Goal: Task Accomplishment & Management: Manage account settings

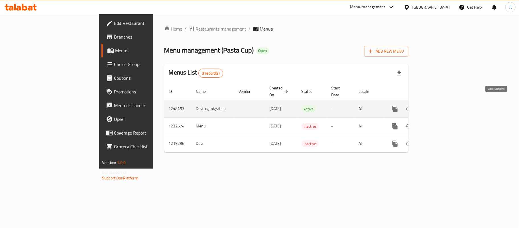
click at [440, 105] on icon "enhanced table" at bounding box center [436, 108] width 7 height 7
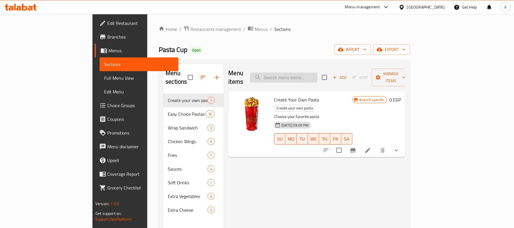
click at [317, 75] on input "search" at bounding box center [283, 77] width 67 height 10
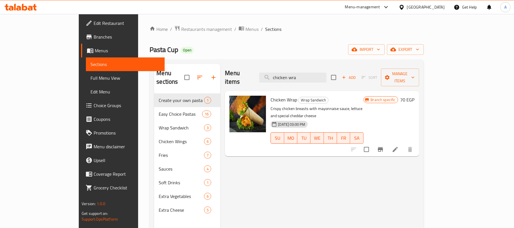
type input "chicken wra"
click at [90, 77] on span "Full Menu View" at bounding box center [125, 77] width 70 height 7
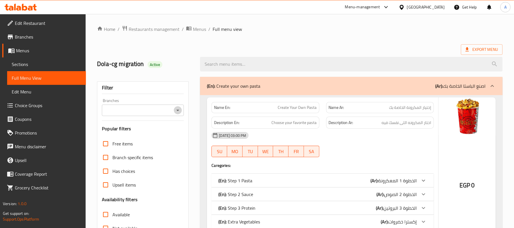
click at [179, 114] on icon "Open" at bounding box center [177, 110] width 7 height 7
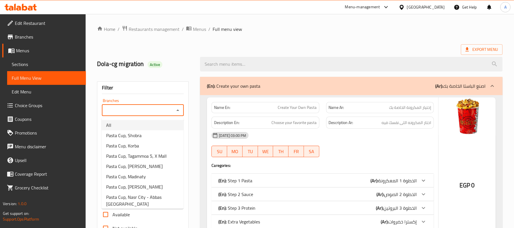
click at [141, 126] on li "All" at bounding box center [143, 125] width 82 height 10
type input "All"
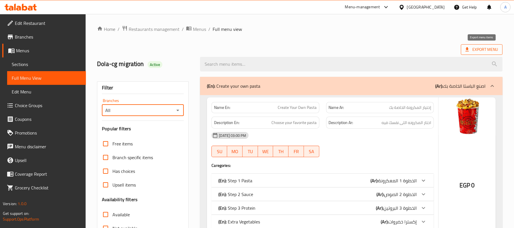
click at [487, 46] on span "Export Menu" at bounding box center [482, 49] width 42 height 11
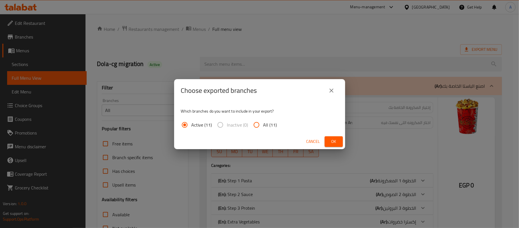
click at [335, 141] on span "Ok" at bounding box center [333, 141] width 9 height 7
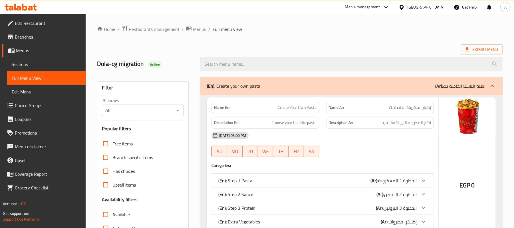
drag, startPoint x: 25, startPoint y: 62, endPoint x: 89, endPoint y: 66, distance: 64.9
click at [25, 62] on span "Sections" at bounding box center [47, 64] width 70 height 7
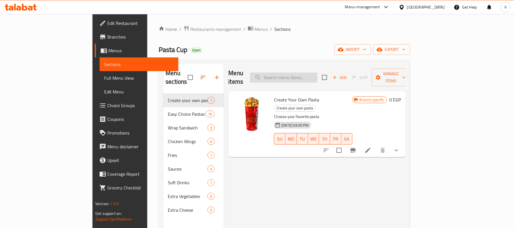
click at [317, 74] on input "search" at bounding box center [283, 77] width 67 height 10
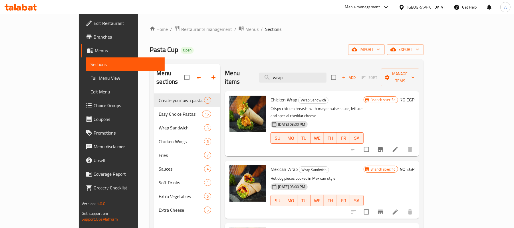
type input "wrap"
click at [387, 142] on button "Branch-specific-item" at bounding box center [380, 149] width 14 height 14
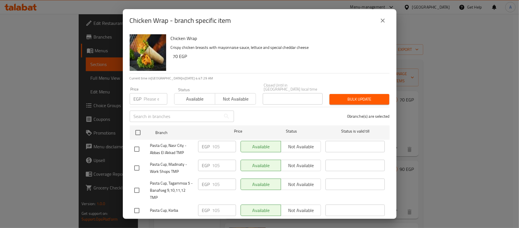
click at [382, 20] on icon "close" at bounding box center [383, 21] width 4 height 4
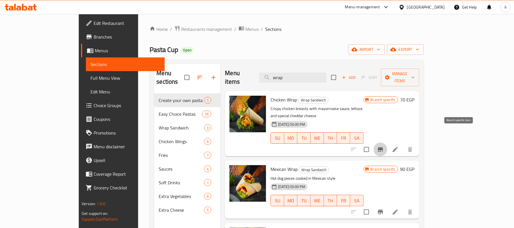
click at [384, 146] on icon "Branch-specific-item" at bounding box center [380, 149] width 7 height 7
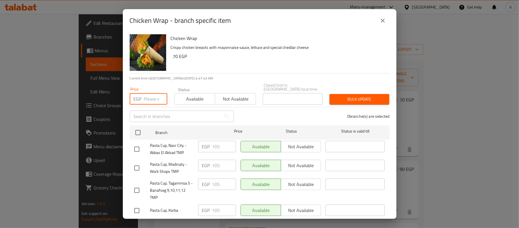
click at [147, 95] on input "number" at bounding box center [155, 98] width 23 height 11
type input "100"
click at [257, 114] on div "0 branche(s) are selected" at bounding box center [316, 116] width 156 height 21
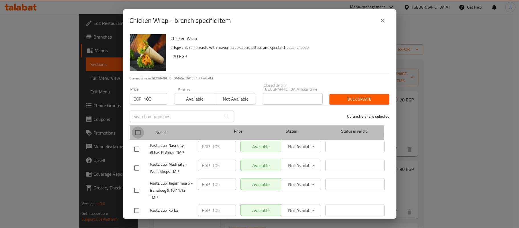
click at [140, 126] on input "checkbox" at bounding box center [138, 132] width 12 height 12
checkbox input "true"
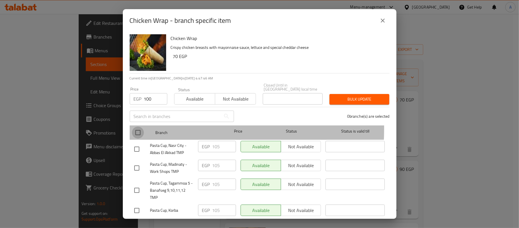
checkbox input "true"
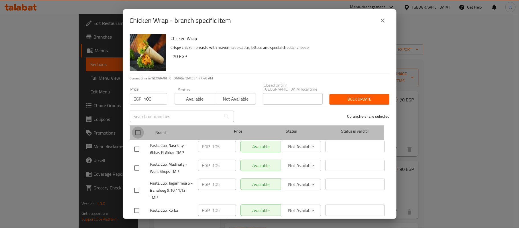
checkbox input "true"
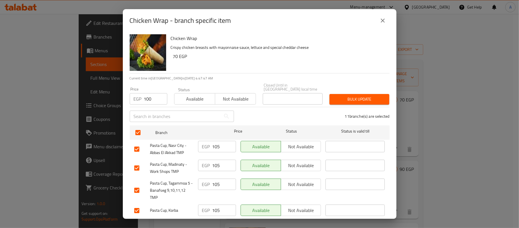
click at [377, 96] on span "Bulk update" at bounding box center [359, 99] width 51 height 7
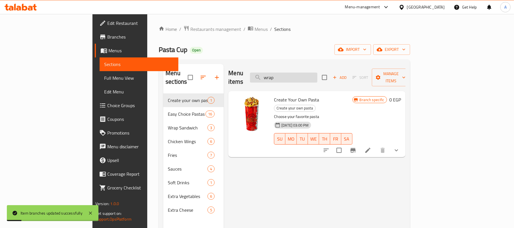
click at [317, 72] on input "wrap" at bounding box center [283, 77] width 67 height 10
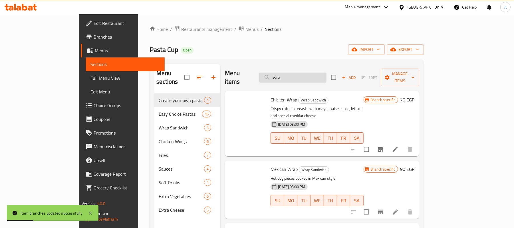
type input "wrap"
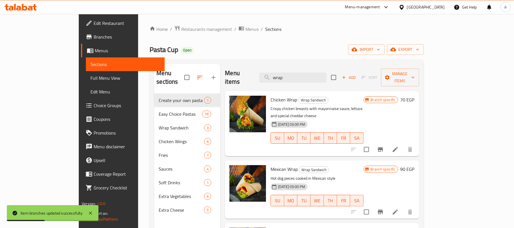
click at [384, 146] on icon "Branch-specific-item" at bounding box center [380, 149] width 7 height 7
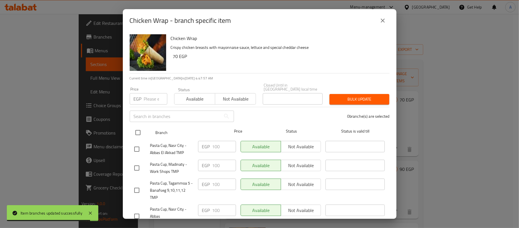
click at [131, 128] on div "Branch Price Status Status is valid till" at bounding box center [260, 132] width 260 height 14
click at [135, 129] on input "checkbox" at bounding box center [138, 132] width 12 height 12
checkbox input "true"
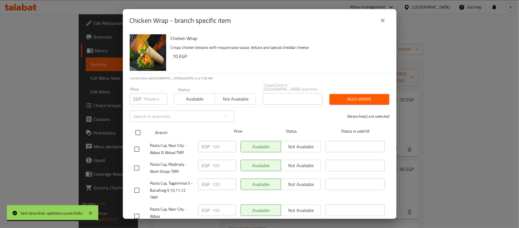
checkbox input "true"
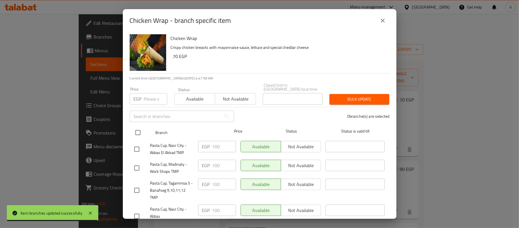
checkbox input "true"
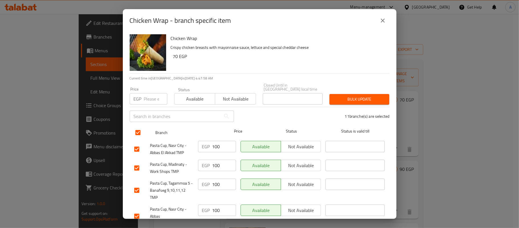
click at [135, 129] on input "checkbox" at bounding box center [138, 132] width 12 height 12
checkbox input "false"
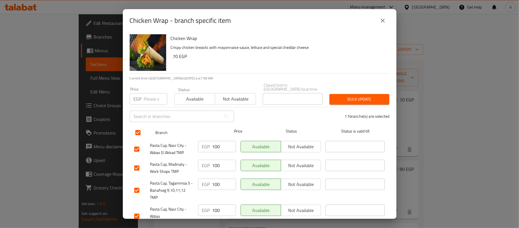
checkbox input "false"
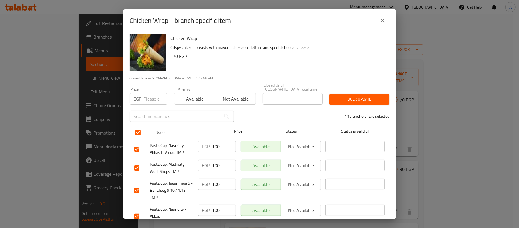
checkbox input "false"
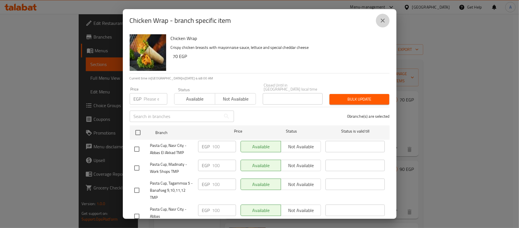
click at [381, 18] on icon "close" at bounding box center [383, 20] width 7 height 7
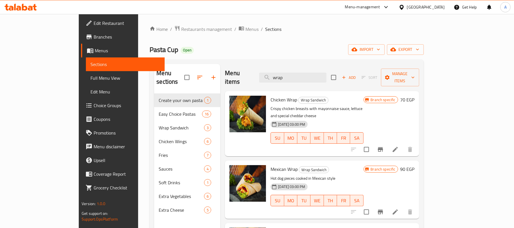
click at [384, 208] on icon "Branch-specific-item" at bounding box center [380, 211] width 7 height 7
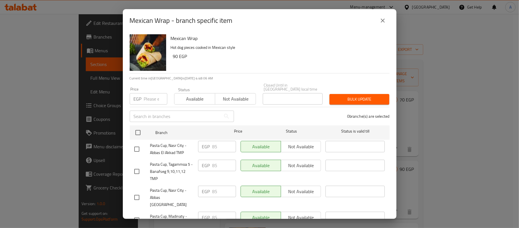
click at [151, 93] on input "number" at bounding box center [155, 98] width 23 height 11
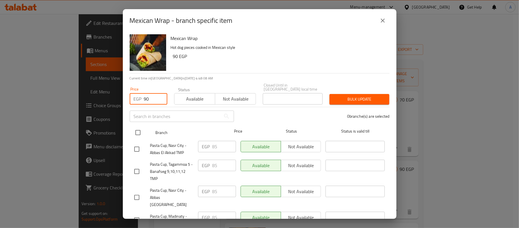
type input "90"
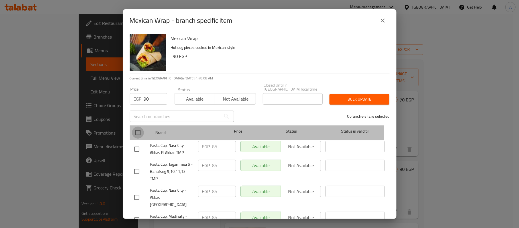
click at [138, 131] on input "checkbox" at bounding box center [138, 132] width 12 height 12
checkbox input "true"
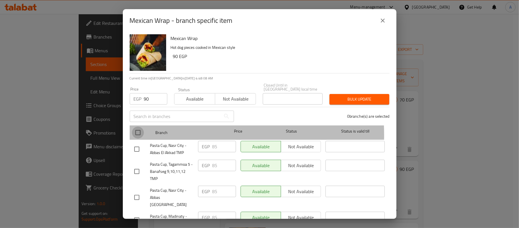
checkbox input "true"
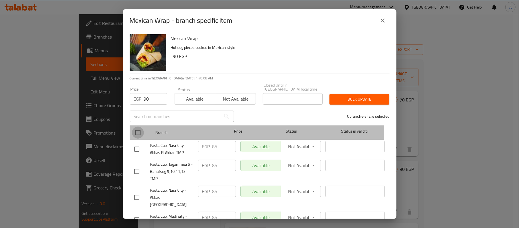
checkbox input "true"
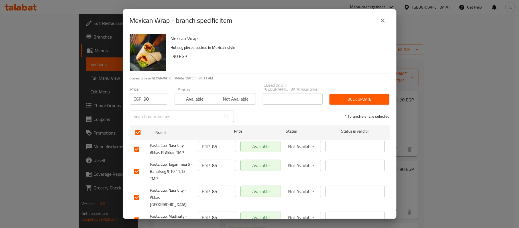
click at [341, 96] on span "Bulk update" at bounding box center [359, 99] width 51 height 7
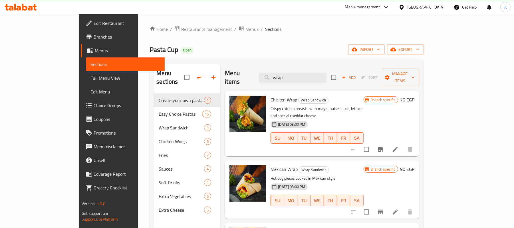
click at [341, 96] on h6 "Chicken Wrap Wrap Sandwich" at bounding box center [316, 100] width 93 height 8
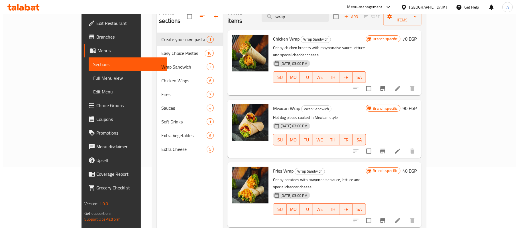
scroll to position [80, 0]
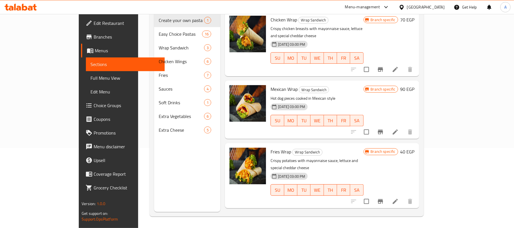
click at [384, 128] on icon "Branch-specific-item" at bounding box center [380, 131] width 7 height 7
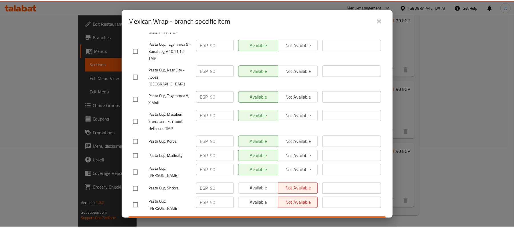
scroll to position [139, 0]
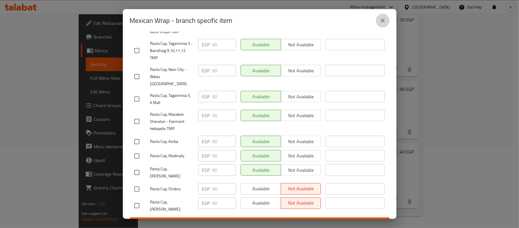
click at [381, 16] on button "close" at bounding box center [383, 21] width 14 height 14
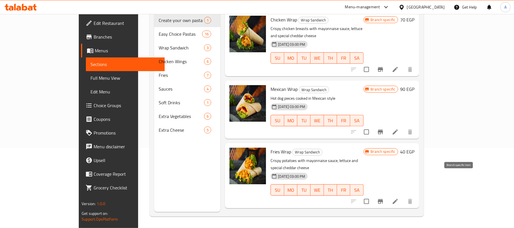
click at [383, 199] on icon "Branch-specific-item" at bounding box center [380, 201] width 5 height 5
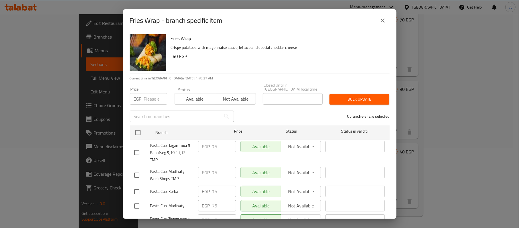
click at [154, 93] on input "number" at bounding box center [155, 98] width 23 height 11
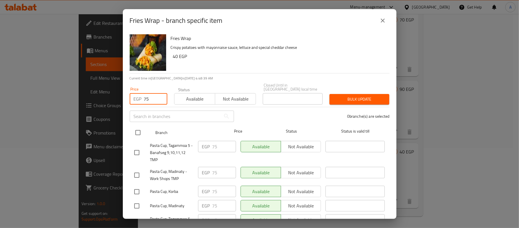
type input "75"
click at [141, 132] on input "checkbox" at bounding box center [138, 132] width 12 height 12
checkbox input "true"
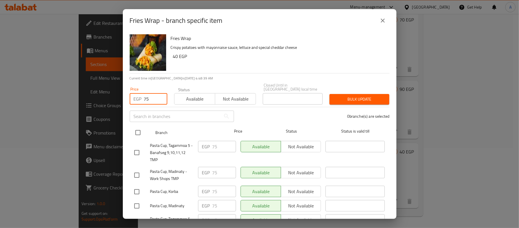
checkbox input "true"
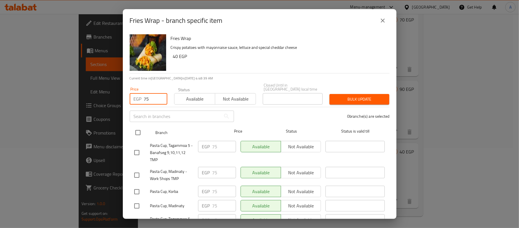
checkbox input "true"
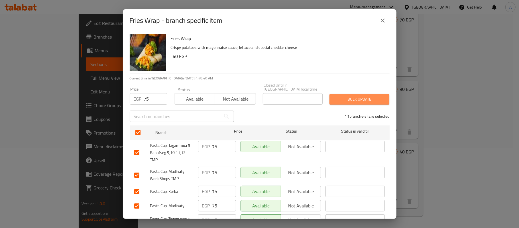
click at [357, 98] on span "Bulk update" at bounding box center [359, 99] width 51 height 7
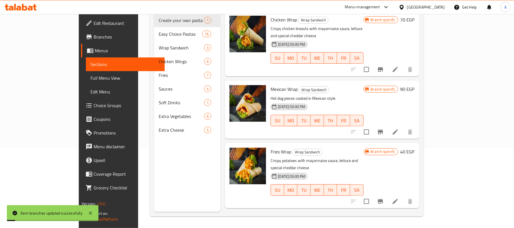
click at [348, 157] on p "Crispy potatoes with mayonnaise sauce, lettuce and special cheddar cheese" at bounding box center [316, 164] width 93 height 14
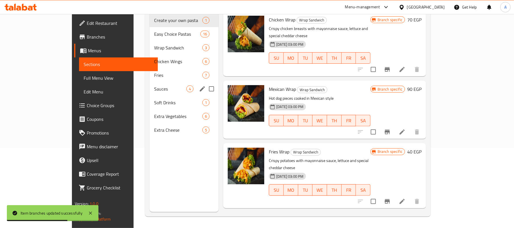
click at [154, 85] on span "Sauces" at bounding box center [170, 88] width 32 height 7
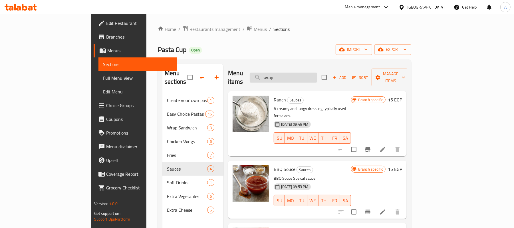
click at [317, 73] on input "wrap" at bounding box center [283, 77] width 67 height 10
type input "tiger"
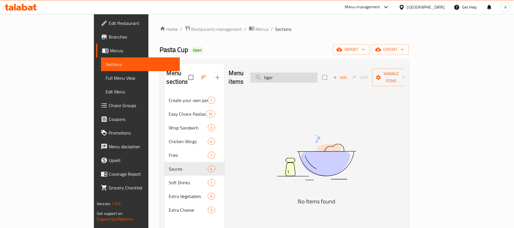
click at [317, 73] on input "tiger" at bounding box center [283, 77] width 67 height 10
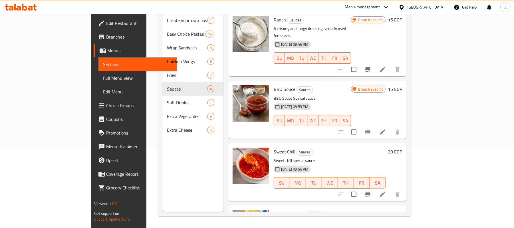
click at [162, 173] on div "Menu sections Create your own pasta 1 Easy Choice Pastas 16 Wrap Sandwich 3 Chi…" at bounding box center [192, 98] width 61 height 228
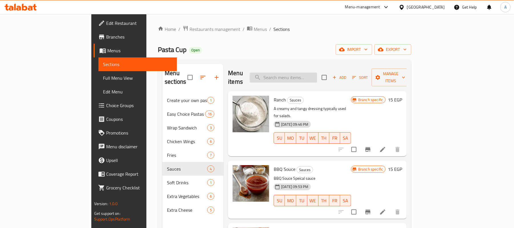
click at [317, 72] on input "search" at bounding box center [283, 77] width 67 height 10
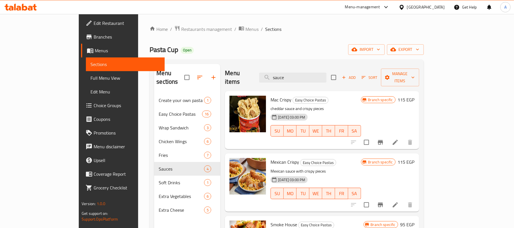
type input "sauce"
click at [354, 105] on p "cheddar sauce and crispy pieces" at bounding box center [315, 108] width 90 height 7
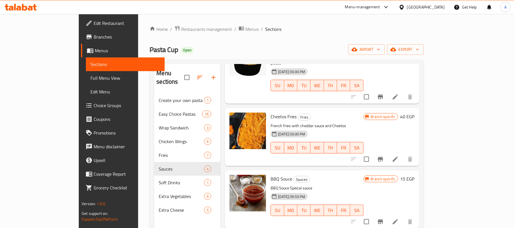
scroll to position [80, 0]
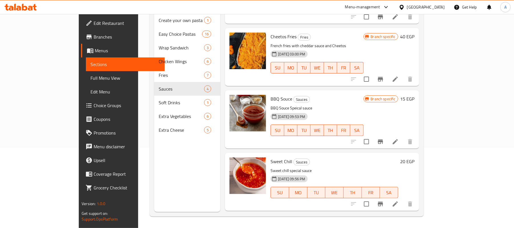
drag, startPoint x: 368, startPoint y: 162, endPoint x: 363, endPoint y: 164, distance: 5.1
click at [368, 219] on h6 "Cheeder Cheese Sauces" at bounding box center [333, 223] width 127 height 8
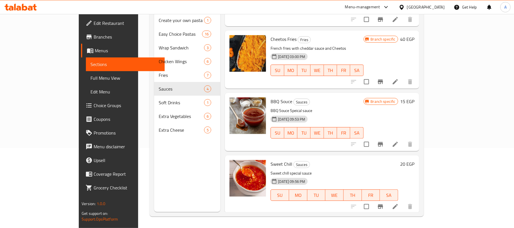
scroll to position [1656, 0]
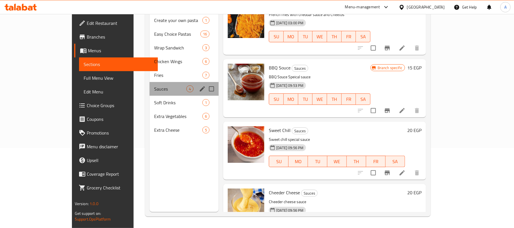
click at [153, 84] on div "Sauces 4" at bounding box center [183, 89] width 69 height 14
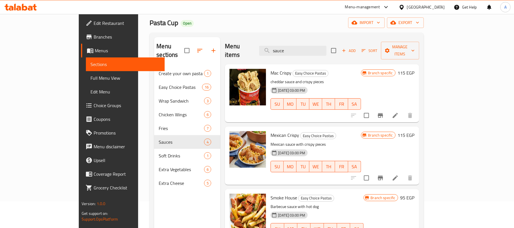
scroll to position [0, 0]
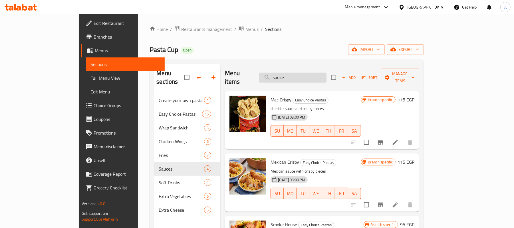
click at [326, 75] on input "sauce" at bounding box center [292, 77] width 67 height 10
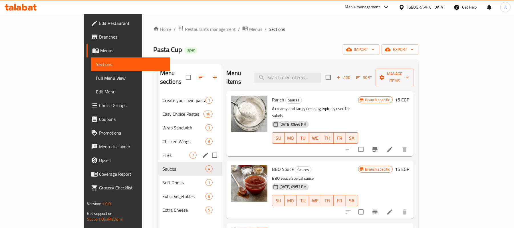
click at [158, 148] on div "Fries 7" at bounding box center [190, 155] width 64 height 14
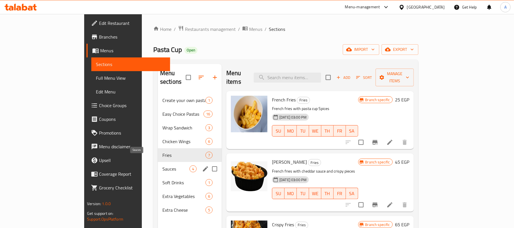
click at [162, 165] on span "Sauces" at bounding box center [175, 168] width 27 height 7
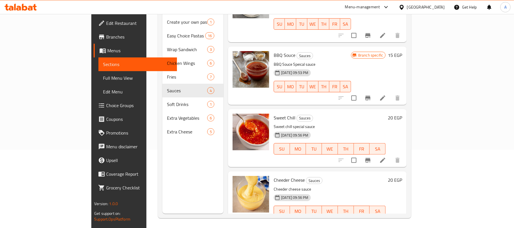
scroll to position [80, 0]
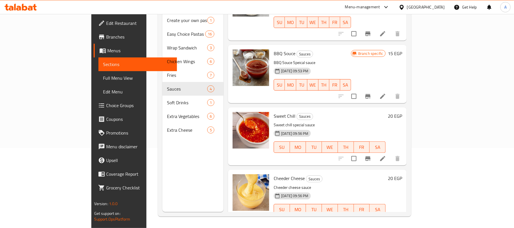
click at [305, 88] on div "Menu items Add Sort Manage items Ranch Sauces A creamy and tangy dressing typic…" at bounding box center [314, 98] width 183 height 228
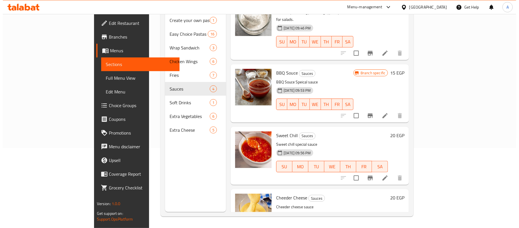
scroll to position [0, 0]
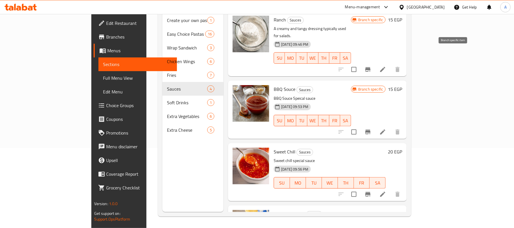
click at [371, 66] on icon "Branch-specific-item" at bounding box center [367, 69] width 7 height 7
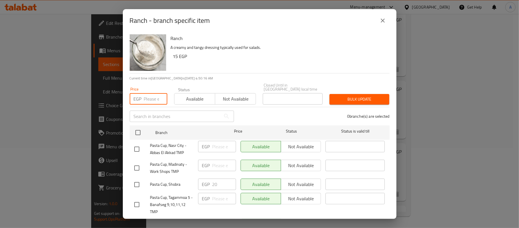
click at [155, 96] on input "number" at bounding box center [155, 98] width 23 height 11
type input "40"
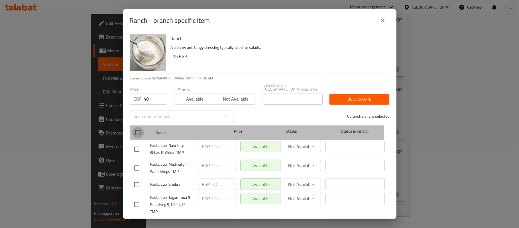
click at [141, 128] on input "checkbox" at bounding box center [138, 132] width 12 height 12
checkbox input "true"
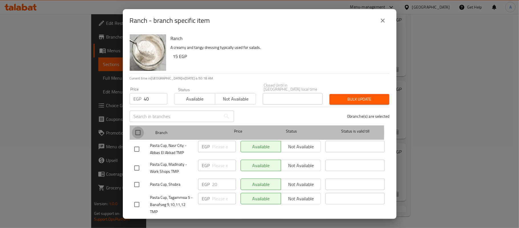
checkbox input "true"
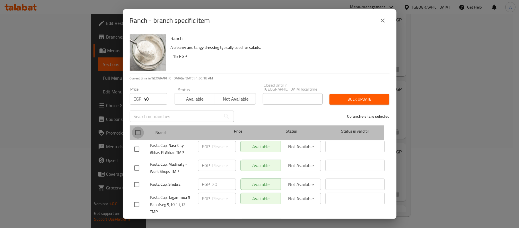
checkbox input "true"
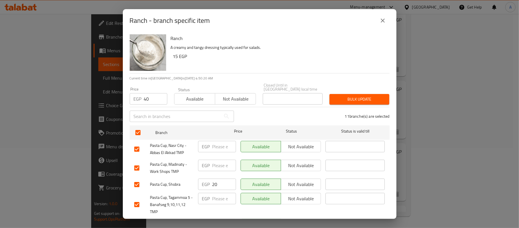
click at [352, 96] on span "Bulk update" at bounding box center [359, 99] width 51 height 7
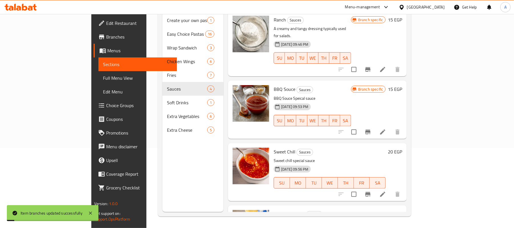
click at [351, 95] on p "BBQ Souce Speical sauce" at bounding box center [312, 98] width 77 height 7
click at [370, 67] on icon "Branch-specific-item" at bounding box center [367, 69] width 5 height 5
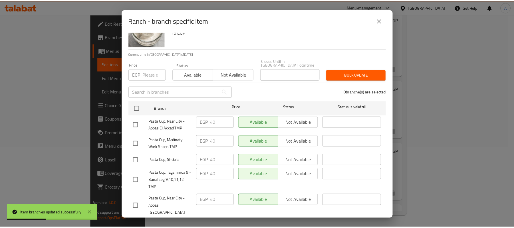
scroll to position [139, 0]
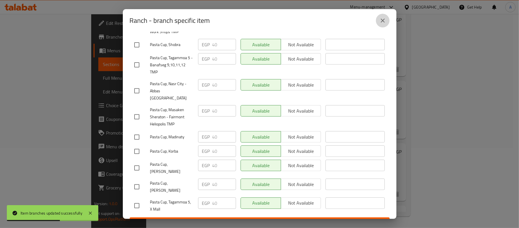
click at [382, 16] on button "close" at bounding box center [383, 21] width 14 height 14
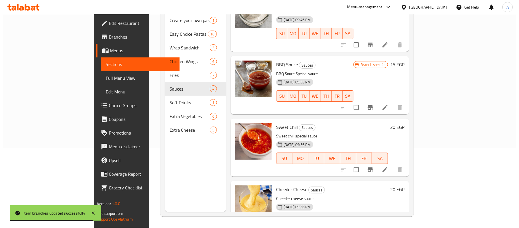
scroll to position [36, 0]
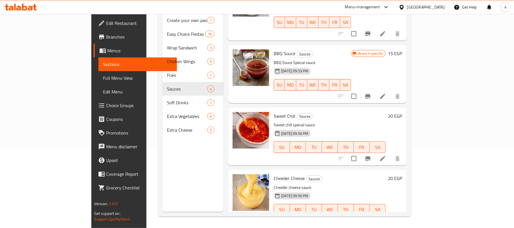
click at [308, 110] on div "Sweet Chill Sauces Sweet chill special sauce 10-05-2025 09:56 PM SU MO TU WE TH…" at bounding box center [329, 136] width 116 height 53
click at [371, 93] on icon "Branch-specific-item" at bounding box center [367, 96] width 7 height 7
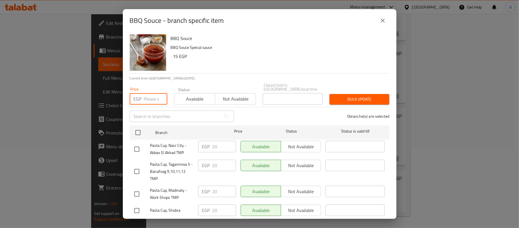
click at [145, 93] on input "number" at bounding box center [155, 98] width 23 height 11
type input "35"
click at [136, 133] on input "checkbox" at bounding box center [138, 132] width 12 height 12
checkbox input "true"
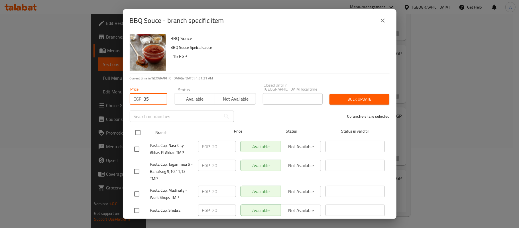
checkbox input "true"
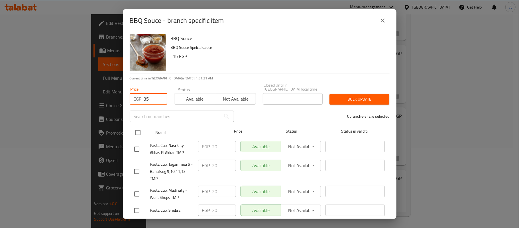
checkbox input "true"
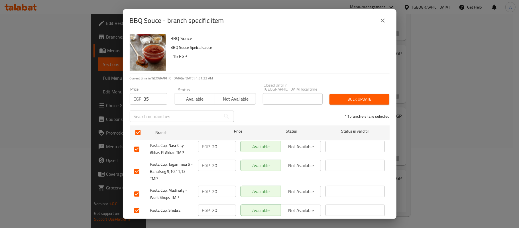
click at [316, 108] on div "11 branche(s) are selected" at bounding box center [316, 116] width 156 height 21
click at [334, 96] on span "Bulk update" at bounding box center [359, 99] width 51 height 7
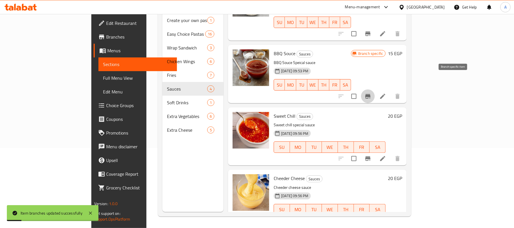
click at [371, 93] on icon "Branch-specific-item" at bounding box center [367, 96] width 7 height 7
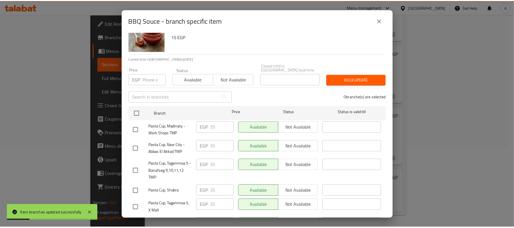
scroll to position [139, 0]
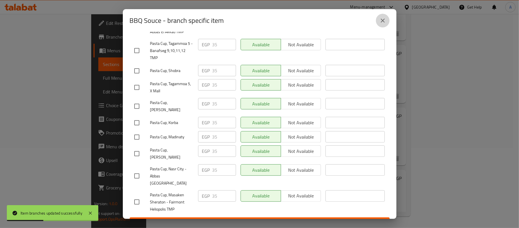
click at [382, 22] on icon "close" at bounding box center [383, 20] width 7 height 7
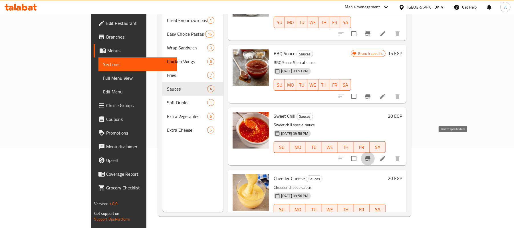
click at [371, 155] on icon "Branch-specific-item" at bounding box center [367, 158] width 7 height 7
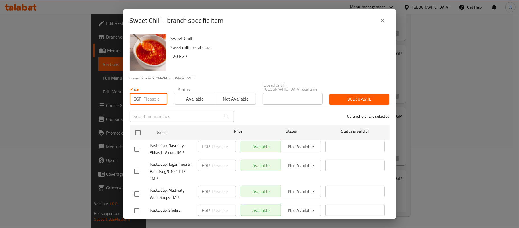
click at [150, 93] on input "number" at bounding box center [155, 98] width 23 height 11
type input "35"
click at [138, 128] on input "checkbox" at bounding box center [138, 132] width 12 height 12
checkbox input "true"
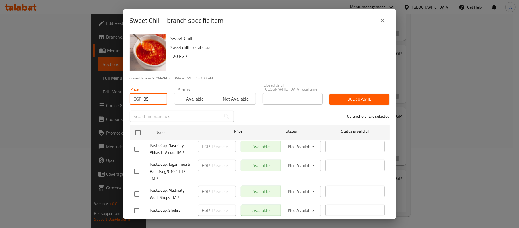
checkbox input "true"
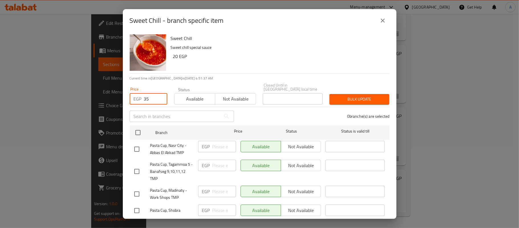
checkbox input "true"
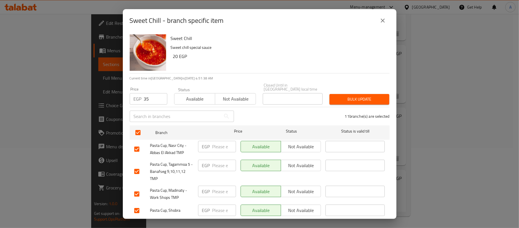
click at [340, 97] on span "Bulk update" at bounding box center [359, 99] width 51 height 7
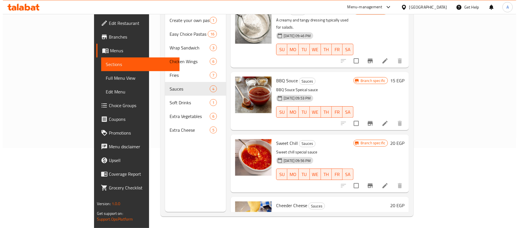
scroll to position [0, 0]
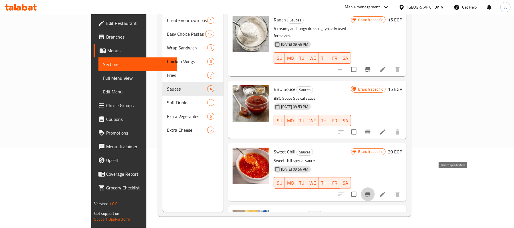
click at [371, 191] on icon "Branch-specific-item" at bounding box center [367, 194] width 7 height 7
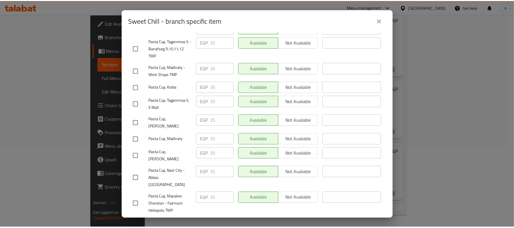
scroll to position [139, 0]
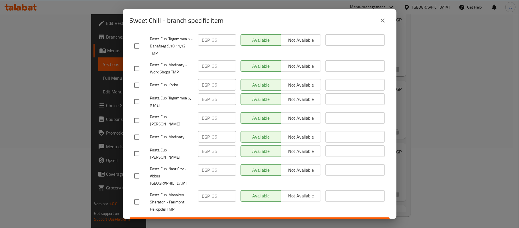
click at [381, 16] on button "close" at bounding box center [383, 21] width 14 height 14
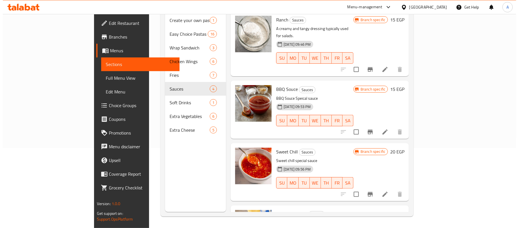
scroll to position [36, 0]
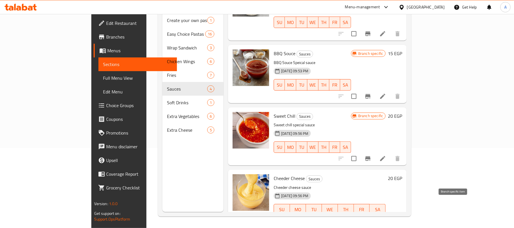
click at [371, 217] on icon "Branch-specific-item" at bounding box center [367, 220] width 7 height 7
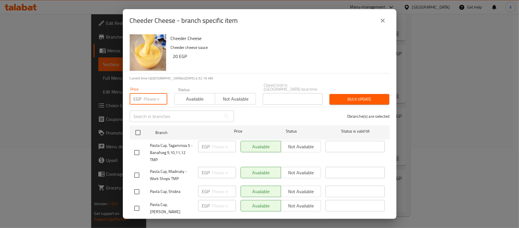
click at [156, 95] on input "number" at bounding box center [155, 98] width 23 height 11
type input "35"
click at [139, 132] on input "checkbox" at bounding box center [138, 132] width 12 height 12
checkbox input "true"
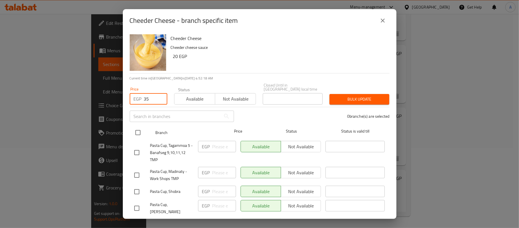
checkbox input "true"
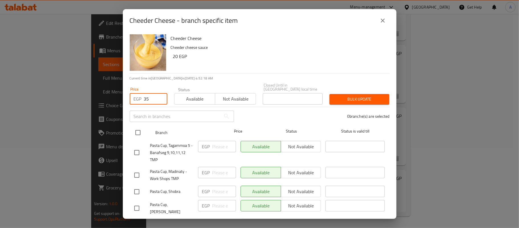
checkbox input "true"
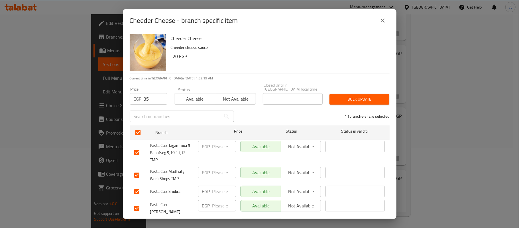
click at [343, 98] on span "Bulk update" at bounding box center [359, 99] width 51 height 7
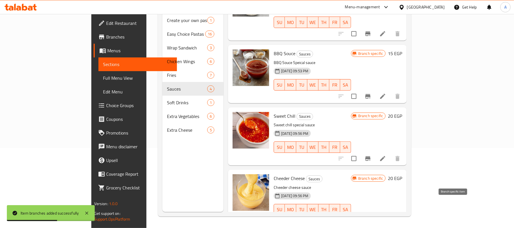
click at [371, 217] on icon "Branch-specific-item" at bounding box center [367, 220] width 7 height 7
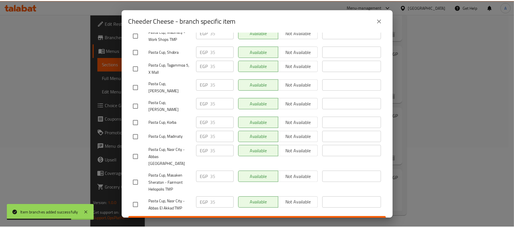
scroll to position [0, 0]
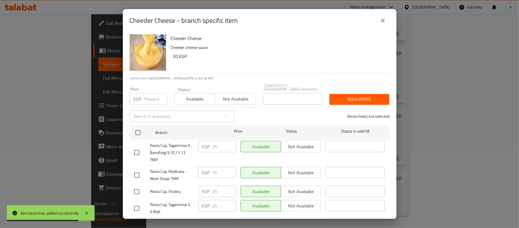
click at [383, 21] on icon "close" at bounding box center [383, 21] width 4 height 4
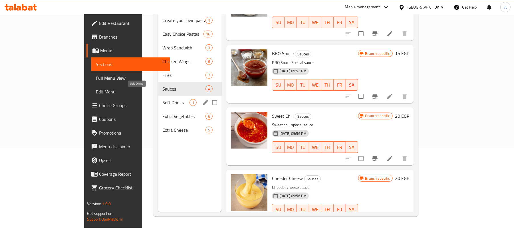
click at [162, 99] on span "Soft Drinks" at bounding box center [175, 102] width 27 height 7
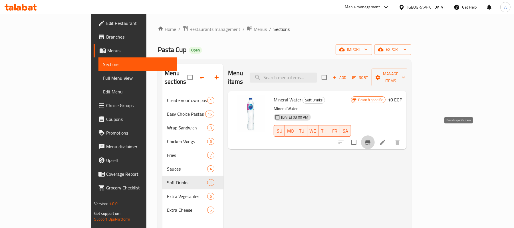
click at [370, 140] on icon "Branch-specific-item" at bounding box center [367, 142] width 5 height 5
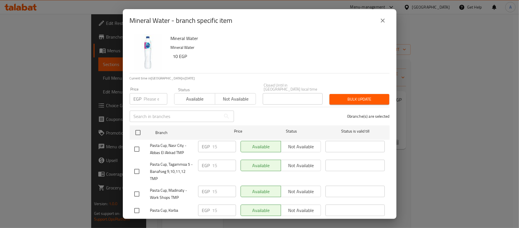
click at [146, 93] on input "number" at bounding box center [155, 98] width 23 height 11
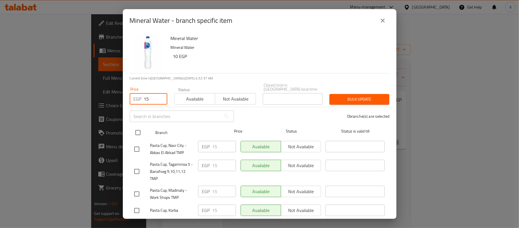
type input "15"
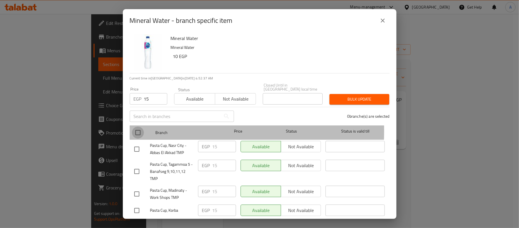
click at [137, 127] on input "checkbox" at bounding box center [138, 132] width 12 height 12
checkbox input "true"
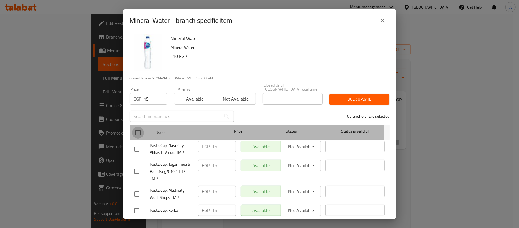
checkbox input "true"
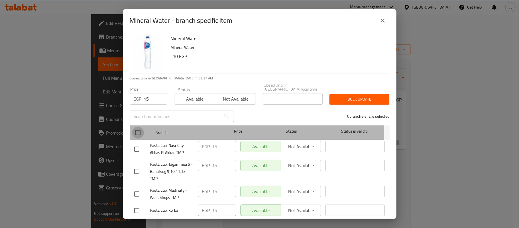
checkbox input "true"
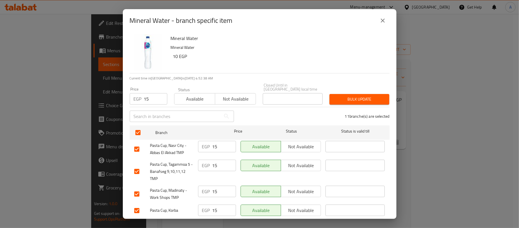
click at [333, 94] on button "Bulk update" at bounding box center [360, 99] width 60 height 11
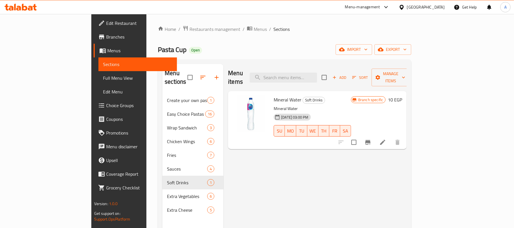
click at [363, 163] on div "Menu items Add Sort Manage items Mineral Water Soft Drinks Mineral Water 30-08-…" at bounding box center [314, 178] width 183 height 228
click at [299, 188] on div "Menu items Add Sort Manage items Mineral Water Soft Drinks Mineral Water 30-08-…" at bounding box center [314, 178] width 183 height 228
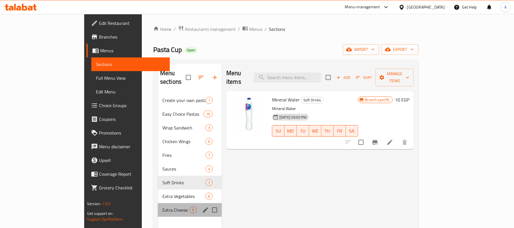
click at [158, 203] on div "Extra Cheese 5" at bounding box center [190, 210] width 64 height 14
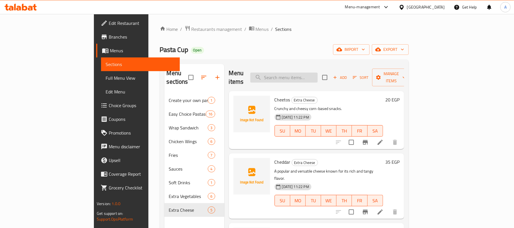
click at [316, 72] on input "search" at bounding box center [283, 77] width 67 height 10
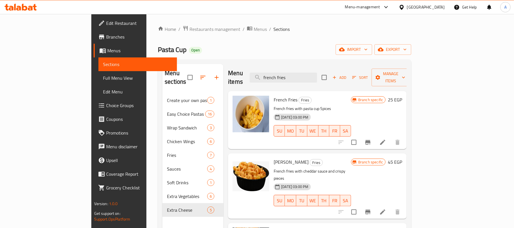
type input "french fries"
click at [325, 105] on p "French fries with pasta cup Spices" at bounding box center [312, 108] width 77 height 7
click at [371, 139] on icon "Branch-specific-item" at bounding box center [367, 142] width 7 height 7
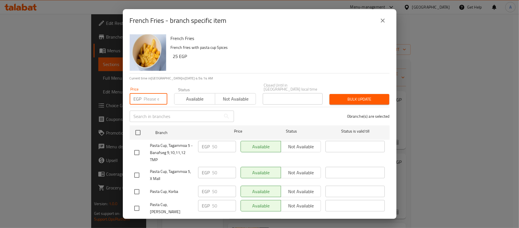
click at [149, 95] on input "number" at bounding box center [155, 98] width 23 height 11
type input "55"
click at [136, 128] on input "checkbox" at bounding box center [138, 132] width 12 height 12
checkbox input "true"
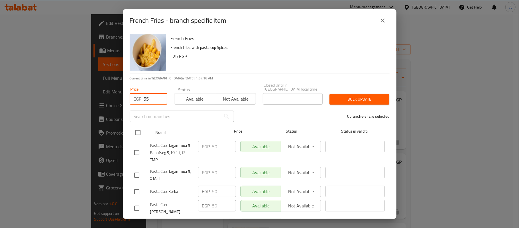
checkbox input "true"
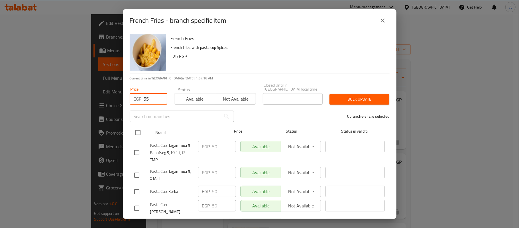
checkbox input "true"
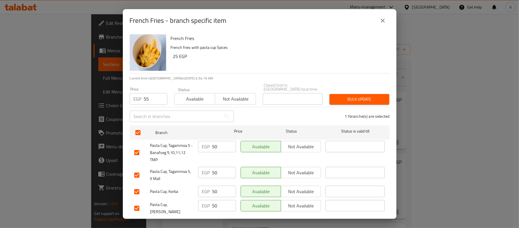
click at [349, 90] on div "Bulk update" at bounding box center [359, 98] width 67 height 17
click at [345, 96] on span "Bulk update" at bounding box center [359, 99] width 51 height 7
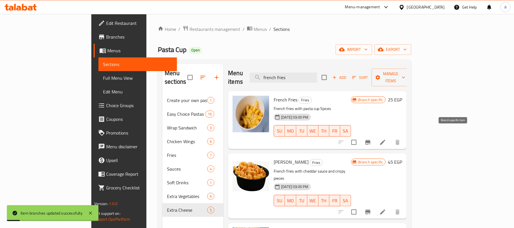
click at [370, 140] on icon "Branch-specific-item" at bounding box center [367, 142] width 5 height 5
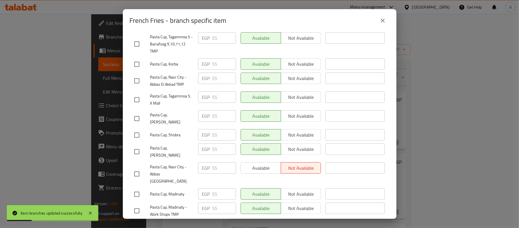
scroll to position [139, 0]
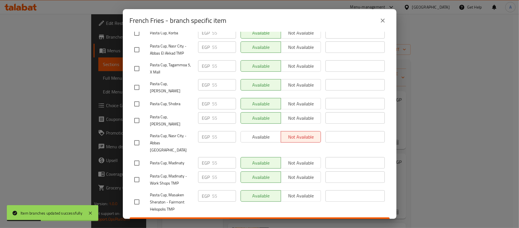
click at [384, 24] on button "close" at bounding box center [383, 21] width 14 height 14
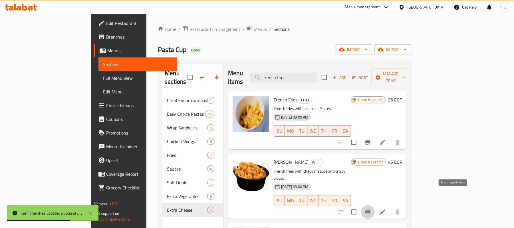
click at [371, 208] on icon "Branch-specific-item" at bounding box center [367, 211] width 7 height 7
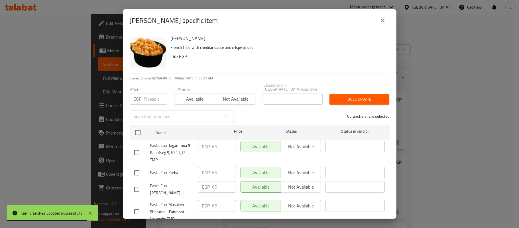
click at [152, 94] on input "number" at bounding box center [155, 98] width 23 height 11
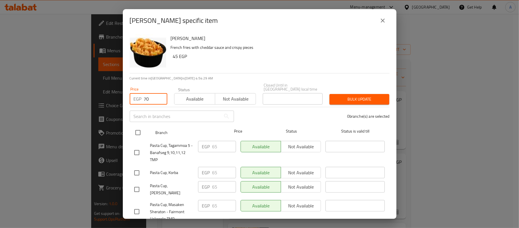
type input "70"
click at [139, 128] on input "checkbox" at bounding box center [138, 132] width 12 height 12
checkbox input "true"
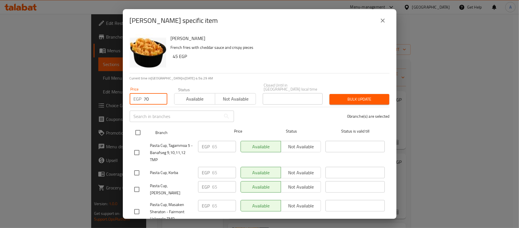
checkbox input "true"
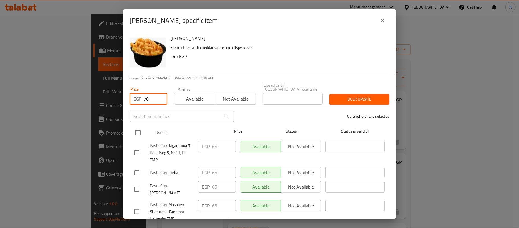
checkbox input "true"
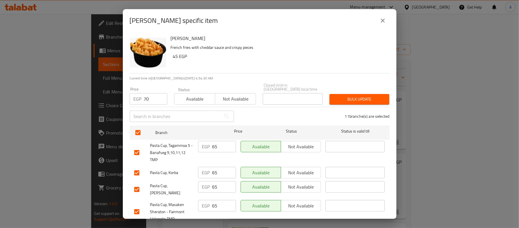
click at [345, 96] on span "Bulk update" at bounding box center [359, 99] width 51 height 7
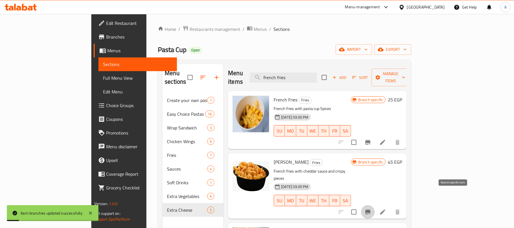
click at [370, 209] on icon "Branch-specific-item" at bounding box center [367, 211] width 5 height 5
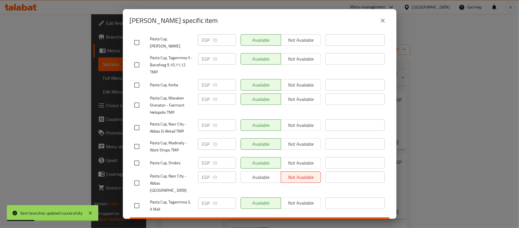
click at [389, 22] on button "close" at bounding box center [383, 21] width 14 height 14
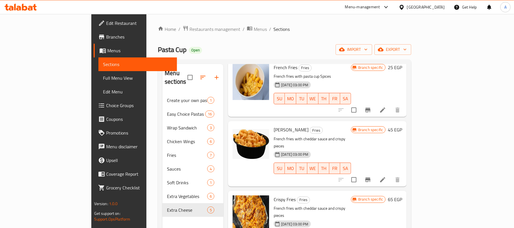
scroll to position [0, 0]
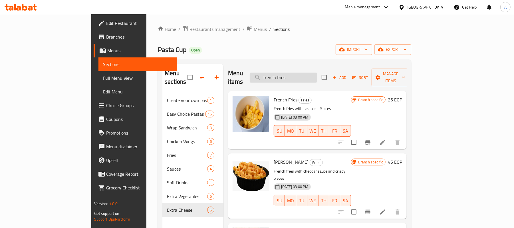
click at [317, 74] on input "french fries" at bounding box center [283, 77] width 67 height 10
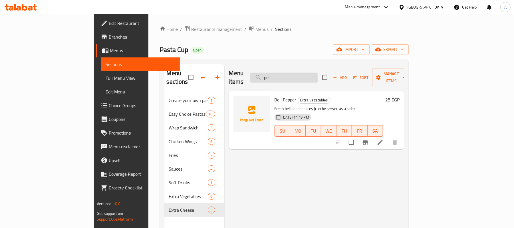
type input "p"
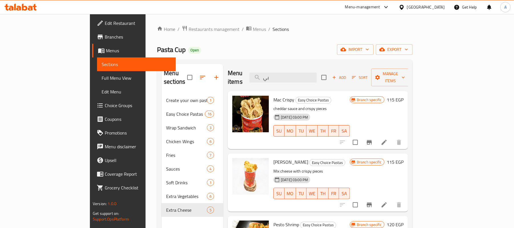
type input "بي"
click at [350, 158] on h6 "Chessey Crispy Easy Choice Pastas" at bounding box center [311, 162] width 76 height 8
click at [317, 72] on input "بي" at bounding box center [282, 77] width 67 height 10
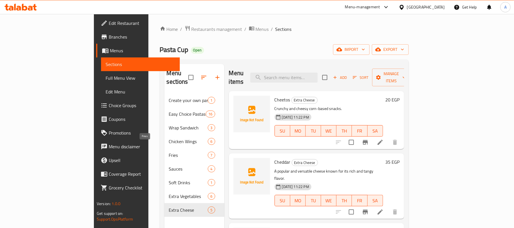
click at [169, 151] on span "Fries" at bounding box center [188, 154] width 39 height 7
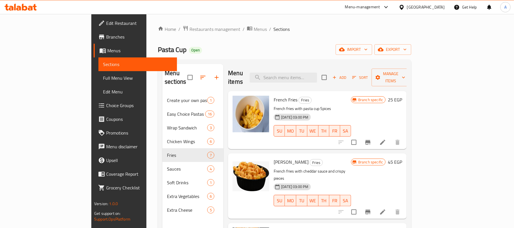
click at [334, 159] on div "Chessy Fries Fries French fries with cheddar sauce and crispy pieces 30-08-2024…" at bounding box center [312, 185] width 82 height 60
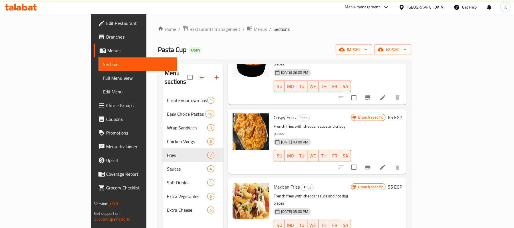
scroll to position [222, 0]
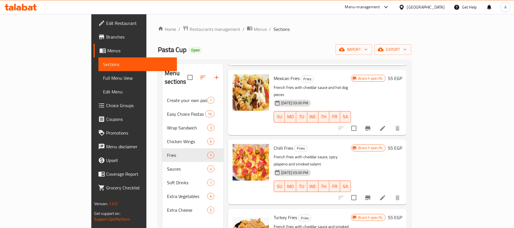
click at [346, 223] on p "French fries with cheddar sauce and smoked turkey pieces" at bounding box center [312, 230] width 77 height 14
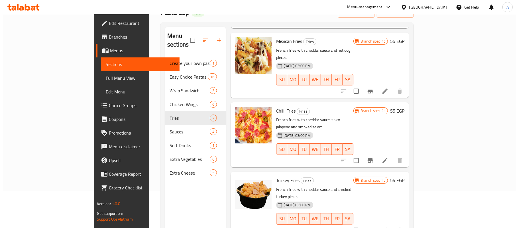
scroll to position [80, 0]
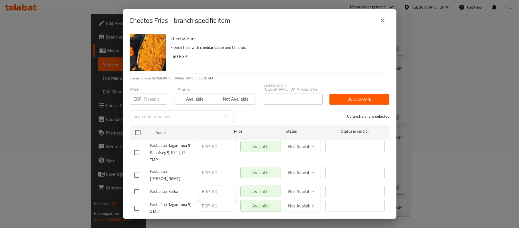
click at [146, 99] on input "number" at bounding box center [155, 98] width 23 height 11
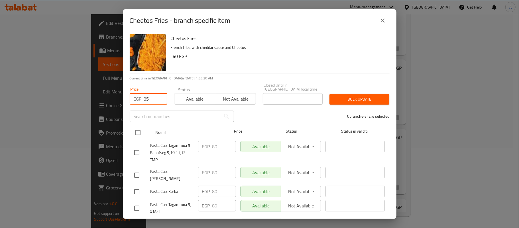
type input "85"
click at [137, 126] on input "checkbox" at bounding box center [138, 132] width 12 height 12
checkbox input "true"
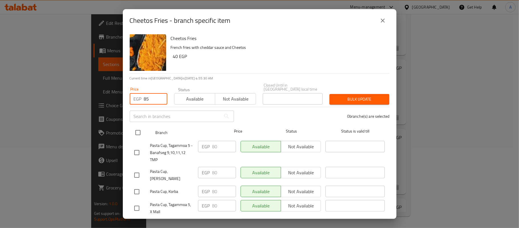
checkbox input "true"
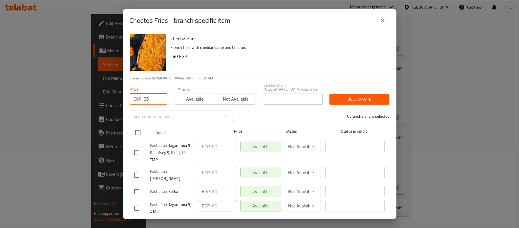
checkbox input "true"
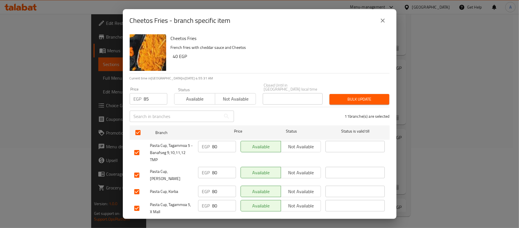
click at [364, 97] on span "Bulk update" at bounding box center [359, 99] width 51 height 7
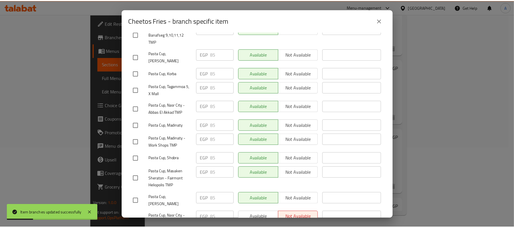
scroll to position [139, 0]
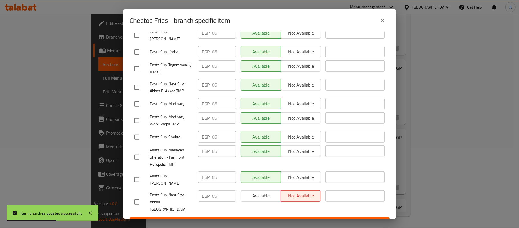
drag, startPoint x: 374, startPoint y: 15, endPoint x: 378, endPoint y: 22, distance: 7.6
click at [374, 16] on div "Cheetos Fries - branch specific item" at bounding box center [260, 21] width 260 height 14
click at [379, 22] on button "close" at bounding box center [383, 21] width 14 height 14
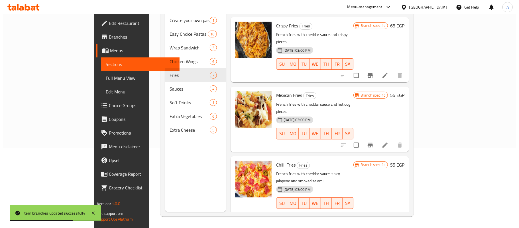
scroll to position [108, 0]
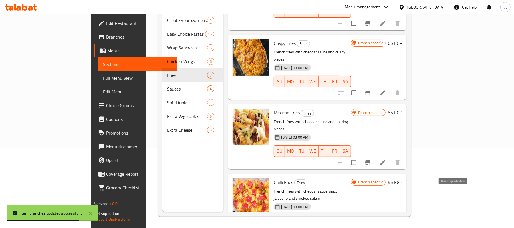
click at [370, 227] on icon "Branch-specific-item" at bounding box center [367, 231] width 5 height 5
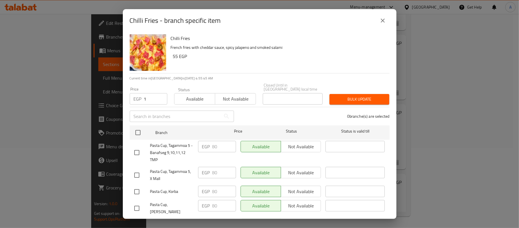
click at [159, 93] on input "1" at bounding box center [155, 98] width 23 height 11
click at [153, 94] on input "1" at bounding box center [155, 98] width 23 height 11
type input "90"
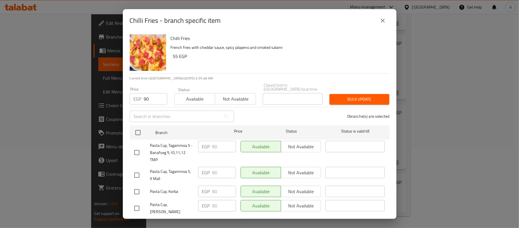
click at [250, 115] on div "0 branche(s) are selected" at bounding box center [316, 116] width 156 height 21
click at [136, 129] on input "checkbox" at bounding box center [138, 132] width 12 height 12
checkbox input "true"
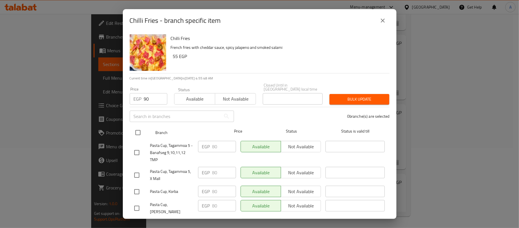
checkbox input "true"
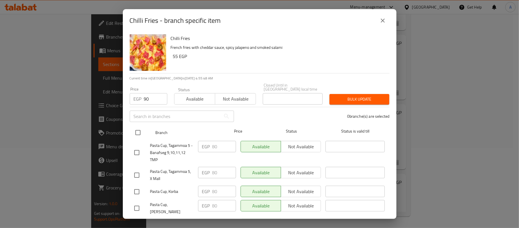
checkbox input "true"
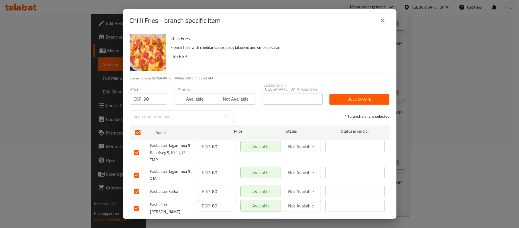
click at [369, 90] on div "Bulk update" at bounding box center [359, 98] width 67 height 17
click at [370, 90] on div "Bulk update" at bounding box center [359, 98] width 67 height 17
click at [367, 96] on span "Bulk update" at bounding box center [359, 99] width 51 height 7
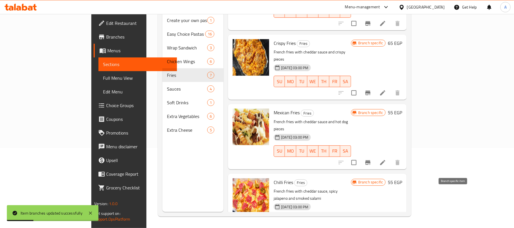
click at [371, 227] on icon "Branch-specific-item" at bounding box center [367, 231] width 7 height 7
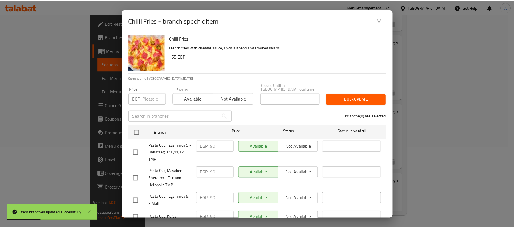
scroll to position [139, 0]
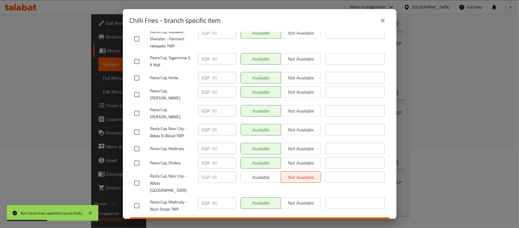
click at [380, 16] on button "close" at bounding box center [383, 21] width 14 height 14
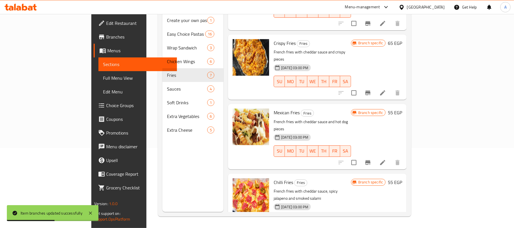
click at [351, 39] on h6 "Crispy Fries Fries" at bounding box center [312, 43] width 77 height 8
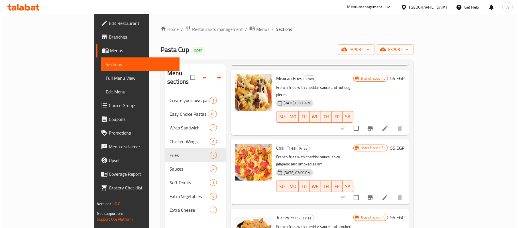
scroll to position [76, 0]
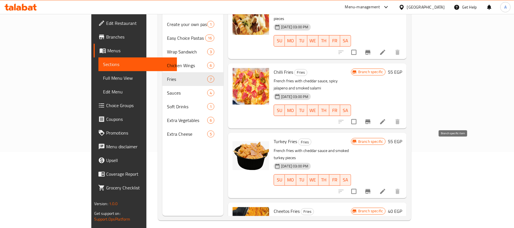
click at [370, 189] on icon "Branch-specific-item" at bounding box center [367, 191] width 5 height 5
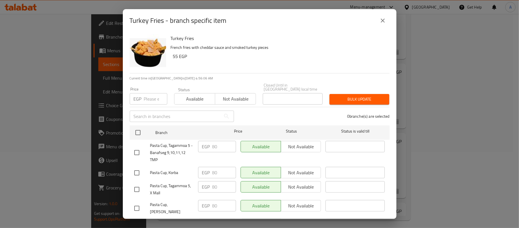
click at [149, 96] on input "number" at bounding box center [155, 98] width 23 height 11
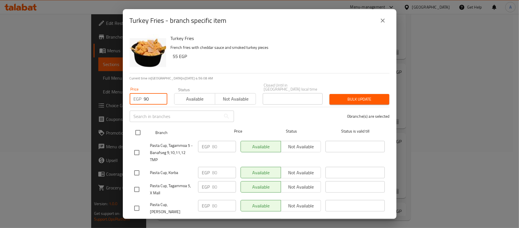
type input "90"
click at [140, 128] on input "checkbox" at bounding box center [138, 132] width 12 height 12
checkbox input "true"
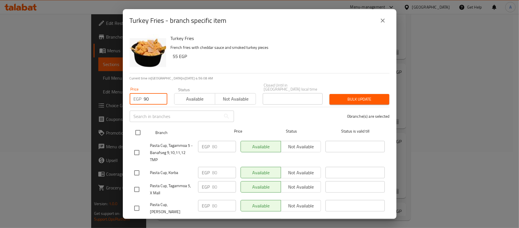
checkbox input "true"
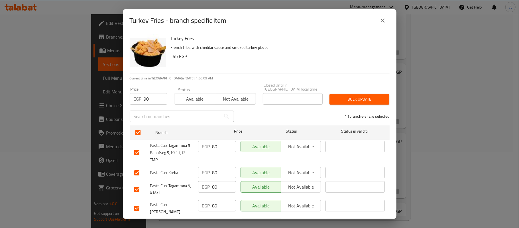
click at [354, 100] on button "Bulk update" at bounding box center [360, 99] width 60 height 11
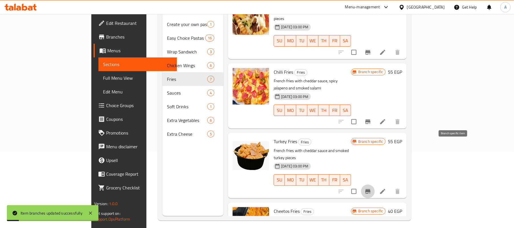
click at [370, 189] on icon "Branch-specific-item" at bounding box center [367, 191] width 5 height 5
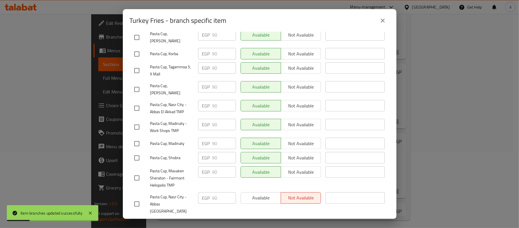
scroll to position [139, 0]
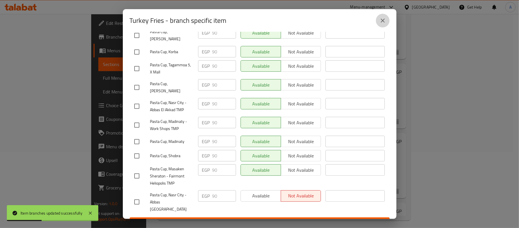
click at [381, 24] on button "close" at bounding box center [383, 21] width 14 height 14
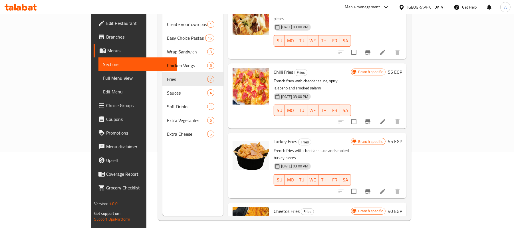
drag, startPoint x: 459, startPoint y: 151, endPoint x: 456, endPoint y: 151, distance: 3.4
click at [404, 184] on div at bounding box center [369, 191] width 70 height 14
click at [375, 184] on button "Branch-specific-item" at bounding box center [368, 191] width 14 height 14
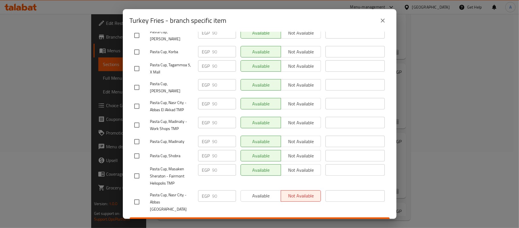
click at [382, 23] on icon "close" at bounding box center [383, 20] width 7 height 7
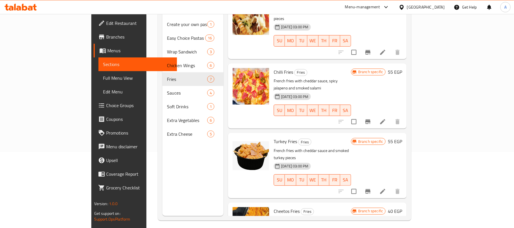
click at [370, 189] on icon "Branch-specific-item" at bounding box center [367, 191] width 5 height 5
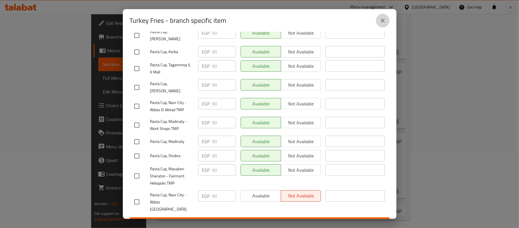
click at [387, 25] on button "close" at bounding box center [383, 21] width 14 height 14
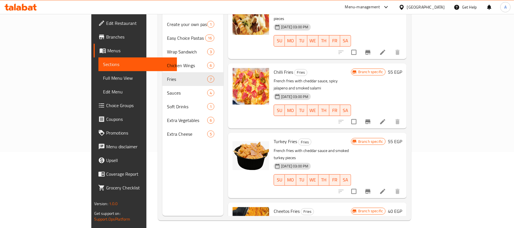
scroll to position [108, 0]
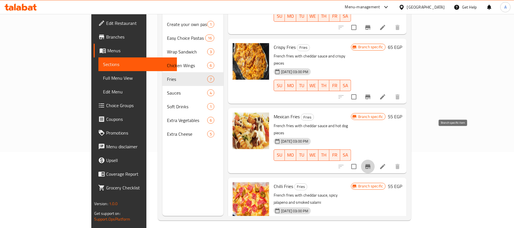
click at [371, 163] on icon "Branch-specific-item" at bounding box center [367, 166] width 7 height 7
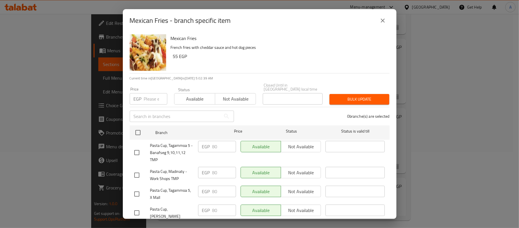
click at [153, 93] on input "number" at bounding box center [155, 98] width 23 height 11
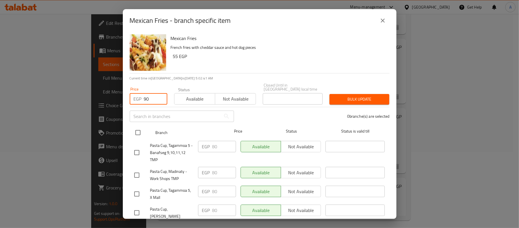
click at [137, 129] on input "checkbox" at bounding box center [138, 132] width 12 height 12
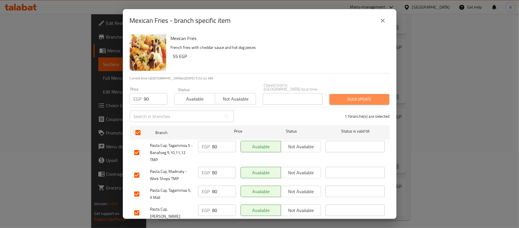
click at [359, 96] on span "Bulk update" at bounding box center [359, 99] width 51 height 7
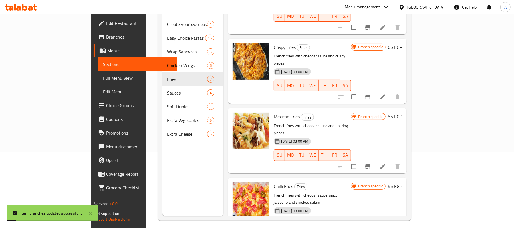
click at [353, 110] on div "Mexican Fries Fries French fries with cheddar sauce and hot dog pieces 30-08-20…" at bounding box center [312, 140] width 82 height 60
click at [371, 163] on icon "Branch-specific-item" at bounding box center [367, 166] width 7 height 7
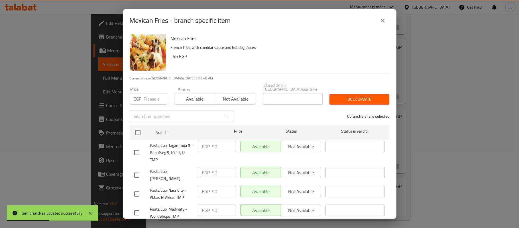
click at [384, 22] on icon "close" at bounding box center [383, 21] width 4 height 4
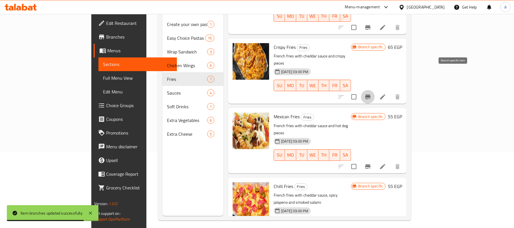
click at [371, 93] on icon "Branch-specific-item" at bounding box center [367, 96] width 7 height 7
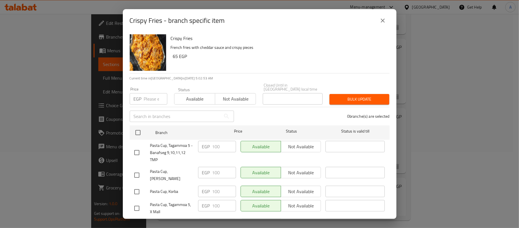
click at [147, 94] on input "number" at bounding box center [155, 98] width 23 height 11
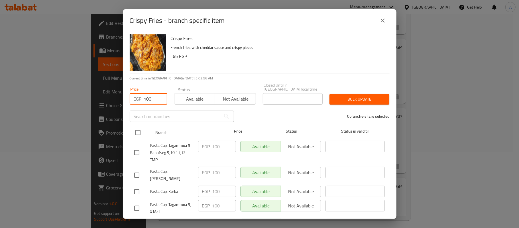
click at [139, 131] on input "checkbox" at bounding box center [138, 132] width 12 height 12
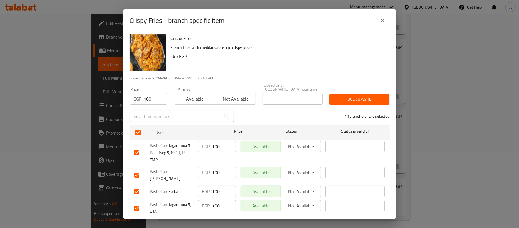
click at [338, 96] on span "Bulk update" at bounding box center [359, 99] width 51 height 7
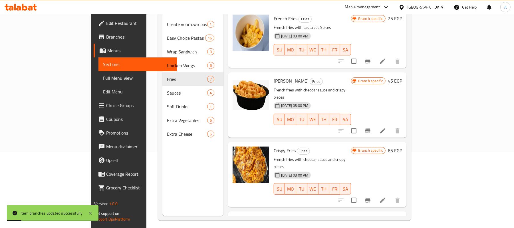
scroll to position [0, 0]
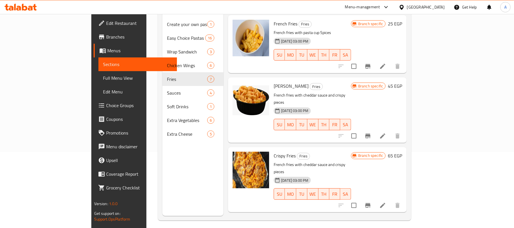
click at [353, 105] on div "30-08-2024 03:00 PM SU MO TU WE TH FR SA" at bounding box center [312, 120] width 82 height 31
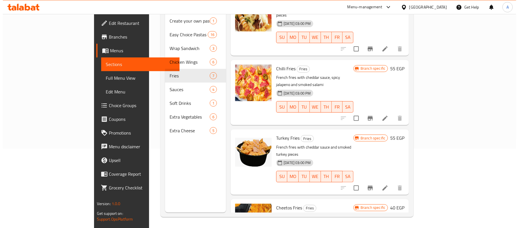
scroll to position [80, 0]
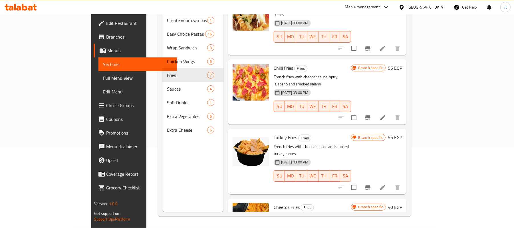
click at [371, 114] on icon "Branch-specific-item" at bounding box center [367, 117] width 7 height 7
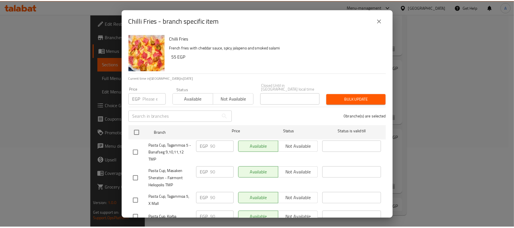
scroll to position [139, 0]
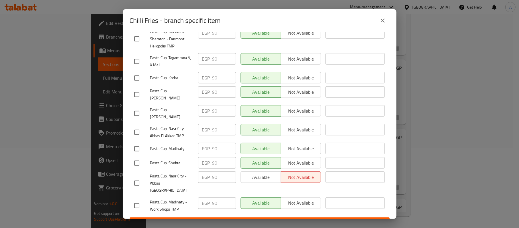
click at [381, 22] on icon "close" at bounding box center [383, 20] width 7 height 7
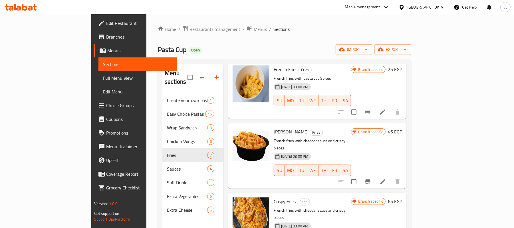
scroll to position [0, 0]
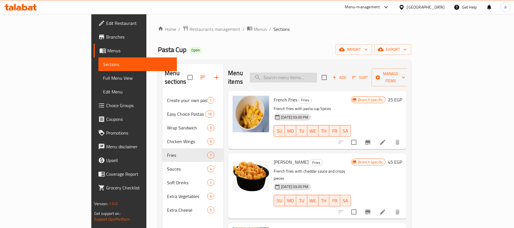
click at [306, 72] on input "search" at bounding box center [283, 77] width 67 height 10
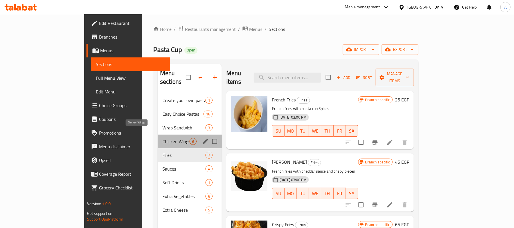
click at [162, 138] on span "Chicken Wings" at bounding box center [175, 141] width 27 height 7
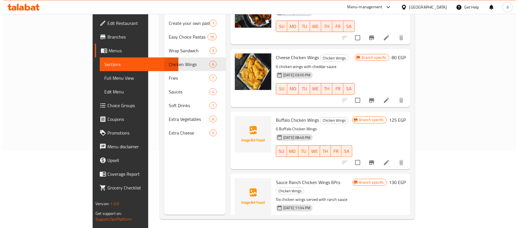
scroll to position [80, 0]
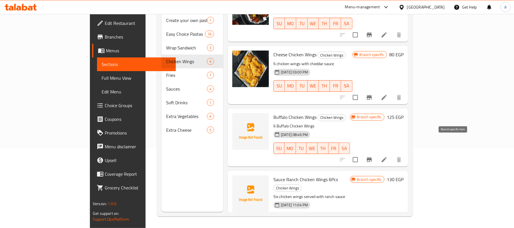
click at [372, 157] on icon "Branch-specific-item" at bounding box center [369, 159] width 5 height 5
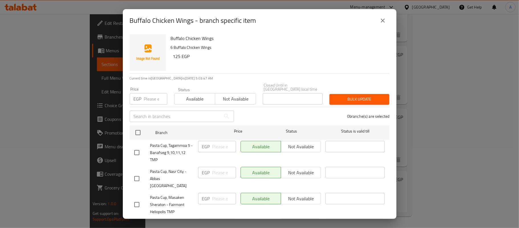
click at [153, 95] on input "number" at bounding box center [155, 98] width 23 height 11
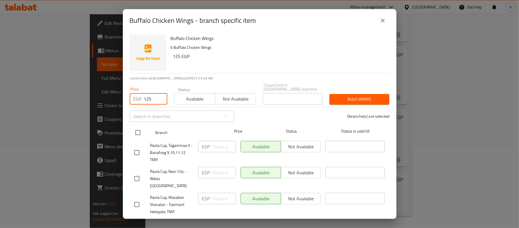
click at [133, 127] on input "checkbox" at bounding box center [138, 132] width 12 height 12
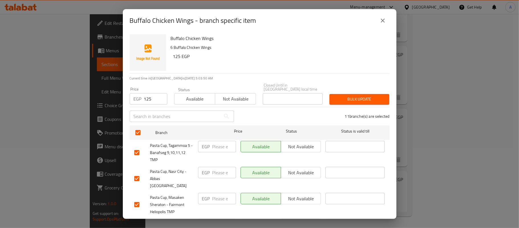
click at [270, 106] on div "11 branche(s) are selected" at bounding box center [316, 116] width 156 height 21
click at [351, 98] on span "Bulk update" at bounding box center [359, 99] width 51 height 7
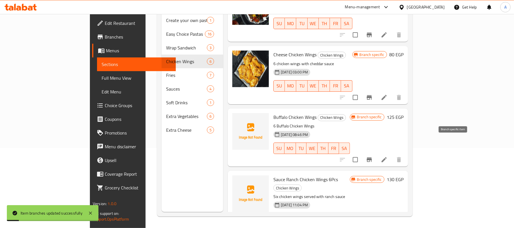
click at [373, 156] on icon "Branch-specific-item" at bounding box center [369, 159] width 7 height 7
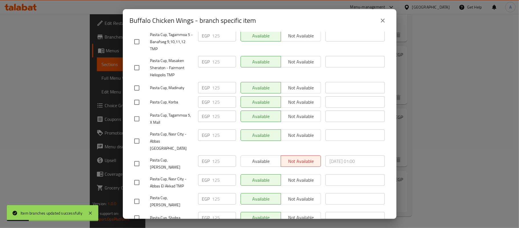
scroll to position [139, 0]
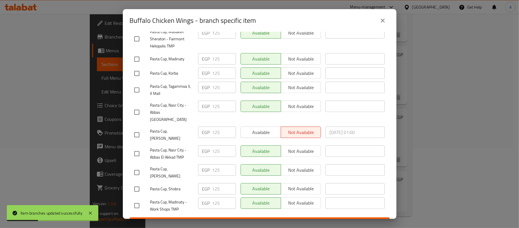
click at [384, 23] on icon "close" at bounding box center [383, 20] width 7 height 7
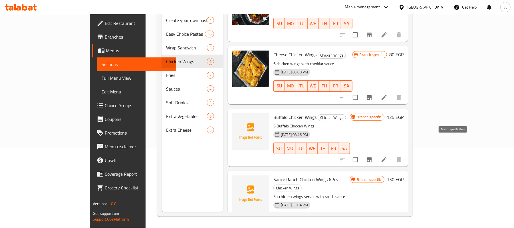
click at [373, 156] on icon "Branch-specific-item" at bounding box center [369, 159] width 7 height 7
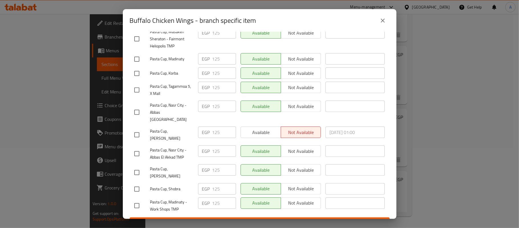
click at [383, 22] on icon "close" at bounding box center [383, 20] width 7 height 7
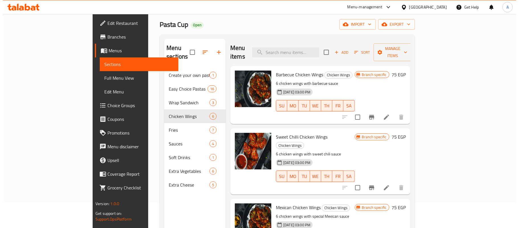
scroll to position [0, 0]
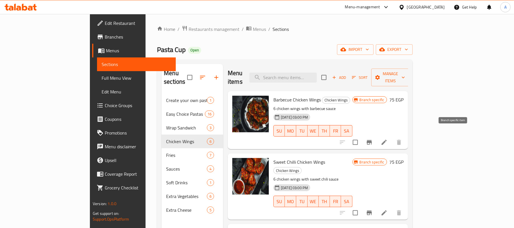
click at [373, 139] on icon "Branch-specific-item" at bounding box center [369, 142] width 7 height 7
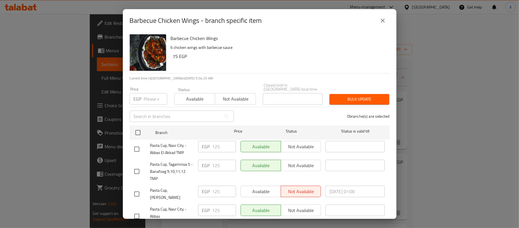
click at [142, 93] on div "EGP Price" at bounding box center [149, 98] width 38 height 11
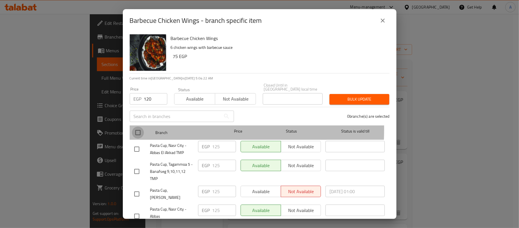
click at [139, 126] on input "checkbox" at bounding box center [138, 132] width 12 height 12
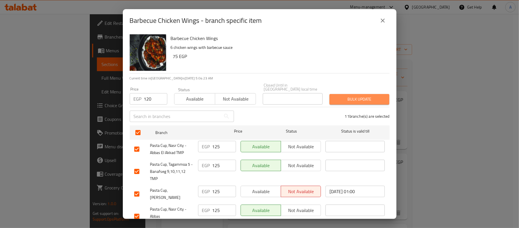
click at [363, 96] on span "Bulk update" at bounding box center [359, 99] width 51 height 7
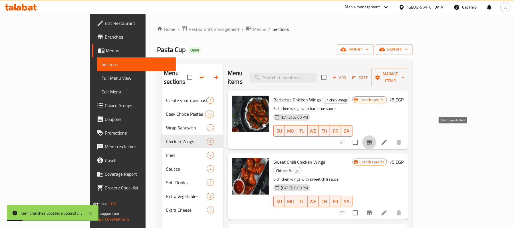
click at [372, 140] on icon "Branch-specific-item" at bounding box center [369, 142] width 5 height 5
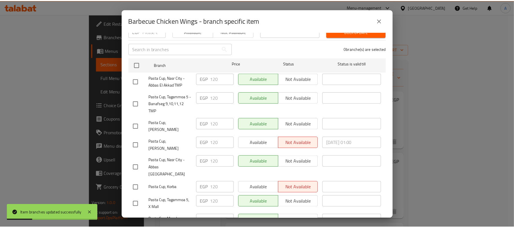
scroll to position [139, 0]
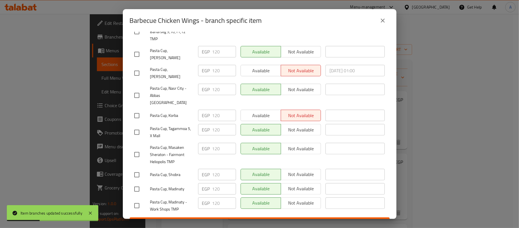
click at [383, 20] on icon "close" at bounding box center [383, 21] width 4 height 4
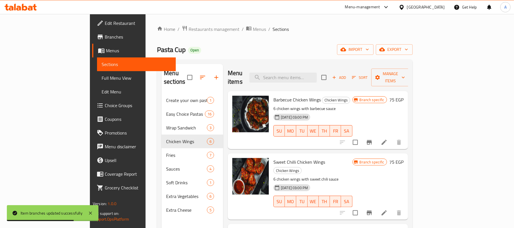
click at [352, 158] on h6 "Sweet Chilli Chicken Wings Chicken Wings" at bounding box center [312, 166] width 79 height 16
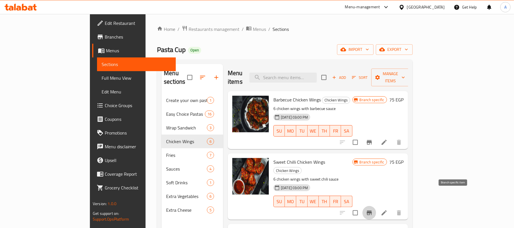
click at [372, 210] on icon "Branch-specific-item" at bounding box center [369, 212] width 5 height 5
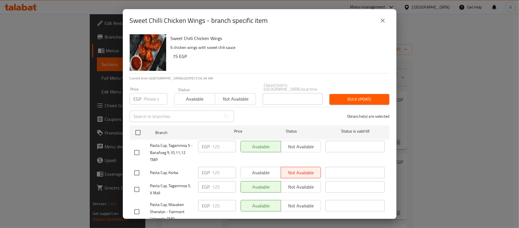
click at [144, 93] on input "number" at bounding box center [155, 98] width 23 height 11
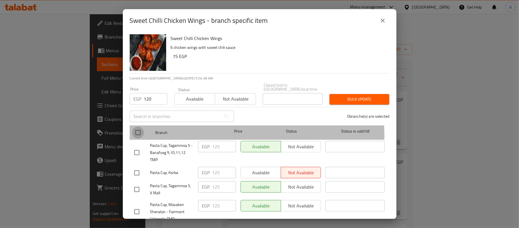
click at [140, 133] on input "checkbox" at bounding box center [138, 132] width 12 height 12
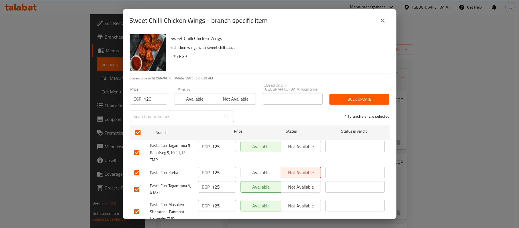
click at [266, 110] on div "11 branche(s) are selected" at bounding box center [316, 116] width 156 height 21
click at [361, 97] on span "Bulk update" at bounding box center [359, 99] width 51 height 7
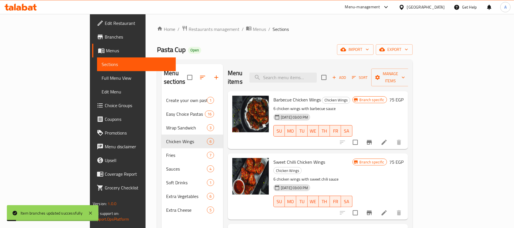
click at [355, 182] on div "30-08-2024 03:00 PM SU MO TU WE TH FR SA" at bounding box center [313, 197] width 84 height 31
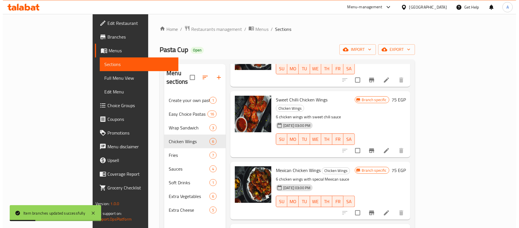
scroll to position [46, 0]
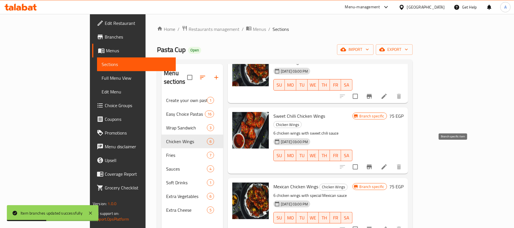
click at [373, 163] on icon "Branch-specific-item" at bounding box center [369, 166] width 7 height 7
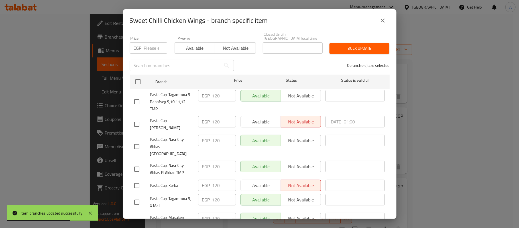
scroll to position [139, 0]
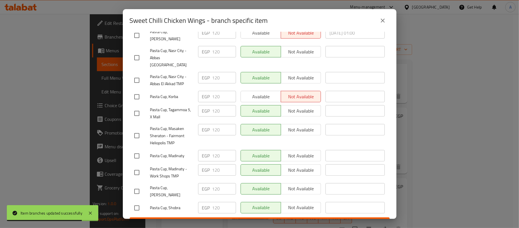
click at [381, 25] on button "close" at bounding box center [383, 21] width 14 height 14
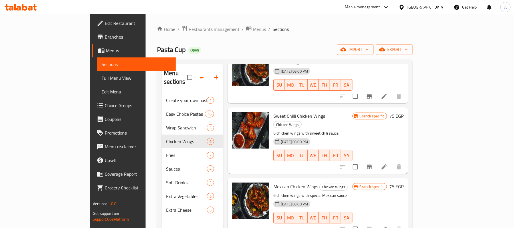
click at [352, 112] on h6 "Sweet Chilli Chicken Wings Chicken Wings" at bounding box center [312, 120] width 79 height 16
click at [372, 226] on icon "Branch-specific-item" at bounding box center [369, 228] width 5 height 5
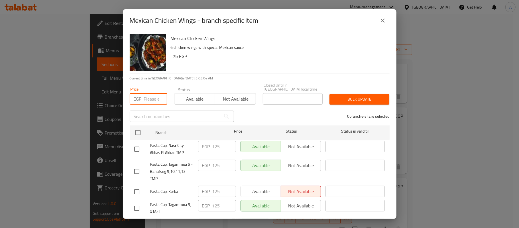
click at [153, 94] on input "number" at bounding box center [155, 98] width 23 height 11
click at [152, 96] on input "number" at bounding box center [155, 98] width 23 height 11
click at [139, 128] on input "checkbox" at bounding box center [138, 132] width 12 height 12
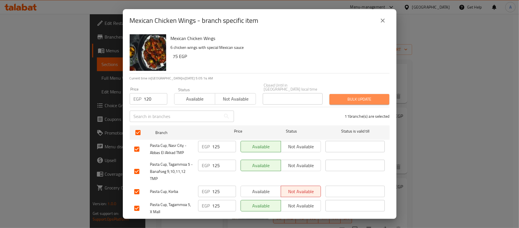
click at [369, 97] on span "Bulk update" at bounding box center [359, 99] width 51 height 7
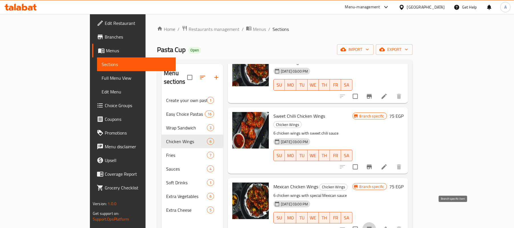
click at [373, 225] on icon "Branch-specific-item" at bounding box center [369, 228] width 7 height 7
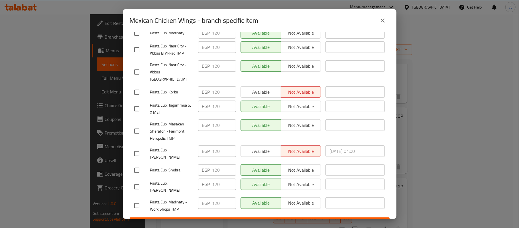
click at [382, 19] on icon "close" at bounding box center [383, 21] width 4 height 4
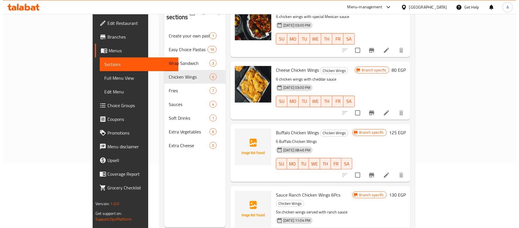
scroll to position [80, 0]
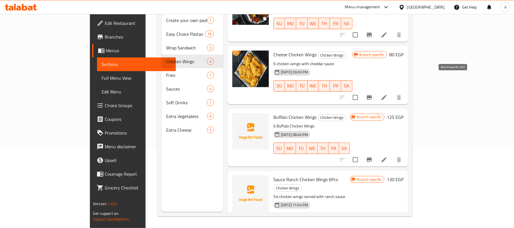
click at [376, 90] on button "Branch-specific-item" at bounding box center [369, 97] width 14 height 14
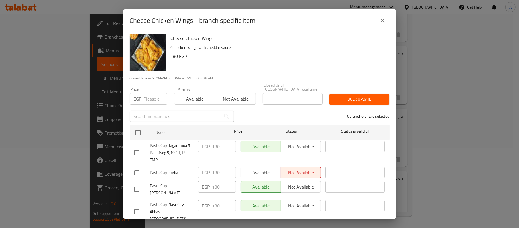
click at [146, 95] on input "number" at bounding box center [155, 98] width 23 height 11
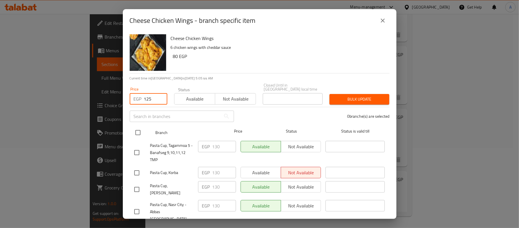
click at [138, 128] on input "checkbox" at bounding box center [138, 132] width 12 height 12
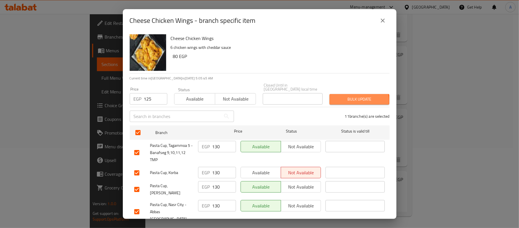
click at [341, 97] on span "Bulk update" at bounding box center [359, 99] width 51 height 7
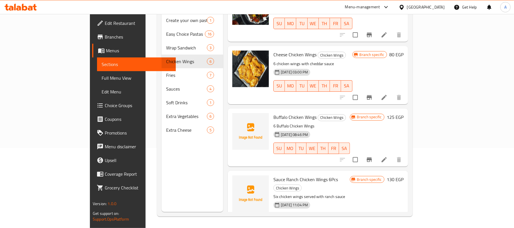
click at [350, 122] on p "6 Buffalo Chicken Wings" at bounding box center [311, 125] width 76 height 7
click at [376, 153] on button "Branch-specific-item" at bounding box center [369, 160] width 14 height 14
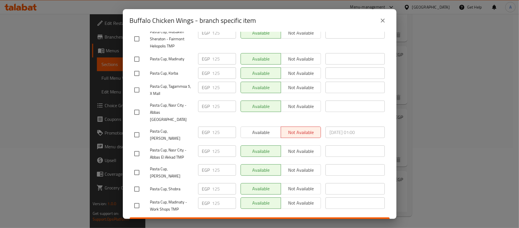
scroll to position [0, 0]
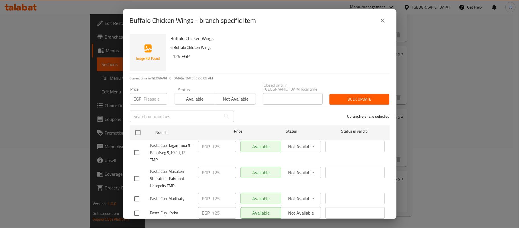
click at [383, 21] on icon "close" at bounding box center [383, 21] width 4 height 4
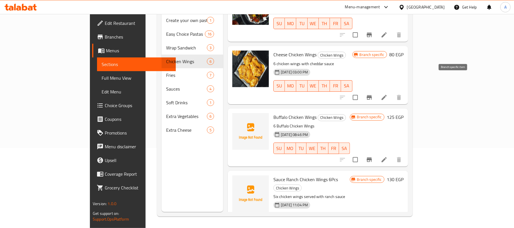
click at [376, 90] on button "Branch-specific-item" at bounding box center [369, 97] width 14 height 14
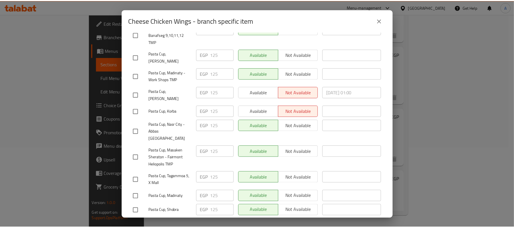
scroll to position [139, 0]
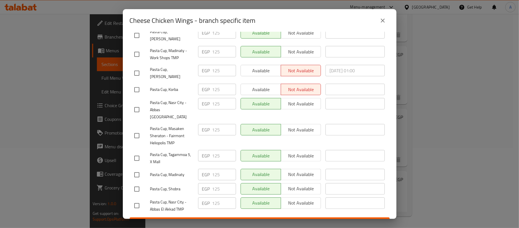
click at [386, 17] on button "close" at bounding box center [383, 21] width 14 height 14
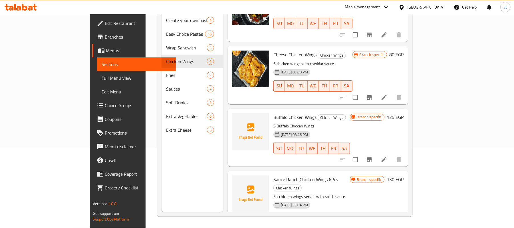
click at [350, 193] on p "Six chicken wings served with ranch sauce" at bounding box center [311, 196] width 76 height 7
click at [373, 226] on icon "Branch-specific-item" at bounding box center [369, 229] width 7 height 7
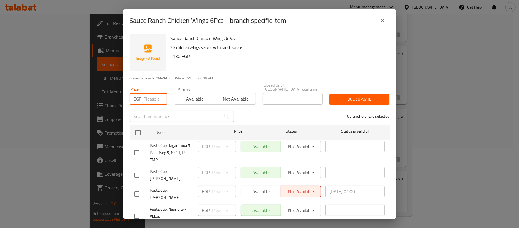
click at [151, 93] on input "number" at bounding box center [155, 98] width 23 height 11
click at [135, 129] on input "checkbox" at bounding box center [138, 132] width 12 height 12
click at [342, 96] on span "Bulk update" at bounding box center [359, 99] width 51 height 7
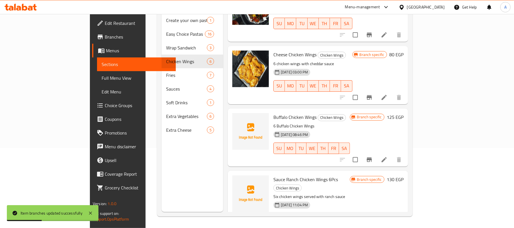
click at [350, 193] on p "Six chicken wings served with ranch sauce" at bounding box center [311, 196] width 76 height 7
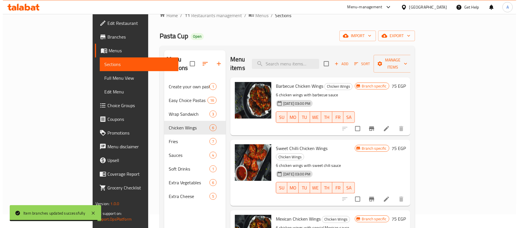
scroll to position [0, 0]
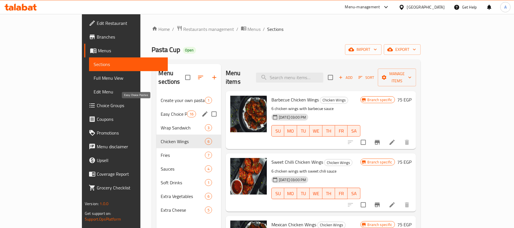
click at [161, 110] on span "Easy Choice Pastas" at bounding box center [174, 113] width 26 height 7
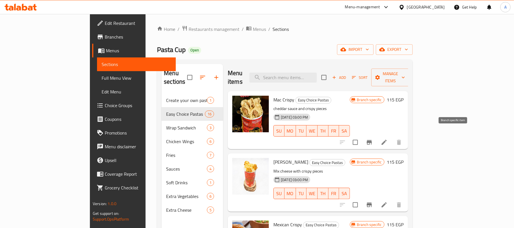
click at [373, 139] on icon "Branch-specific-item" at bounding box center [369, 142] width 7 height 7
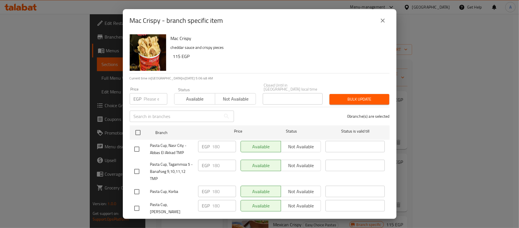
click at [382, 19] on icon "close" at bounding box center [383, 20] width 7 height 7
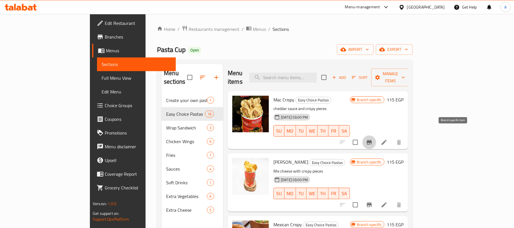
click at [373, 139] on icon "Branch-specific-item" at bounding box center [369, 142] width 7 height 7
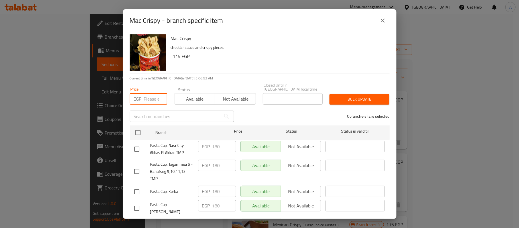
click at [150, 96] on input "number" at bounding box center [155, 98] width 23 height 11
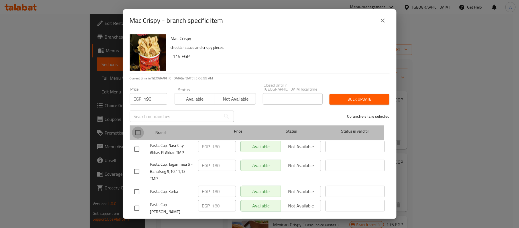
click at [137, 129] on input "checkbox" at bounding box center [138, 132] width 12 height 12
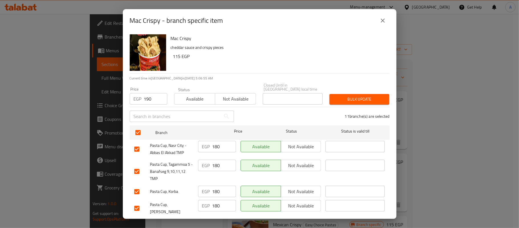
click at [339, 97] on span "Bulk update" at bounding box center [359, 99] width 51 height 7
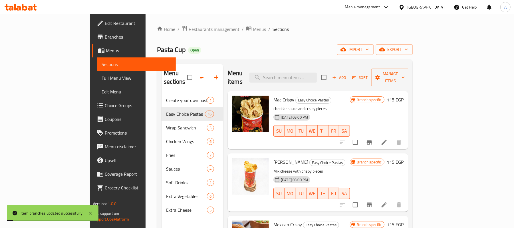
click at [339, 105] on p "cheddar sauce and crispy pieces" at bounding box center [311, 108] width 76 height 7
click at [373, 139] on icon "Branch-specific-item" at bounding box center [369, 142] width 7 height 7
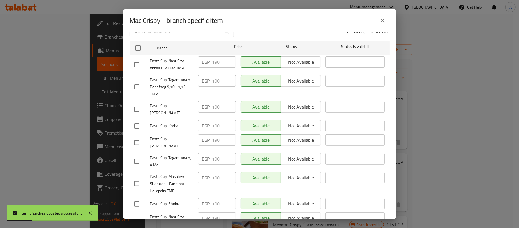
scroll to position [139, 0]
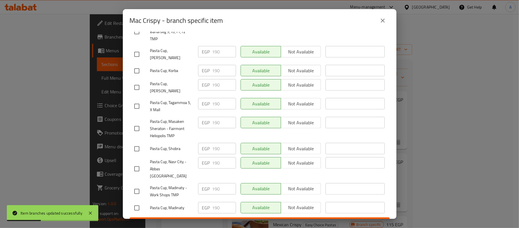
click at [382, 17] on icon "close" at bounding box center [383, 20] width 7 height 7
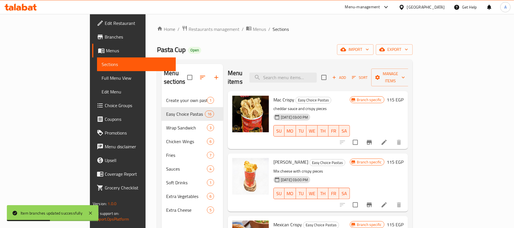
click at [347, 158] on h6 "Chessey Crispy Easy Choice Pastas" at bounding box center [311, 162] width 76 height 8
click at [373, 201] on icon "Branch-specific-item" at bounding box center [369, 204] width 7 height 7
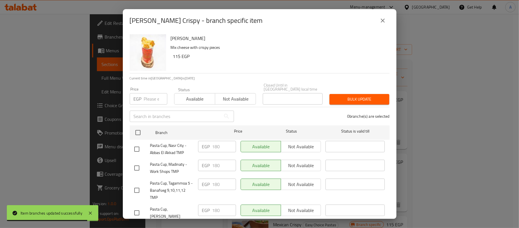
click at [149, 94] on input "number" at bounding box center [155, 98] width 23 height 11
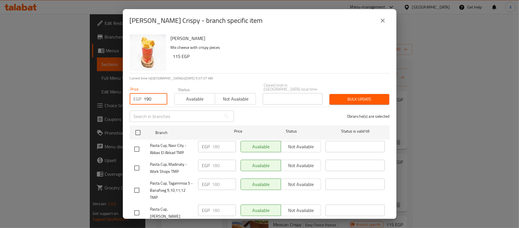
click at [241, 114] on div "0 branche(s) are selected" at bounding box center [316, 116] width 156 height 21
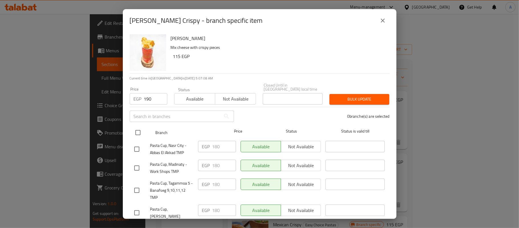
click at [136, 131] on input "checkbox" at bounding box center [138, 132] width 12 height 12
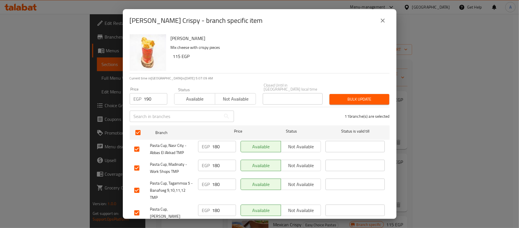
click at [363, 96] on span "Bulk update" at bounding box center [359, 99] width 51 height 7
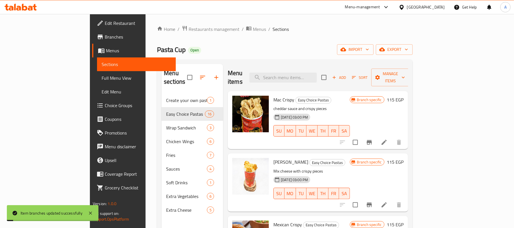
click at [352, 96] on div "Mac Crispy Easy Choice Pastas cheddar sauce and crispy pieces 30-08-2024 03:00 …" at bounding box center [311, 119] width 81 height 53
click at [376, 198] on button "Branch-specific-item" at bounding box center [369, 205] width 14 height 14
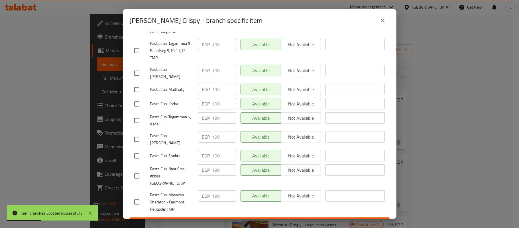
click at [383, 21] on icon "close" at bounding box center [383, 21] width 4 height 4
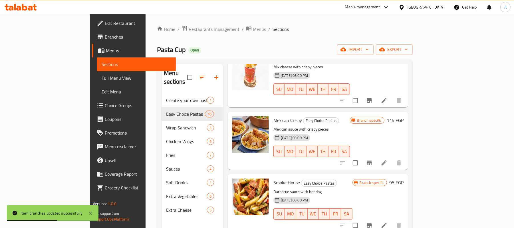
scroll to position [122, 0]
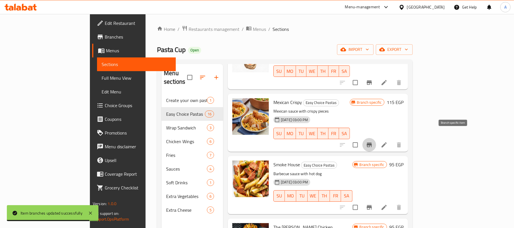
click at [373, 141] on icon "Branch-specific-item" at bounding box center [369, 144] width 7 height 7
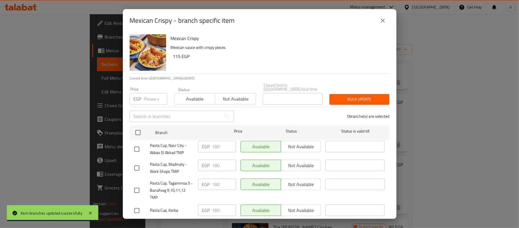
click at [150, 93] on input "number" at bounding box center [155, 98] width 23 height 11
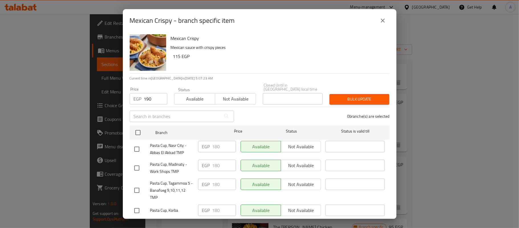
click at [250, 110] on div "0 branche(s) are selected" at bounding box center [316, 116] width 156 height 21
click at [139, 128] on input "checkbox" at bounding box center [138, 132] width 12 height 12
click at [341, 96] on span "Bulk update" at bounding box center [359, 99] width 51 height 7
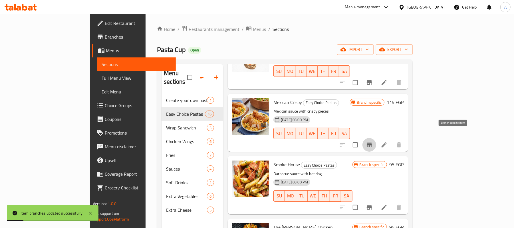
click at [373, 141] on icon "Branch-specific-item" at bounding box center [369, 144] width 7 height 7
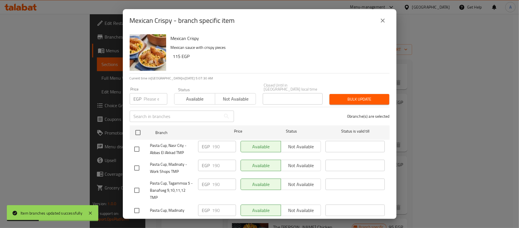
click at [382, 18] on icon "close" at bounding box center [383, 20] width 7 height 7
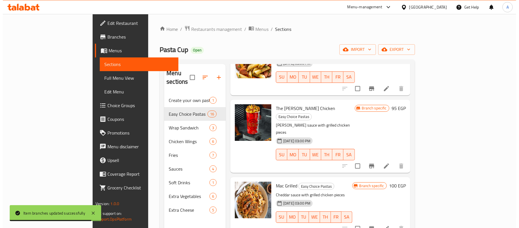
scroll to position [244, 0]
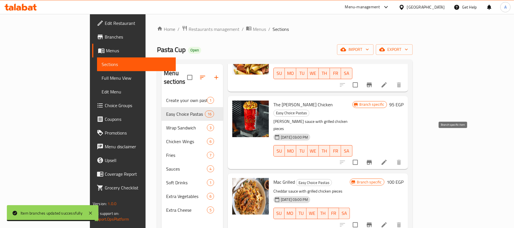
click at [372, 160] on icon "Branch-specific-item" at bounding box center [369, 162] width 5 height 5
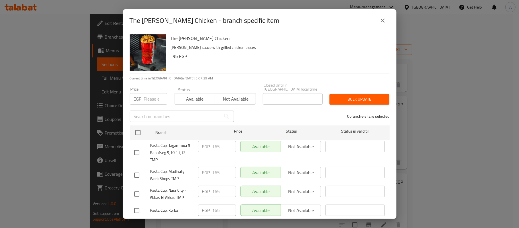
click at [147, 93] on input "number" at bounding box center [155, 98] width 23 height 11
click at [243, 111] on div "0 branche(s) are selected" at bounding box center [316, 116] width 156 height 21
click at [139, 127] on input "checkbox" at bounding box center [138, 132] width 12 height 12
click at [361, 106] on div "11 branche(s) are selected" at bounding box center [316, 116] width 156 height 21
click at [361, 96] on span "Bulk update" at bounding box center [359, 99] width 51 height 7
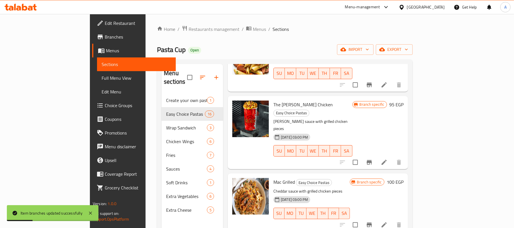
click at [372, 160] on icon "Branch-specific-item" at bounding box center [369, 162] width 5 height 5
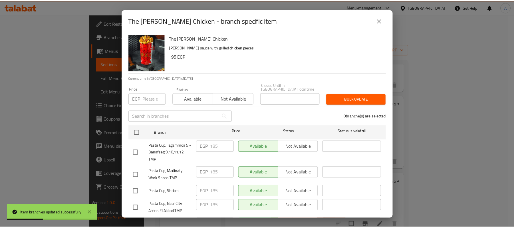
scroll to position [139, 0]
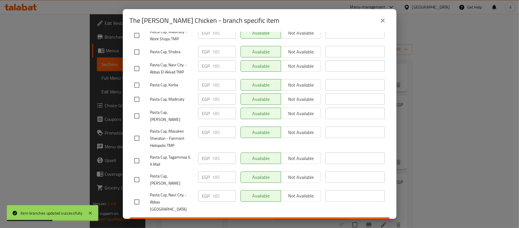
click at [383, 22] on icon "close" at bounding box center [383, 20] width 7 height 7
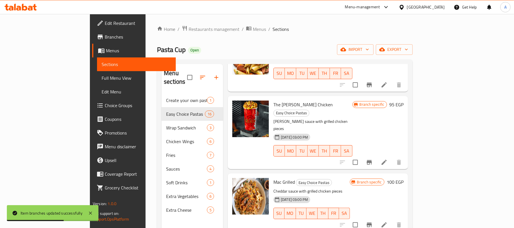
click at [338, 187] on p "Cheddar sauce with grilled chicken pieces" at bounding box center [311, 190] width 76 height 7
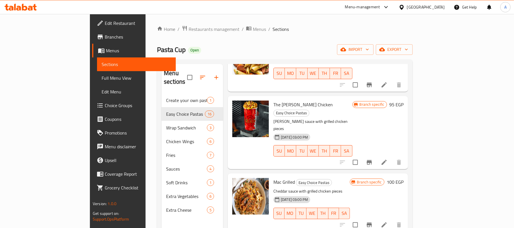
click at [332, 187] on p "Cheddar sauce with grilled chicken pieces" at bounding box center [311, 190] width 76 height 7
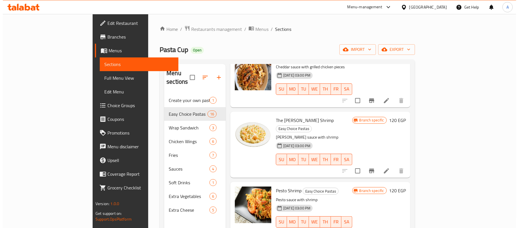
scroll to position [359, 0]
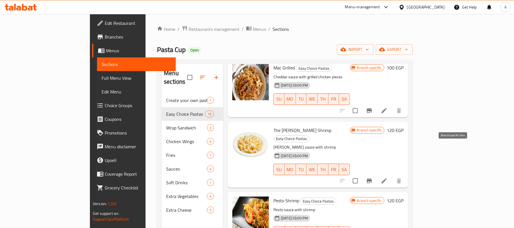
click at [373, 177] on icon "Branch-specific-item" at bounding box center [369, 180] width 7 height 7
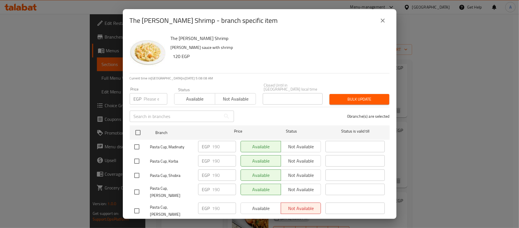
click at [153, 94] on input "number" at bounding box center [155, 98] width 23 height 11
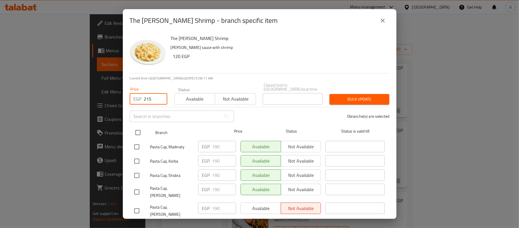
click at [143, 129] on input "checkbox" at bounding box center [138, 132] width 12 height 12
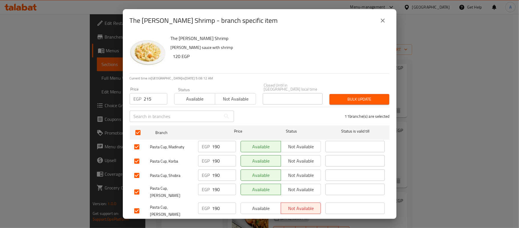
click at [373, 96] on span "Bulk update" at bounding box center [359, 99] width 51 height 7
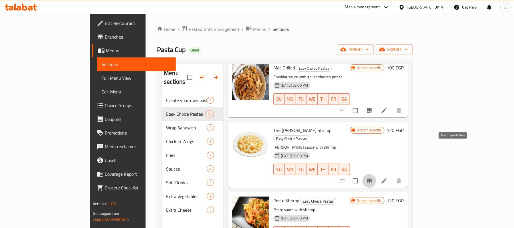
click at [372, 178] on icon "Branch-specific-item" at bounding box center [369, 180] width 5 height 5
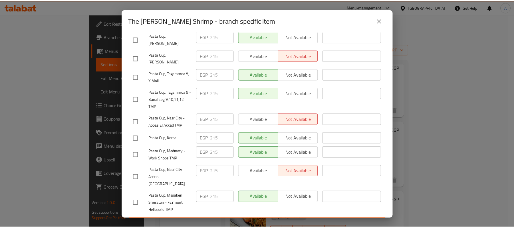
scroll to position [139, 0]
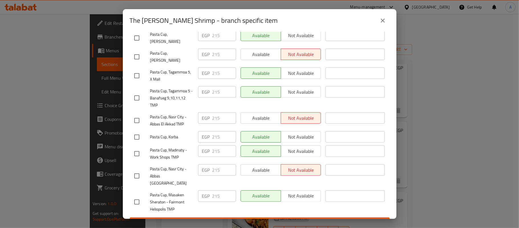
click at [382, 18] on icon "close" at bounding box center [383, 20] width 7 height 7
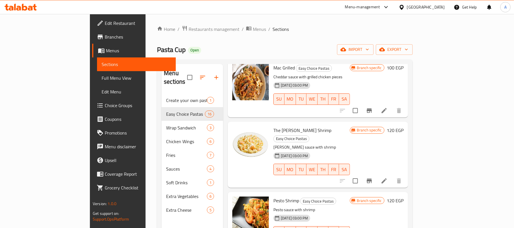
click at [350, 126] on h6 "The Curry Shrimp Easy Choice Pastas" at bounding box center [311, 134] width 76 height 16
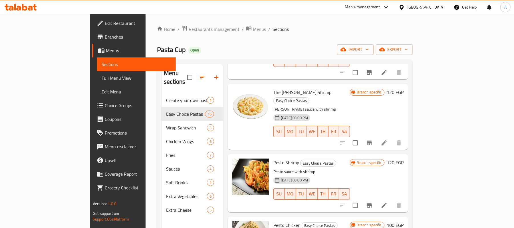
scroll to position [511, 0]
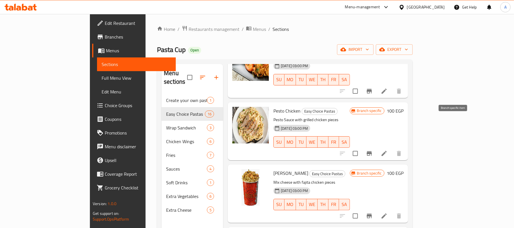
click at [372, 151] on icon "Branch-specific-item" at bounding box center [369, 153] width 5 height 5
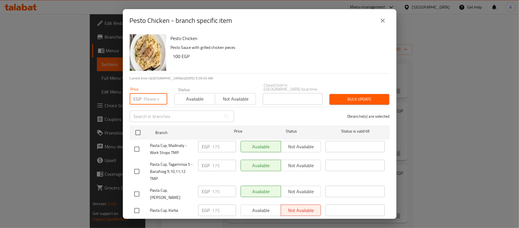
click at [151, 95] on input "number" at bounding box center [155, 98] width 23 height 11
click at [253, 108] on div "0 branche(s) are selected" at bounding box center [316, 116] width 156 height 21
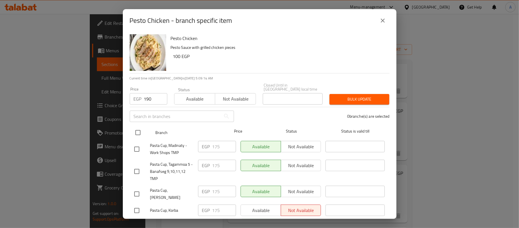
click at [139, 126] on input "checkbox" at bounding box center [138, 132] width 12 height 12
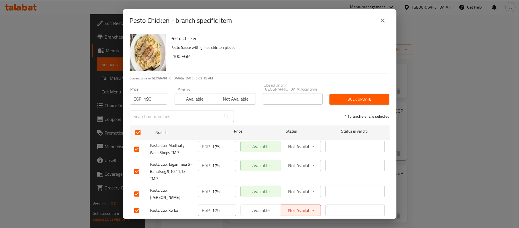
click at [349, 98] on span "Bulk update" at bounding box center [359, 99] width 51 height 7
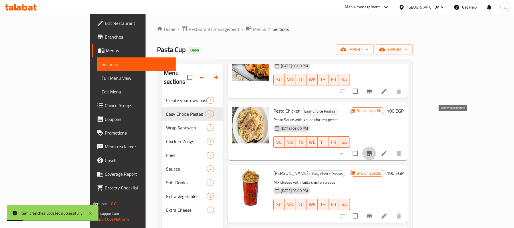
click at [372, 151] on icon "Branch-specific-item" at bounding box center [369, 153] width 5 height 5
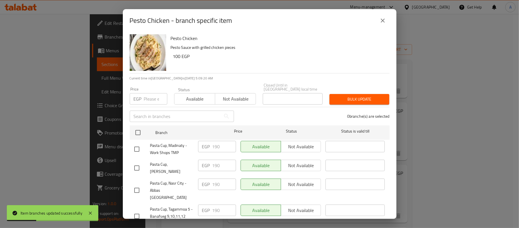
click at [387, 21] on button "close" at bounding box center [383, 21] width 14 height 14
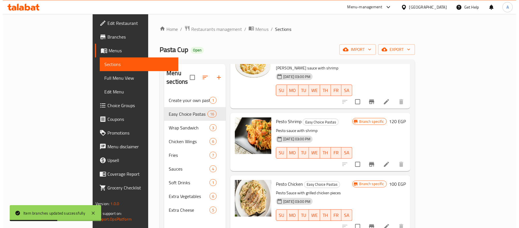
scroll to position [435, 0]
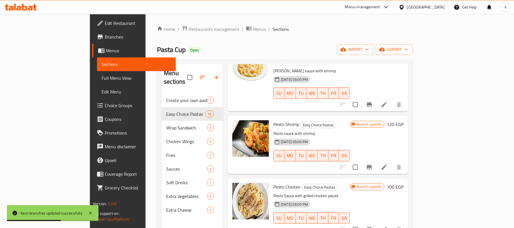
click at [376, 160] on button "Branch-specific-item" at bounding box center [369, 167] width 14 height 14
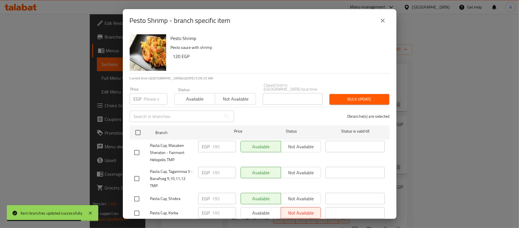
click at [150, 95] on input "number" at bounding box center [155, 98] width 23 height 11
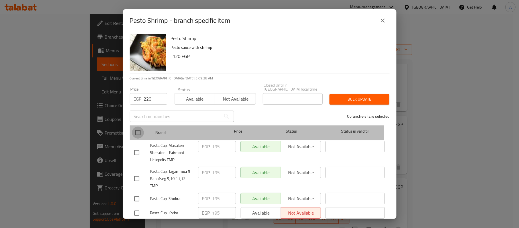
click at [139, 126] on input "checkbox" at bounding box center [138, 132] width 12 height 12
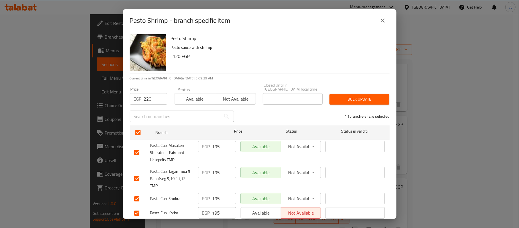
click at [302, 114] on div "11 branche(s) are selected" at bounding box center [316, 116] width 156 height 21
click at [345, 90] on div "Bulk update" at bounding box center [359, 98] width 67 height 17
click at [345, 94] on button "Bulk update" at bounding box center [360, 99] width 60 height 11
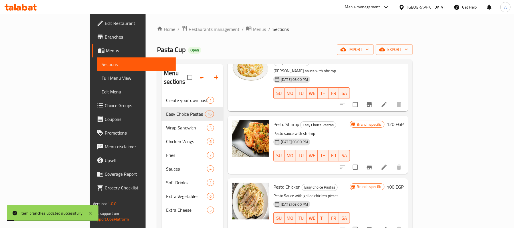
click at [345, 120] on h6 "Pesto Shrimp Easy Choice Pastas" at bounding box center [311, 124] width 76 height 8
click at [373, 163] on icon "Branch-specific-item" at bounding box center [369, 166] width 7 height 7
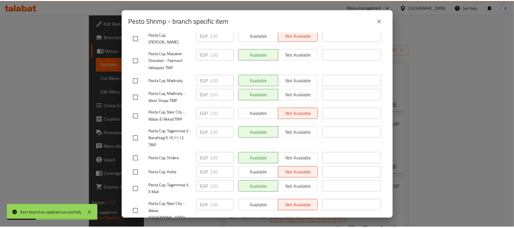
scroll to position [139, 0]
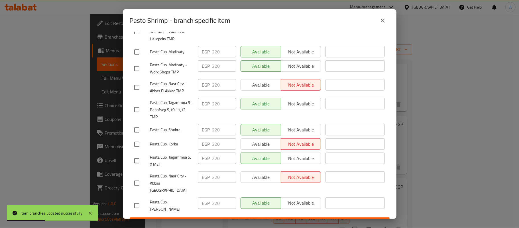
click at [380, 23] on icon "close" at bounding box center [383, 20] width 7 height 7
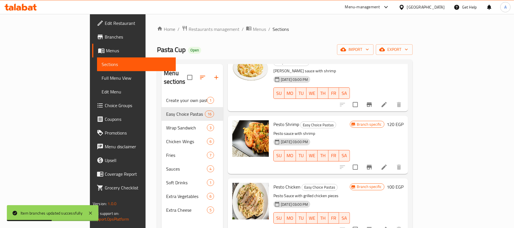
click at [350, 130] on p "Pesto sauce with shrimp" at bounding box center [311, 133] width 76 height 7
click at [352, 118] on div "Pesto Shrimp Easy Choice Pastas Pesto sauce with shrimp 30-08-2024 03:00 PM SU …" at bounding box center [311, 144] width 81 height 53
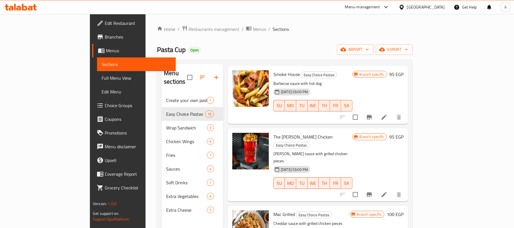
scroll to position [168, 0]
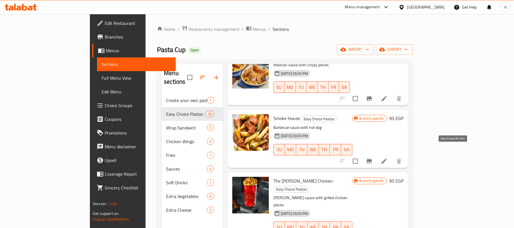
click at [373, 157] on icon "Branch-specific-item" at bounding box center [369, 160] width 7 height 7
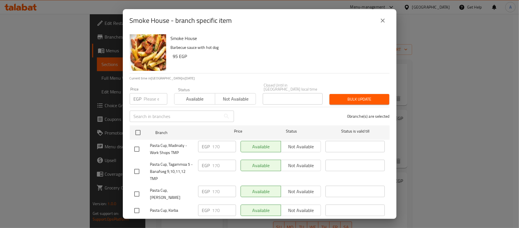
click at [149, 94] on input "number" at bounding box center [155, 98] width 23 height 11
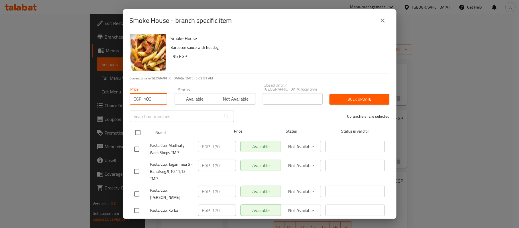
click at [132, 128] on div "Branch Price Status Status is valid till" at bounding box center [260, 132] width 260 height 14
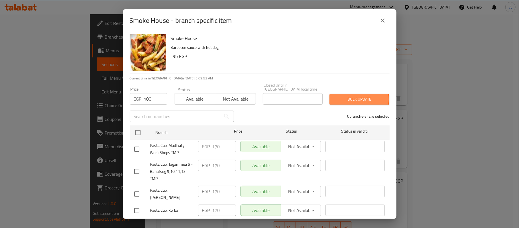
click at [353, 96] on span "Bulk update" at bounding box center [359, 99] width 51 height 7
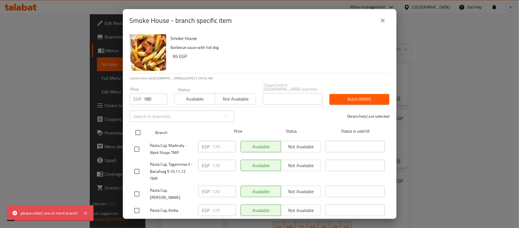
click at [137, 132] on input "checkbox" at bounding box center [138, 132] width 12 height 12
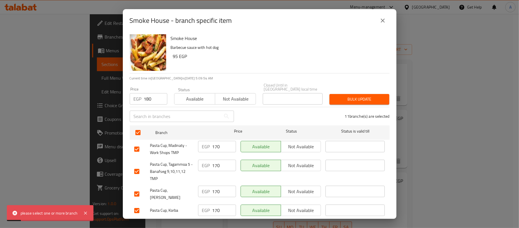
click at [356, 96] on span "Bulk update" at bounding box center [359, 99] width 51 height 7
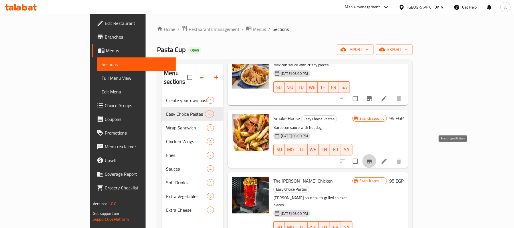
click at [373, 157] on icon "Branch-specific-item" at bounding box center [369, 160] width 7 height 7
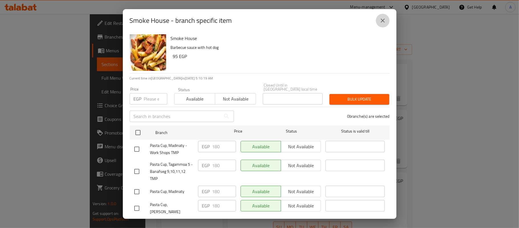
click at [384, 17] on icon "close" at bounding box center [383, 20] width 7 height 7
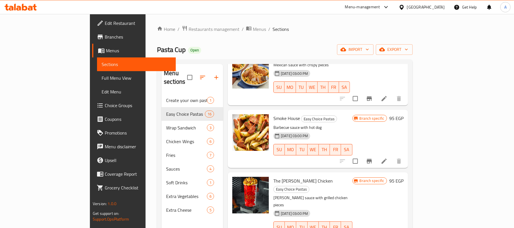
click at [353, 163] on div "Menu items Add Sort Manage items Mac Crispy Easy Choice Pastas cheddar sauce an…" at bounding box center [315, 178] width 185 height 228
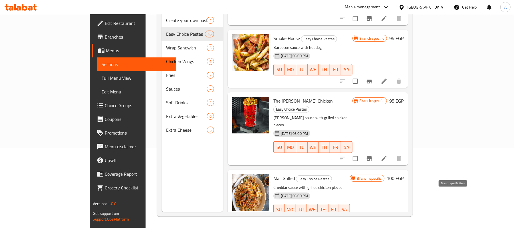
click at [372, 218] on icon "Branch-specific-item" at bounding box center [369, 220] width 5 height 5
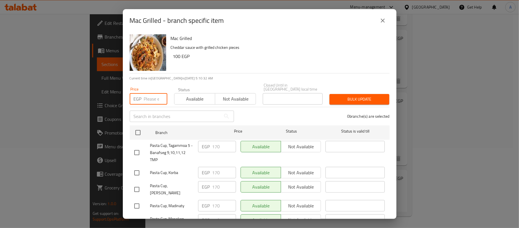
click at [146, 94] on input "number" at bounding box center [155, 98] width 23 height 11
click at [133, 128] on input "checkbox" at bounding box center [138, 132] width 12 height 12
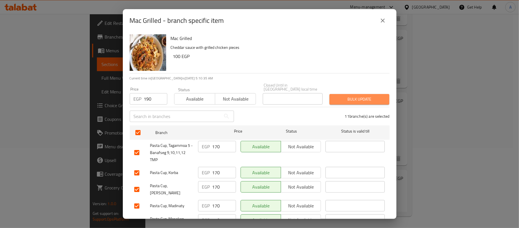
click at [359, 96] on span "Bulk update" at bounding box center [359, 99] width 51 height 7
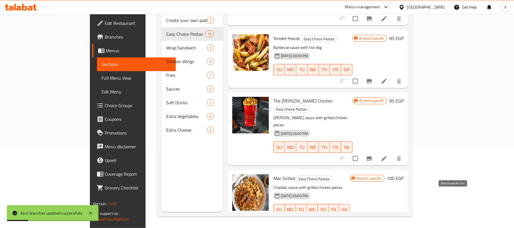
click at [372, 218] on icon "Branch-specific-item" at bounding box center [369, 220] width 5 height 5
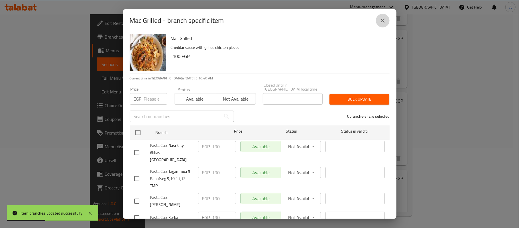
click at [382, 18] on icon "close" at bounding box center [383, 20] width 7 height 7
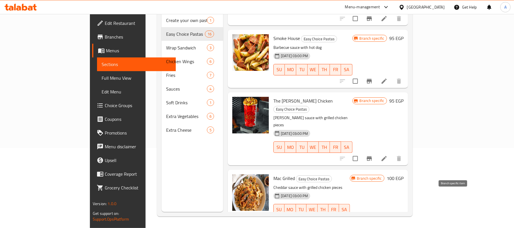
click at [372, 218] on icon "Branch-specific-item" at bounding box center [369, 220] width 5 height 5
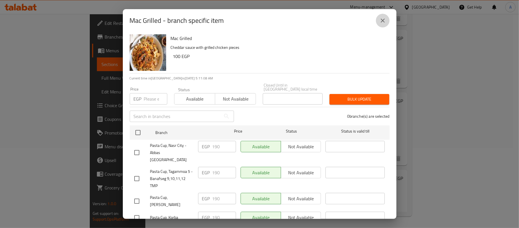
click at [380, 22] on icon "close" at bounding box center [383, 20] width 7 height 7
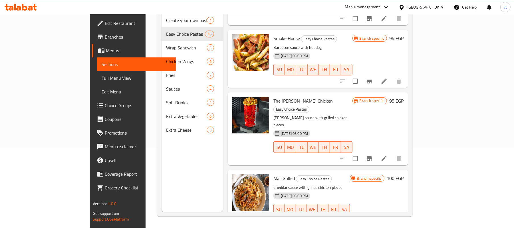
click at [355, 127] on div "30-08-2024 03:00 PM SU MO TU WE TH FR SA" at bounding box center [313, 142] width 84 height 31
click at [352, 97] on h6 "The Curry Chicken Easy Choice Pastas" at bounding box center [312, 105] width 79 height 16
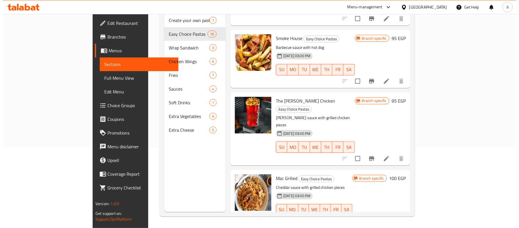
scroll to position [474, 0]
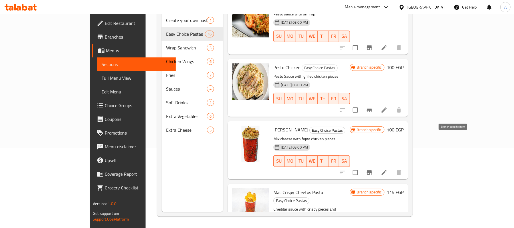
click at [376, 165] on button "Branch-specific-item" at bounding box center [369, 172] width 14 height 14
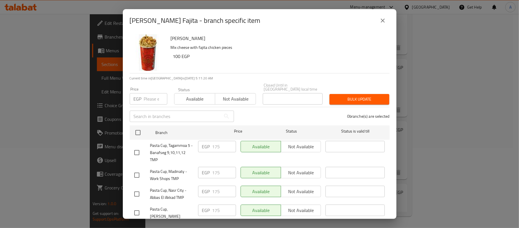
click at [152, 93] on input "number" at bounding box center [155, 98] width 23 height 11
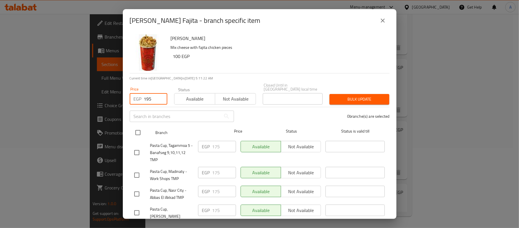
click at [135, 126] on input "checkbox" at bounding box center [138, 132] width 12 height 12
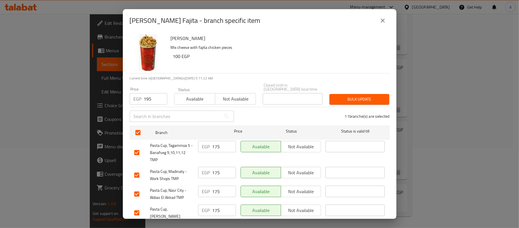
click at [253, 106] on div "11 branche(s) are selected" at bounding box center [316, 116] width 156 height 21
click at [367, 96] on span "Bulk update" at bounding box center [359, 99] width 51 height 7
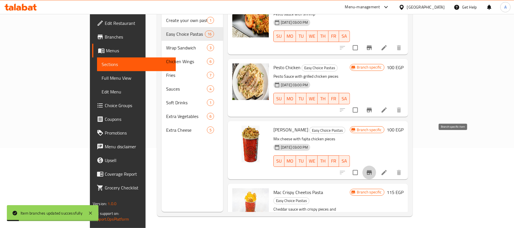
click at [376, 165] on button "Branch-specific-item" at bounding box center [369, 172] width 14 height 14
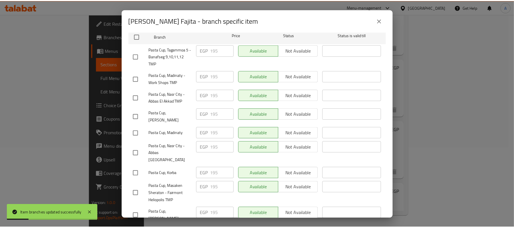
scroll to position [139, 0]
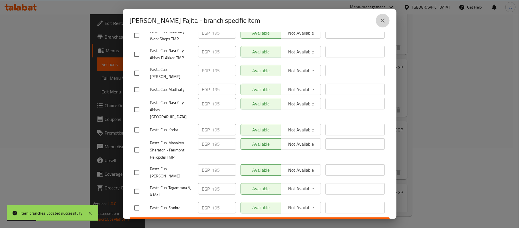
click at [381, 21] on icon "close" at bounding box center [383, 20] width 7 height 7
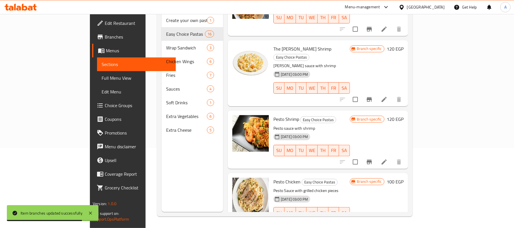
scroll to position [783, 0]
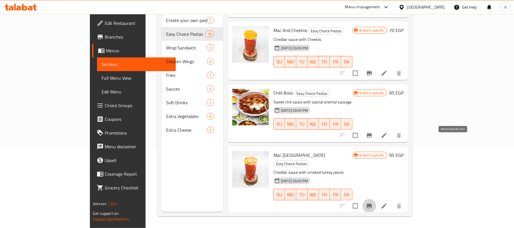
click at [373, 202] on icon "Branch-specific-item" at bounding box center [369, 205] width 7 height 7
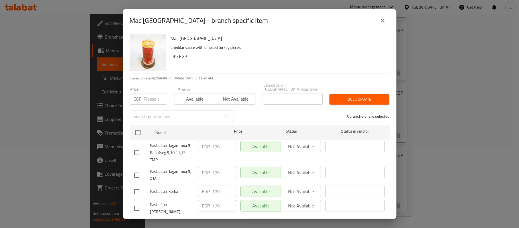
click at [153, 93] on input "number" at bounding box center [155, 98] width 23 height 11
click at [257, 106] on div "0 branche(s) are selected" at bounding box center [316, 116] width 156 height 21
click at [133, 128] on input "checkbox" at bounding box center [138, 132] width 12 height 12
click at [337, 96] on span "Bulk update" at bounding box center [359, 99] width 51 height 7
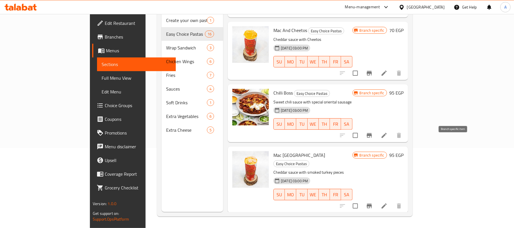
click at [372, 203] on icon "Branch-specific-item" at bounding box center [369, 205] width 5 height 5
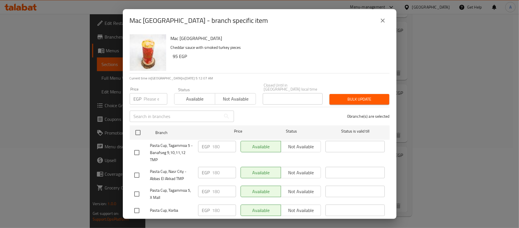
click at [381, 23] on icon "close" at bounding box center [383, 20] width 7 height 7
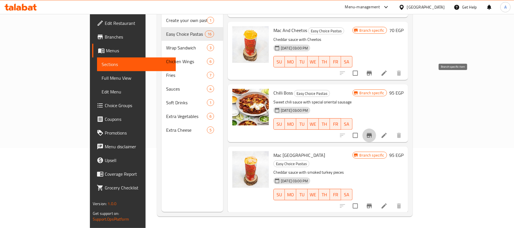
click at [373, 132] on icon "Branch-specific-item" at bounding box center [369, 135] width 7 height 7
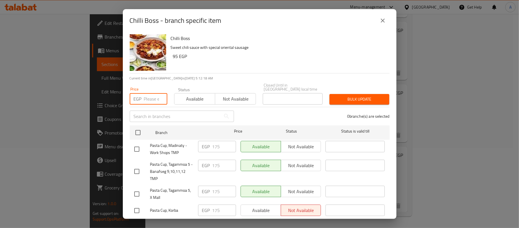
click at [155, 95] on input "number" at bounding box center [155, 98] width 23 height 11
click at [293, 111] on div "0 branche(s) are selected" at bounding box center [316, 116] width 156 height 21
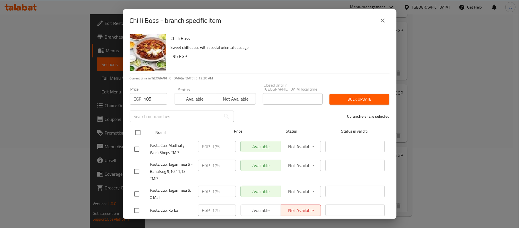
click at [141, 132] on input "checkbox" at bounding box center [138, 132] width 12 height 12
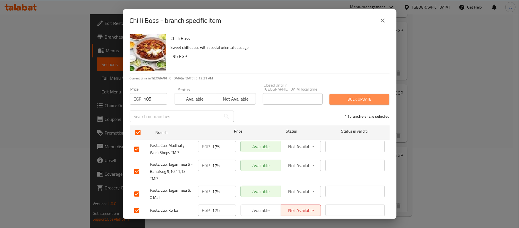
click at [359, 96] on span "Bulk update" at bounding box center [359, 99] width 51 height 7
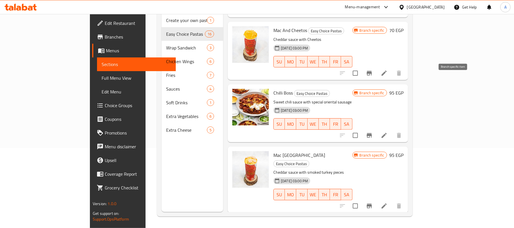
click at [373, 132] on icon "Branch-specific-item" at bounding box center [369, 135] width 7 height 7
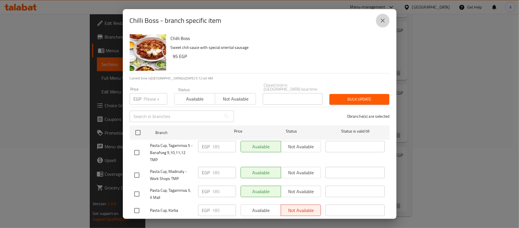
click at [385, 20] on icon "close" at bounding box center [383, 20] width 7 height 7
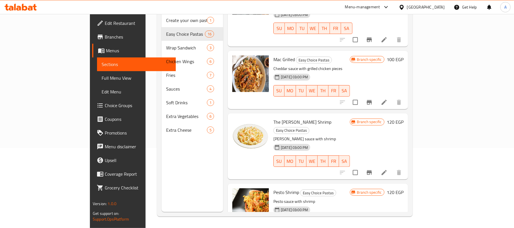
scroll to position [598, 0]
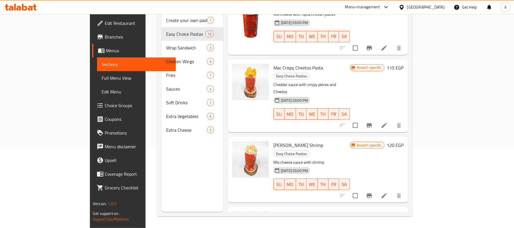
click at [161, 142] on div "Menu sections Create your own pasta 1 Easy Choice Pastas 16 Wrap Sandwich 3 Chi…" at bounding box center [192, 98] width 62 height 228
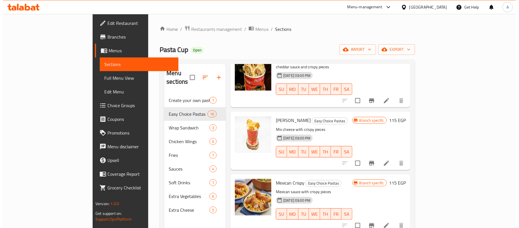
scroll to position [0, 0]
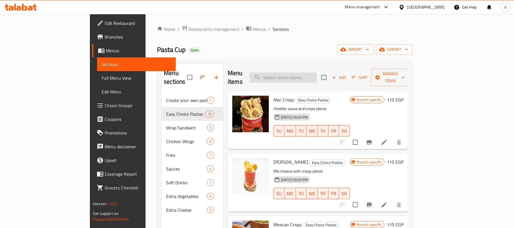
click at [317, 73] on input "search" at bounding box center [282, 77] width 67 height 10
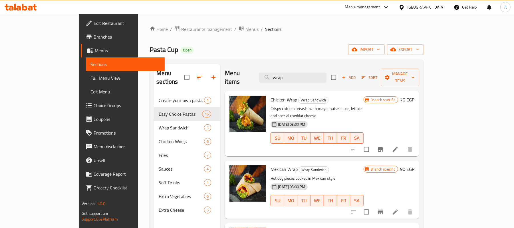
click at [383, 147] on icon "Branch-specific-item" at bounding box center [380, 149] width 5 height 5
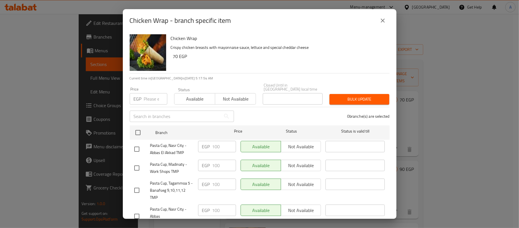
click at [147, 94] on input "number" at bounding box center [155, 98] width 23 height 11
paste input "105.0"
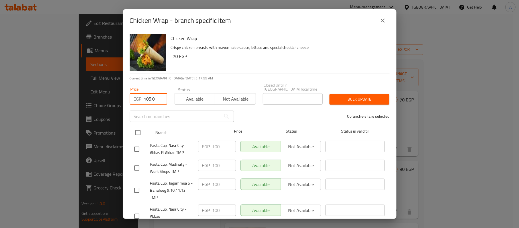
click at [139, 131] on input "checkbox" at bounding box center [138, 132] width 12 height 12
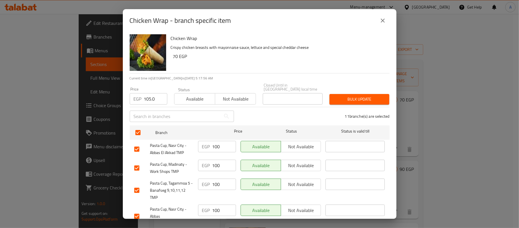
click at [339, 98] on span "Bulk update" at bounding box center [359, 99] width 51 height 7
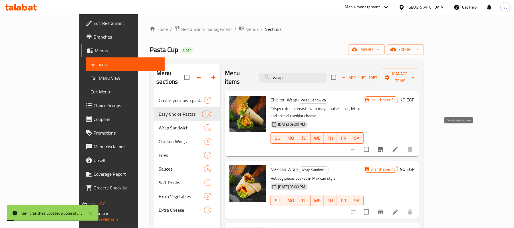
click at [383, 147] on icon "Branch-specific-item" at bounding box center [380, 149] width 5 height 5
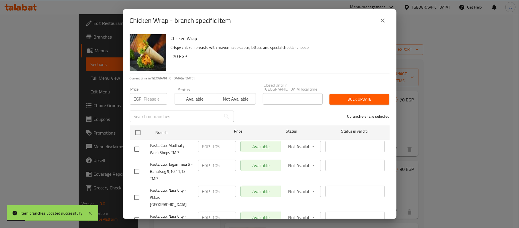
scroll to position [139, 0]
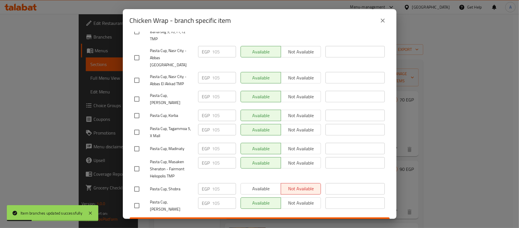
click at [379, 22] on button "close" at bounding box center [383, 21] width 14 height 14
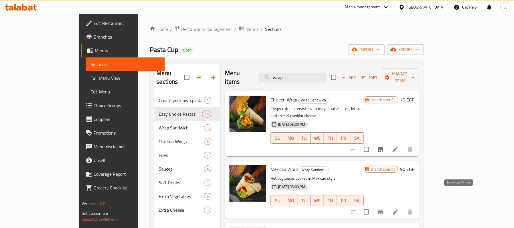
click at [384, 208] on icon "Branch-specific-item" at bounding box center [380, 211] width 7 height 7
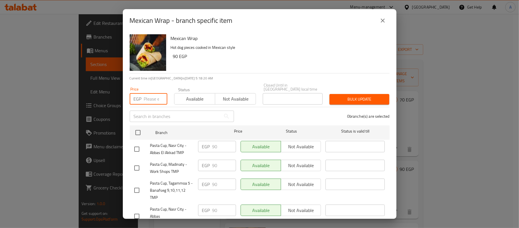
click at [150, 93] on input "number" at bounding box center [155, 98] width 23 height 11
paste input "85.0"
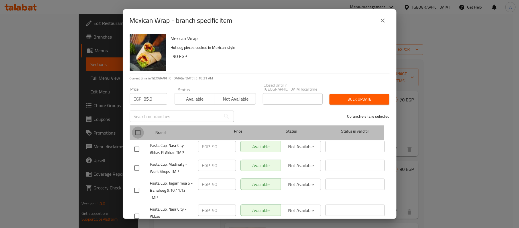
click at [138, 129] on input "checkbox" at bounding box center [138, 132] width 12 height 12
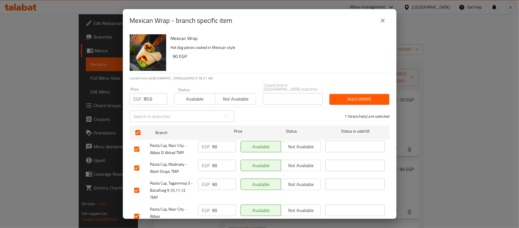
click at [264, 111] on div "11 branche(s) are selected" at bounding box center [316, 116] width 156 height 21
click at [346, 96] on span "Bulk update" at bounding box center [359, 99] width 51 height 7
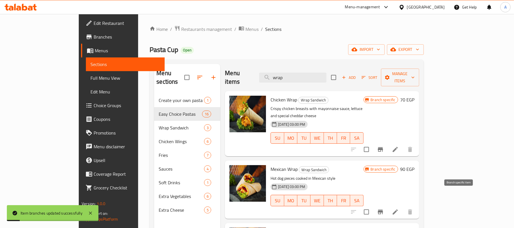
click at [384, 208] on icon "Branch-specific-item" at bounding box center [380, 211] width 7 height 7
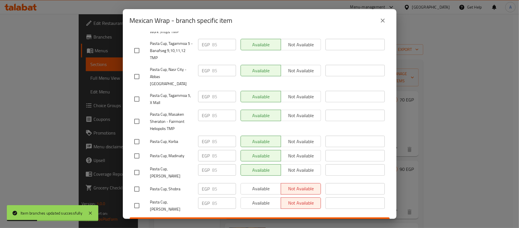
click at [384, 21] on icon "close" at bounding box center [383, 20] width 7 height 7
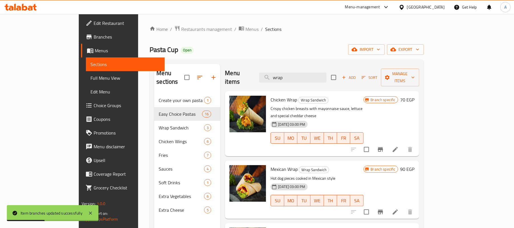
click at [337, 165] on h6 "Mexican Wrap Wrap Sandwich" at bounding box center [316, 169] width 93 height 8
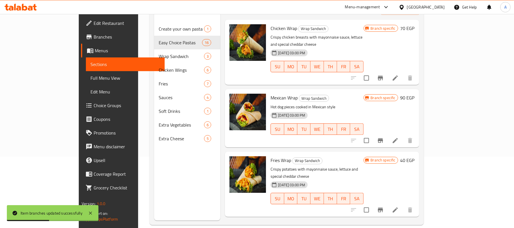
scroll to position [80, 0]
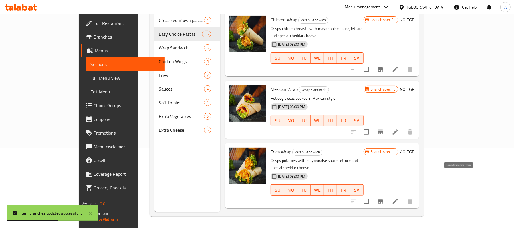
click at [384, 198] on icon "Branch-specific-item" at bounding box center [380, 201] width 7 height 7
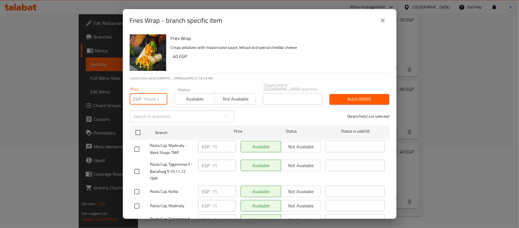
drag, startPoint x: 149, startPoint y: 97, endPoint x: 147, endPoint y: 101, distance: 4.1
click at [149, 97] on input "number" at bounding box center [155, 98] width 23 height 11
paste input "75.0"
click at [137, 131] on input "checkbox" at bounding box center [138, 132] width 12 height 12
click at [352, 96] on span "Bulk update" at bounding box center [359, 99] width 51 height 7
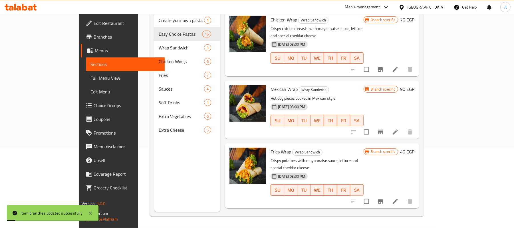
click at [363, 170] on div "30-08-2024 03:00 PM SU MO TU WE TH FR SA" at bounding box center [316, 185] width 97 height 31
click at [383, 199] on icon "Branch-specific-item" at bounding box center [380, 201] width 5 height 5
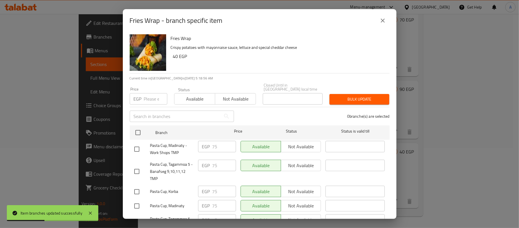
click at [383, 23] on icon "close" at bounding box center [383, 20] width 7 height 7
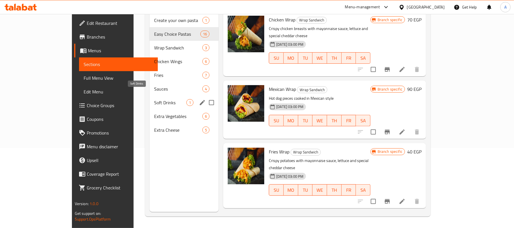
drag, startPoint x: 131, startPoint y: 92, endPoint x: 126, endPoint y: 83, distance: 10.0
click at [154, 99] on span "Soft Drinks" at bounding box center [170, 102] width 32 height 7
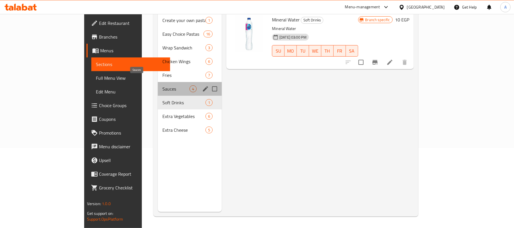
click at [162, 85] on span "Sauces" at bounding box center [175, 88] width 27 height 7
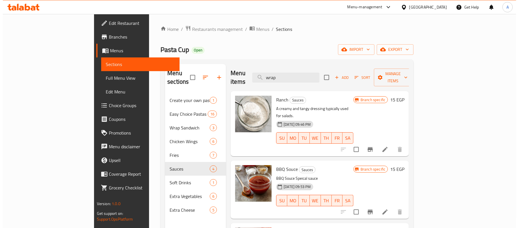
scroll to position [36, 0]
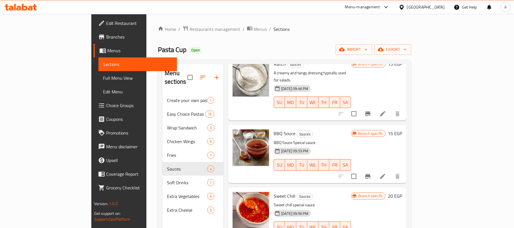
click at [351, 139] on p "BBQ Souce Speical sauce" at bounding box center [312, 142] width 77 height 7
click at [370, 174] on icon "Branch-specific-item" at bounding box center [367, 176] width 5 height 5
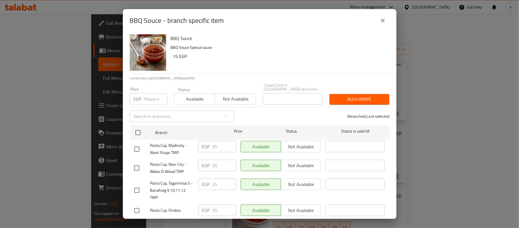
click at [140, 95] on p "EGP" at bounding box center [138, 98] width 8 height 7
click at [151, 93] on input "number" at bounding box center [155, 98] width 23 height 11
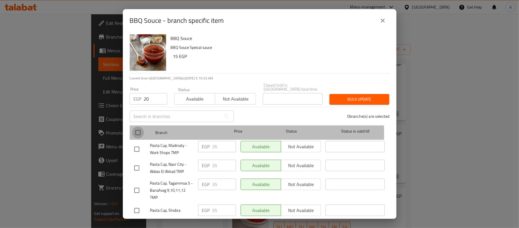
click at [136, 131] on input "checkbox" at bounding box center [138, 132] width 12 height 12
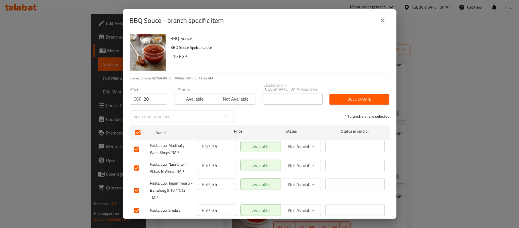
click at [354, 96] on span "Bulk update" at bounding box center [359, 99] width 51 height 7
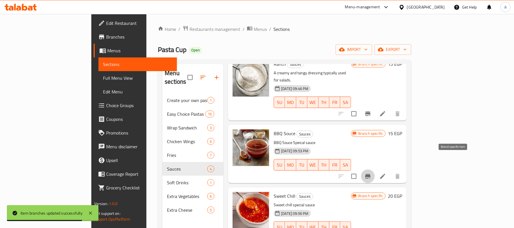
click at [370, 174] on icon "Branch-specific-item" at bounding box center [367, 176] width 5 height 5
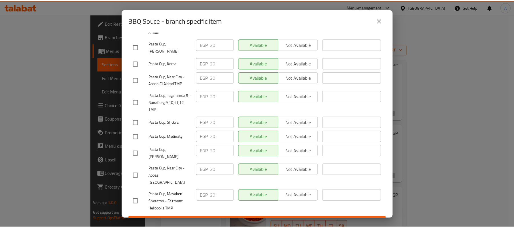
scroll to position [0, 0]
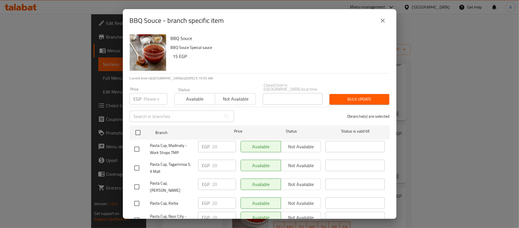
click at [139, 198] on input "checkbox" at bounding box center [137, 203] width 12 height 12
click at [221, 198] on input "20" at bounding box center [224, 202] width 24 height 11
click at [265, 110] on div "1 branche(s) are selected" at bounding box center [316, 116] width 156 height 21
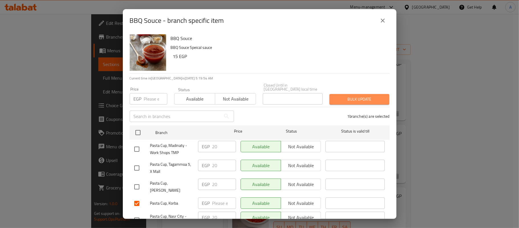
click at [356, 96] on span "Bulk update" at bounding box center [359, 99] width 51 height 7
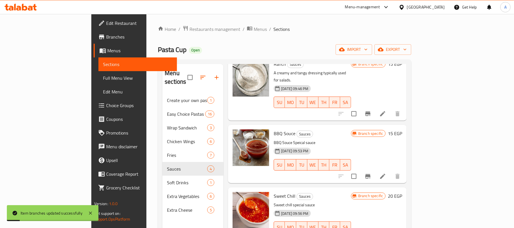
click at [371, 173] on icon "Branch-specific-item" at bounding box center [367, 176] width 7 height 7
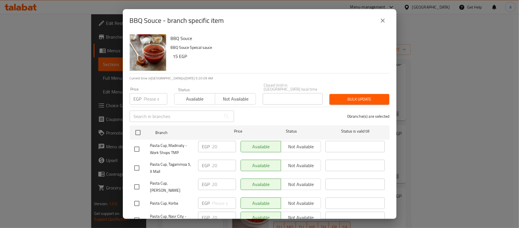
drag, startPoint x: 380, startPoint y: 23, endPoint x: 500, endPoint y: 87, distance: 135.9
click at [380, 23] on icon "close" at bounding box center [383, 20] width 7 height 7
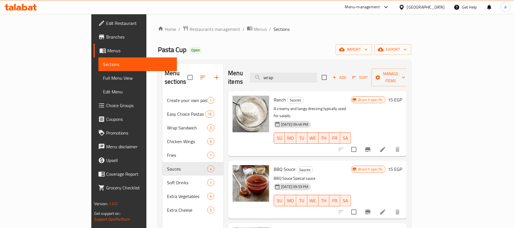
click at [375, 142] on button "Branch-specific-item" at bounding box center [368, 149] width 14 height 14
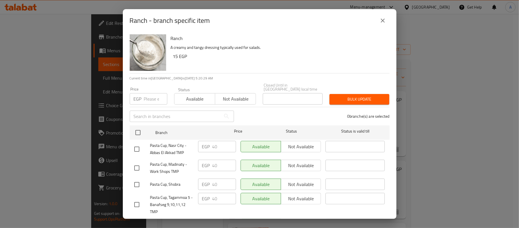
scroll to position [38, 0]
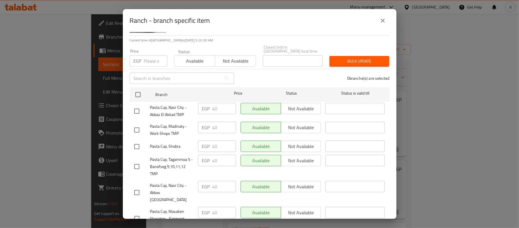
click at [136, 142] on input "checkbox" at bounding box center [137, 146] width 12 height 12
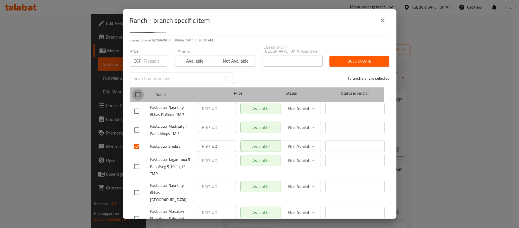
click at [139, 92] on input "checkbox" at bounding box center [138, 94] width 12 height 12
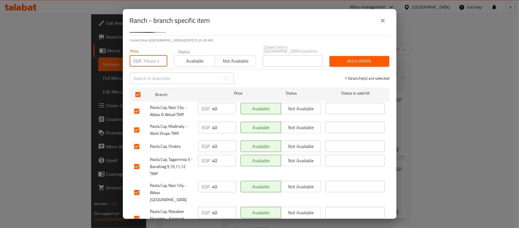
click at [148, 60] on input "number" at bounding box center [155, 60] width 23 height 11
click at [339, 58] on span "Bulk update" at bounding box center [359, 61] width 51 height 7
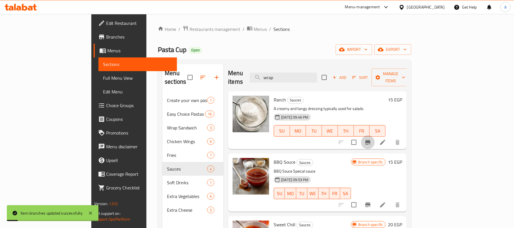
click at [370, 140] on icon "Branch-specific-item" at bounding box center [367, 142] width 5 height 5
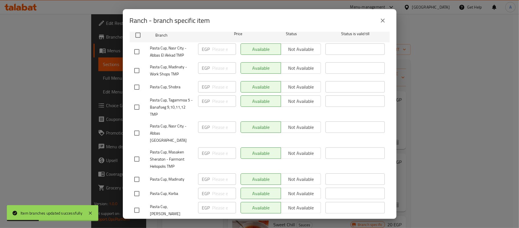
scroll to position [114, 0]
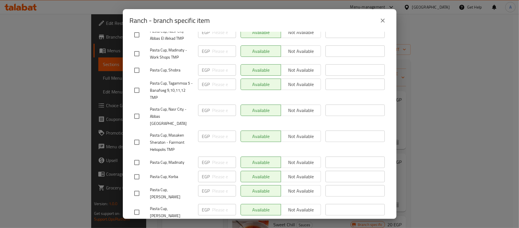
click at [136, 110] on input "checkbox" at bounding box center [137, 116] width 12 height 12
click at [137, 66] on input "checkbox" at bounding box center [137, 70] width 12 height 12
click at [136, 48] on input "checkbox" at bounding box center [137, 54] width 12 height 12
click at [169, 76] on div "Pasta Cup, Tagammoa 5 - Banafseg 9,10,11,12 TMP" at bounding box center [164, 90] width 64 height 28
click at [136, 156] on input "checkbox" at bounding box center [137, 162] width 12 height 12
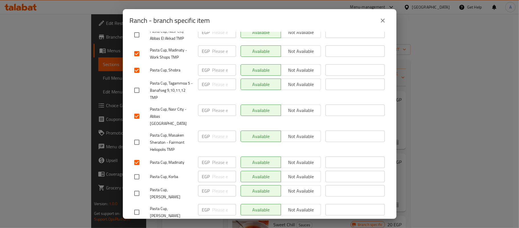
click at [137, 50] on input "checkbox" at bounding box center [137, 54] width 12 height 12
click at [173, 132] on span "Pasta Cup, Masaken Sheraton - Fairmont Heliopolis TMP" at bounding box center [171, 141] width 43 height 21
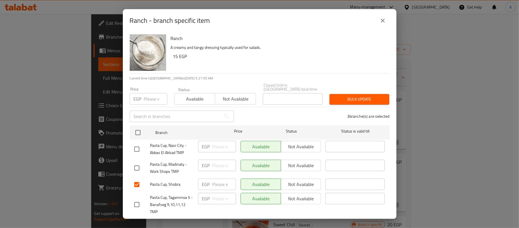
click at [151, 95] on input "number" at bounding box center [155, 98] width 23 height 11
click at [276, 115] on div "3 branche(s) are selected" at bounding box center [316, 116] width 156 height 21
click at [337, 96] on span "Bulk update" at bounding box center [359, 99] width 51 height 7
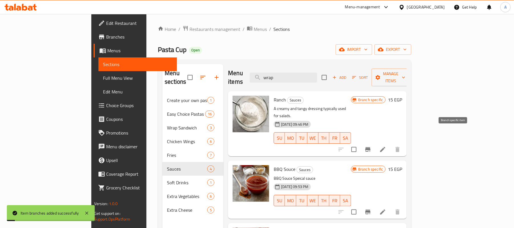
click at [370, 147] on icon "Branch-specific-item" at bounding box center [367, 149] width 5 height 5
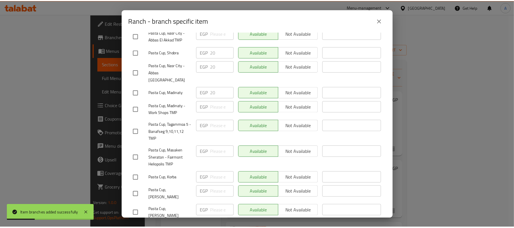
scroll to position [102, 0]
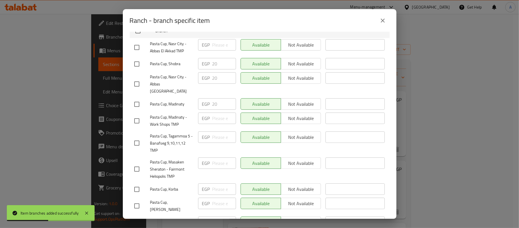
click at [383, 21] on icon "close" at bounding box center [383, 20] width 7 height 7
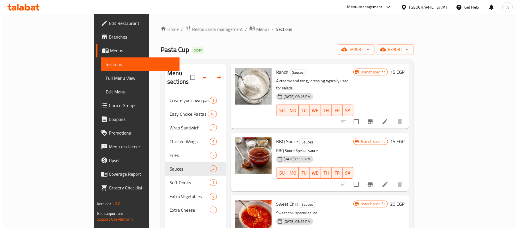
scroll to position [36, 0]
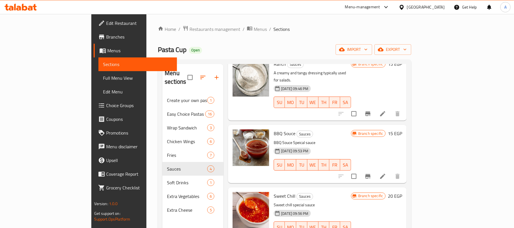
drag, startPoint x: 328, startPoint y: 175, endPoint x: 341, endPoint y: 181, distance: 14.2
click at [328, 189] on div "Sweet Chill Sauces Sweet chill special sauce 10-05-2025 09:56 PM SU MO TU WE TH…" at bounding box center [312, 215] width 82 height 53
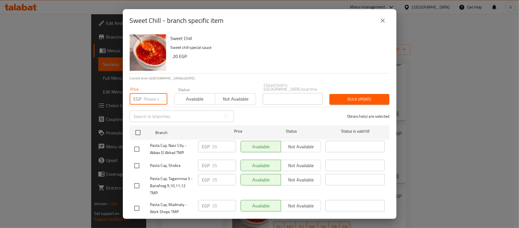
click at [156, 95] on input "number" at bounding box center [155, 98] width 23 height 11
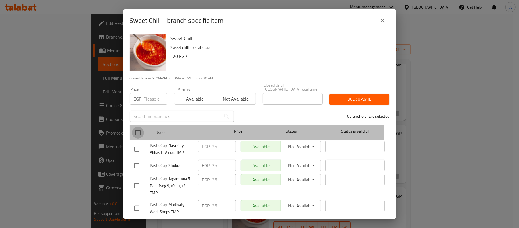
click at [135, 129] on input "checkbox" at bounding box center [138, 132] width 12 height 12
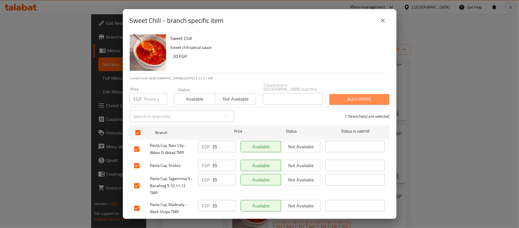
click at [378, 96] on span "Bulk update" at bounding box center [359, 99] width 51 height 7
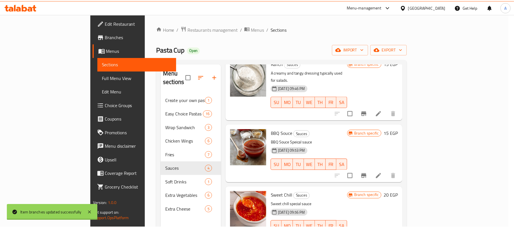
scroll to position [2, 0]
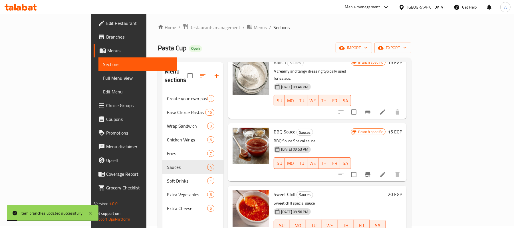
click at [375, 199] on p "Sweet chill special sauce" at bounding box center [330, 202] width 112 height 7
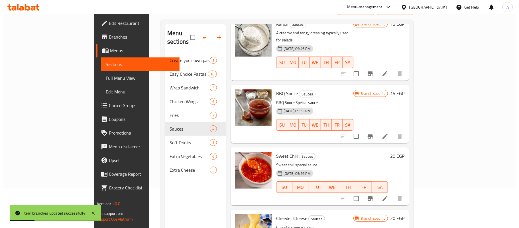
scroll to position [78, 0]
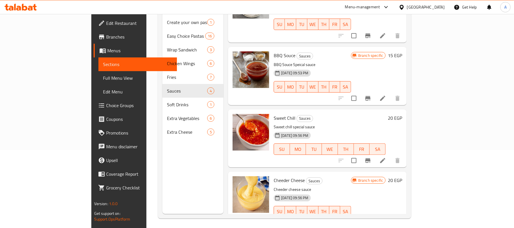
click at [371, 219] on icon "Branch-specific-item" at bounding box center [367, 222] width 7 height 7
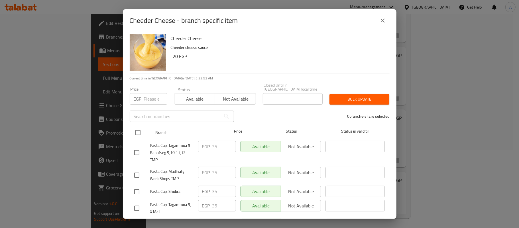
click at [137, 129] on input "checkbox" at bounding box center [138, 132] width 12 height 12
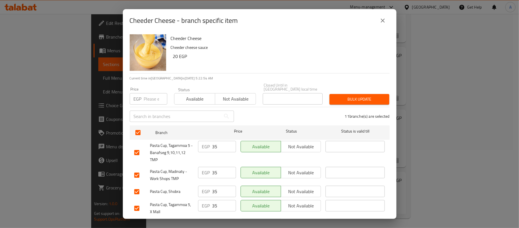
click at [364, 96] on span "Bulk update" at bounding box center [359, 99] width 51 height 7
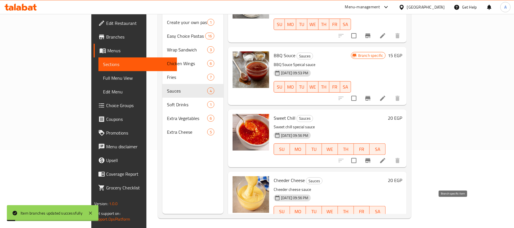
click at [370, 220] on icon "Branch-specific-item" at bounding box center [367, 222] width 5 height 5
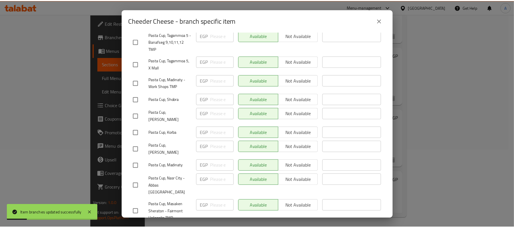
scroll to position [139, 0]
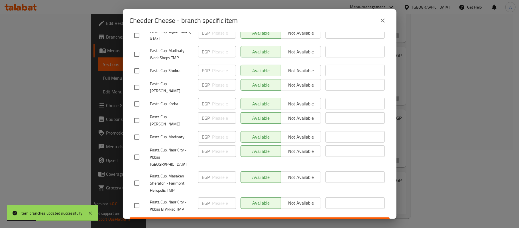
click at [386, 30] on div "Cheeder Cheese - branch specific item" at bounding box center [260, 20] width 274 height 23
click at [386, 21] on icon "close" at bounding box center [383, 20] width 7 height 7
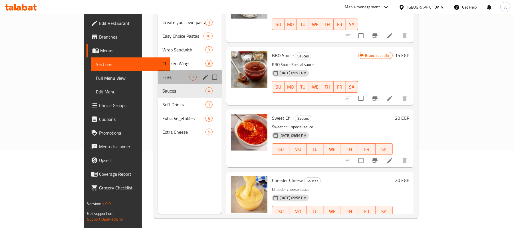
drag, startPoint x: 120, startPoint y: 64, endPoint x: 124, endPoint y: 65, distance: 3.6
click at [158, 70] on div "Fries 7" at bounding box center [190, 77] width 64 height 14
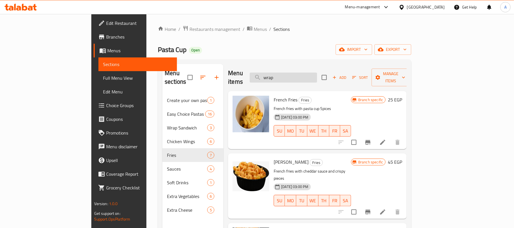
click at [317, 78] on input "wrap" at bounding box center [283, 77] width 67 height 10
click at [370, 140] on icon "Branch-specific-item" at bounding box center [367, 142] width 5 height 5
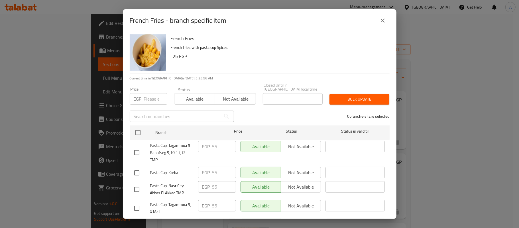
click at [151, 94] on input "number" at bounding box center [155, 98] width 23 height 11
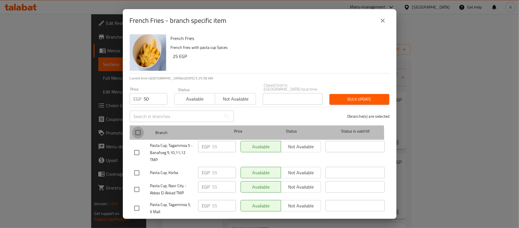
click at [139, 132] on input "checkbox" at bounding box center [138, 132] width 12 height 12
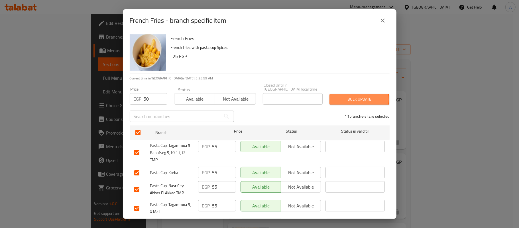
click at [344, 96] on span "Bulk update" at bounding box center [359, 99] width 51 height 7
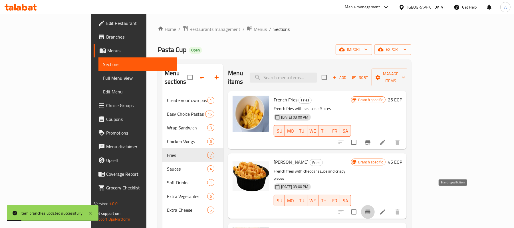
click at [370, 209] on icon "Branch-specific-item" at bounding box center [367, 211] width 5 height 5
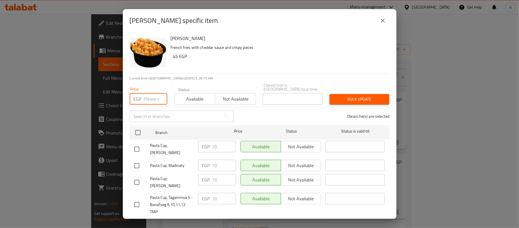
click at [151, 96] on input "number" at bounding box center [155, 98] width 23 height 11
click at [138, 129] on input "checkbox" at bounding box center [138, 132] width 12 height 12
click at [358, 97] on span "Bulk update" at bounding box center [359, 99] width 51 height 7
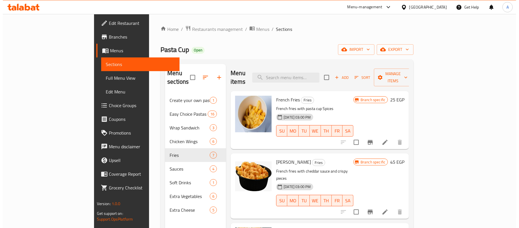
scroll to position [38, 0]
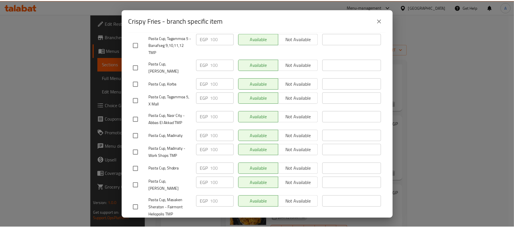
scroll to position [139, 0]
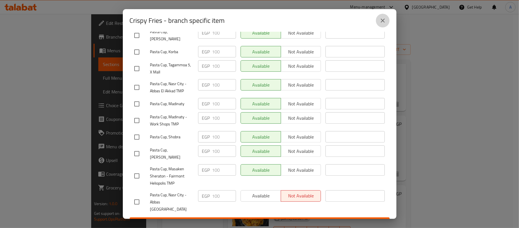
click at [383, 23] on icon "close" at bounding box center [383, 20] width 7 height 7
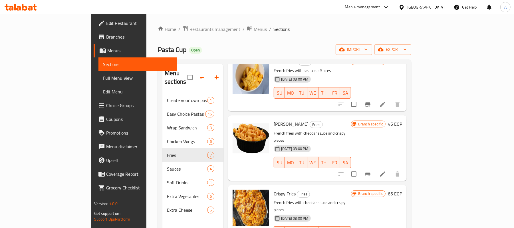
click at [306, 166] on div "Menu items Add Sort Manage items French Fries Fries French fries with pasta cup…" at bounding box center [314, 178] width 183 height 228
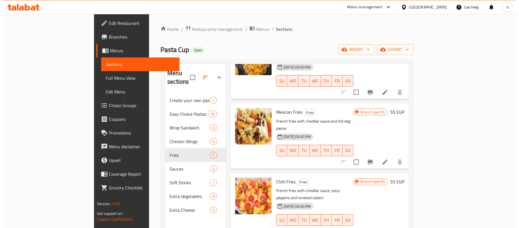
scroll to position [190, 0]
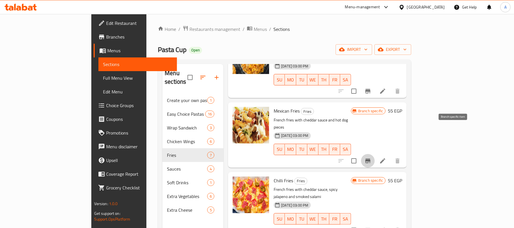
click at [370, 158] on icon "Branch-specific-item" at bounding box center [367, 160] width 5 height 5
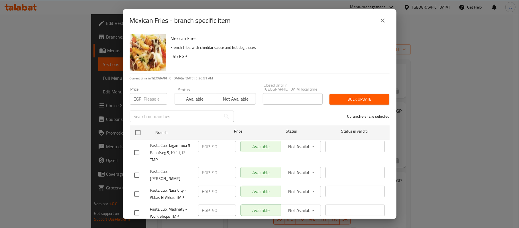
click at [148, 88] on div "Price EGP Price" at bounding box center [149, 95] width 38 height 17
click at [148, 93] on input "number" at bounding box center [155, 98] width 23 height 11
drag, startPoint x: 281, startPoint y: 115, endPoint x: 224, endPoint y: 116, distance: 57.1
click at [281, 115] on div "0 branche(s) are selected" at bounding box center [316, 116] width 156 height 21
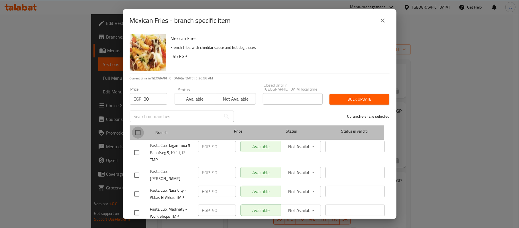
click at [135, 127] on input "checkbox" at bounding box center [138, 132] width 12 height 12
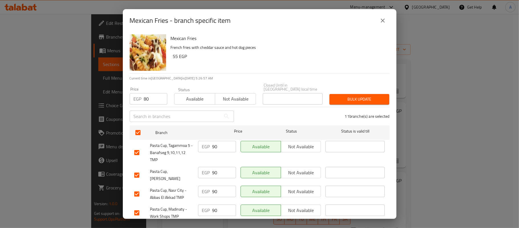
click at [349, 96] on span "Bulk update" at bounding box center [359, 99] width 51 height 7
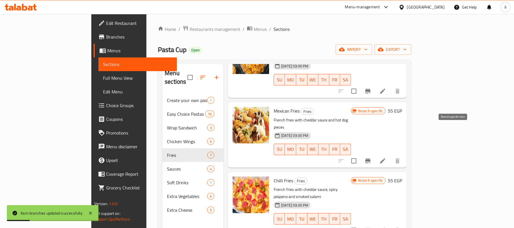
click at [370, 158] on icon "Branch-specific-item" at bounding box center [367, 160] width 5 height 5
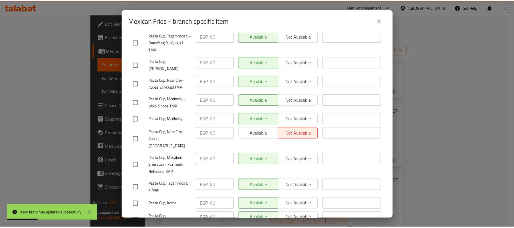
scroll to position [139, 0]
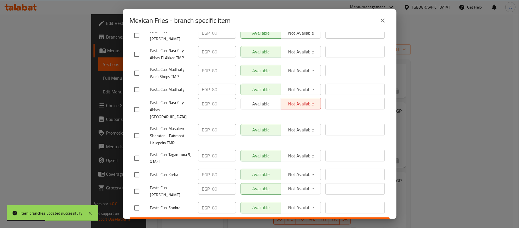
click at [382, 19] on icon "close" at bounding box center [383, 21] width 4 height 4
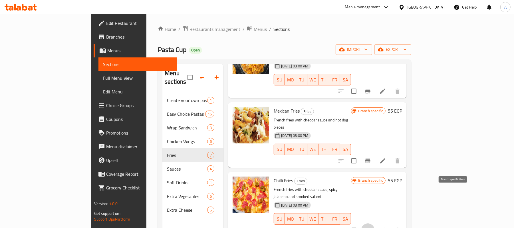
click at [370, 227] on icon "Branch-specific-item" at bounding box center [367, 230] width 5 height 5
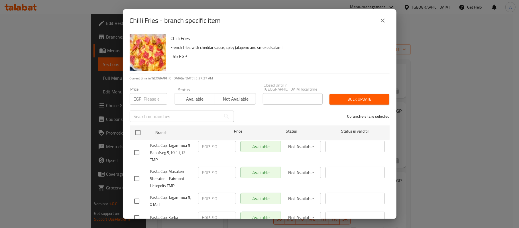
click at [152, 93] on input "number" at bounding box center [155, 98] width 23 height 11
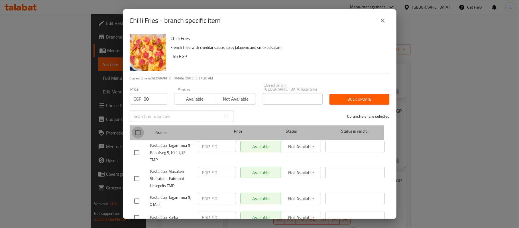
click at [139, 129] on input "checkbox" at bounding box center [138, 132] width 12 height 12
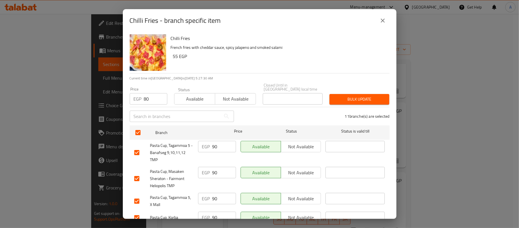
click at [337, 96] on span "Bulk update" at bounding box center [359, 99] width 51 height 7
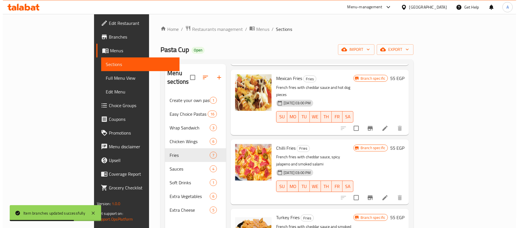
scroll to position [80, 0]
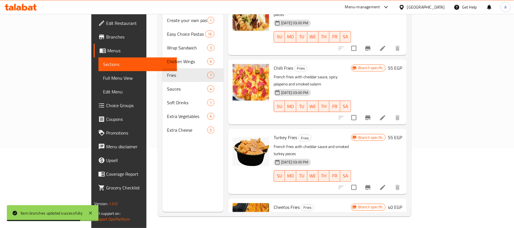
click at [371, 184] on icon "Branch-specific-item" at bounding box center [367, 187] width 7 height 7
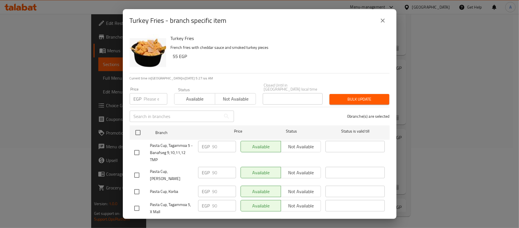
click at [147, 97] on input "number" at bounding box center [155, 98] width 23 height 11
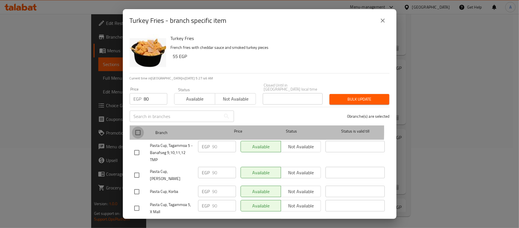
click at [134, 126] on input "checkbox" at bounding box center [138, 132] width 12 height 12
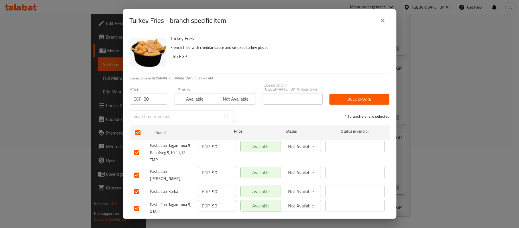
click at [371, 96] on span "Bulk update" at bounding box center [359, 99] width 51 height 7
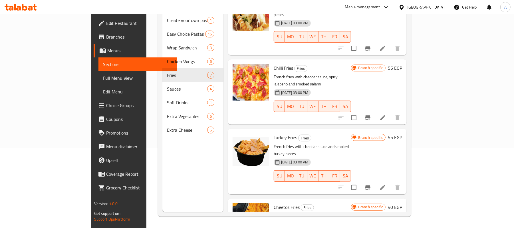
click at [375, 180] on button "Branch-specific-item" at bounding box center [368, 187] width 14 height 14
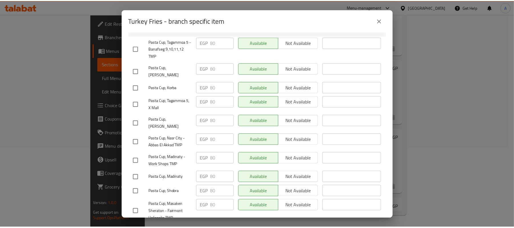
scroll to position [139, 0]
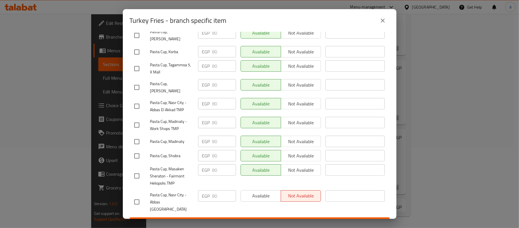
click at [382, 25] on button "close" at bounding box center [383, 21] width 14 height 14
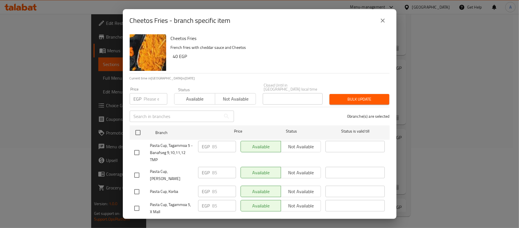
click at [152, 93] on input "number" at bounding box center [155, 98] width 23 height 11
click at [137, 127] on input "checkbox" at bounding box center [138, 132] width 12 height 12
click at [339, 96] on span "Bulk update" at bounding box center [359, 99] width 51 height 7
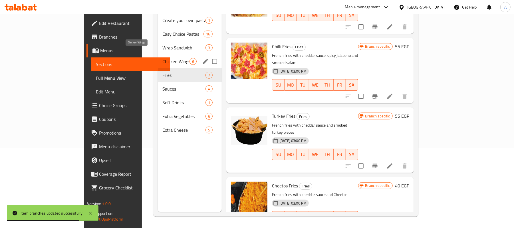
drag, startPoint x: 135, startPoint y: 50, endPoint x: 141, endPoint y: 51, distance: 6.5
click at [162, 58] on span "Chicken Wings" at bounding box center [175, 61] width 27 height 7
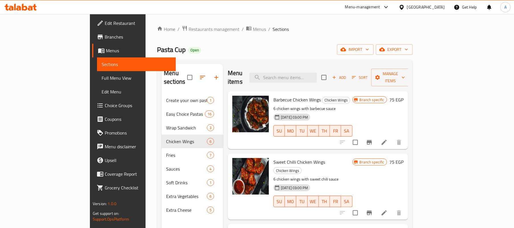
click at [351, 105] on p "6 chicken wings with barbecue sauce" at bounding box center [312, 108] width 79 height 7
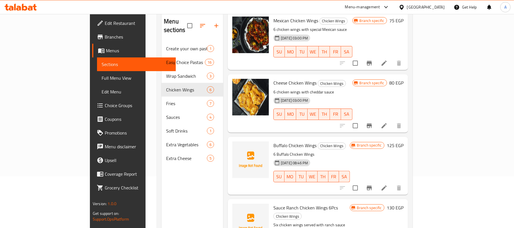
scroll to position [80, 0]
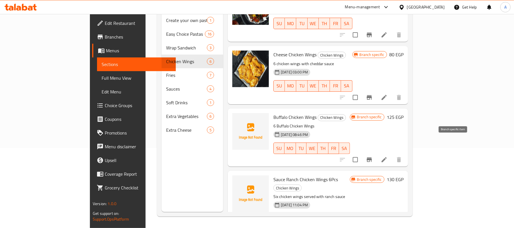
click at [372, 157] on icon "Branch-specific-item" at bounding box center [369, 159] width 5 height 5
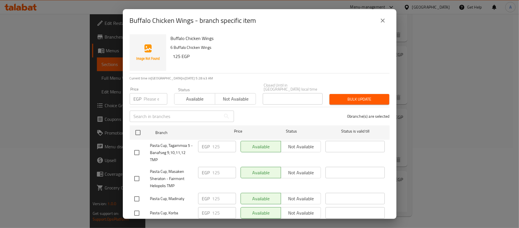
click at [386, 25] on button "close" at bounding box center [383, 21] width 14 height 14
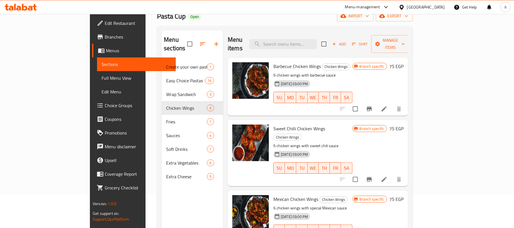
scroll to position [0, 0]
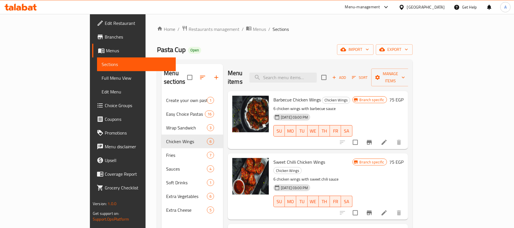
click at [372, 140] on icon "Branch-specific-item" at bounding box center [369, 142] width 5 height 5
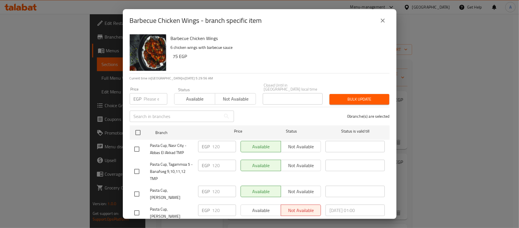
click at [149, 96] on input "number" at bounding box center [155, 98] width 23 height 11
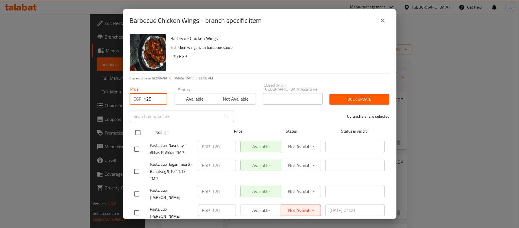
click at [136, 132] on input "checkbox" at bounding box center [138, 132] width 12 height 12
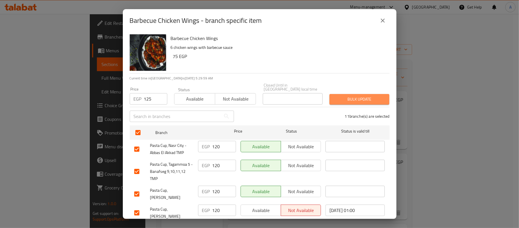
click at [367, 99] on button "Bulk update" at bounding box center [360, 99] width 60 height 11
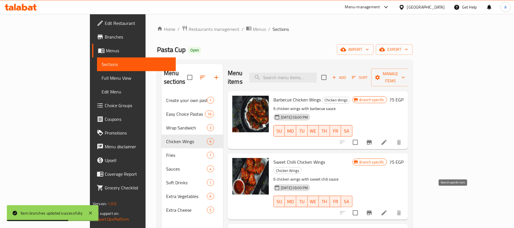
click at [392, 207] on li at bounding box center [384, 212] width 16 height 10
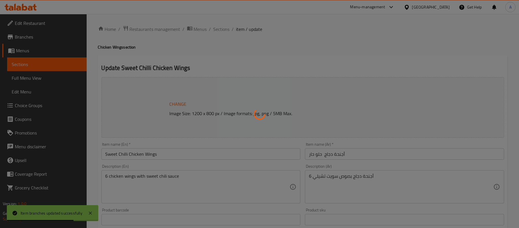
click at [55, 57] on div at bounding box center [259, 114] width 519 height 228
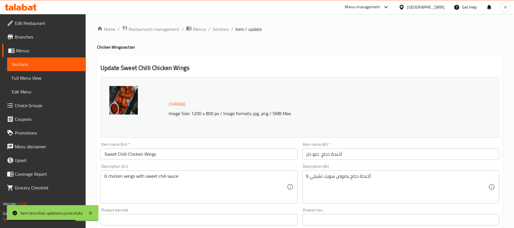
click at [56, 68] on link "Sections" at bounding box center [46, 64] width 79 height 14
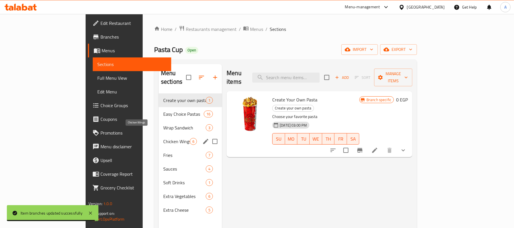
click at [163, 138] on span "Chicken Wings" at bounding box center [176, 141] width 27 height 7
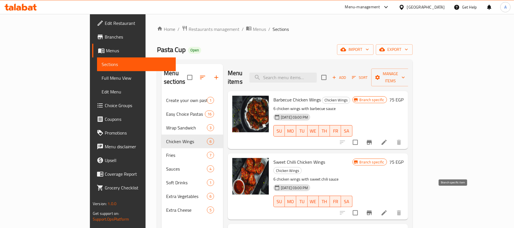
click at [373, 209] on icon "Branch-specific-item" at bounding box center [369, 212] width 7 height 7
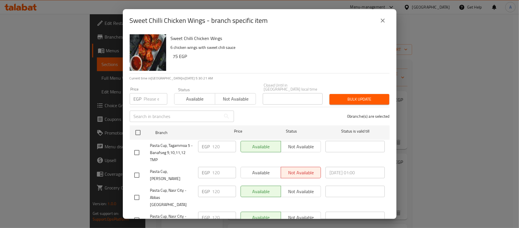
click at [151, 95] on input "number" at bounding box center [155, 98] width 23 height 11
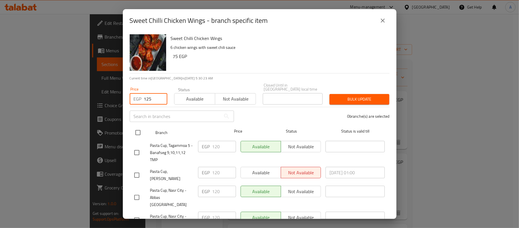
click at [133, 129] on input "checkbox" at bounding box center [138, 132] width 12 height 12
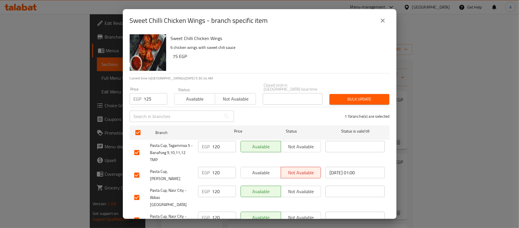
click at [346, 96] on span "Bulk update" at bounding box center [359, 99] width 51 height 7
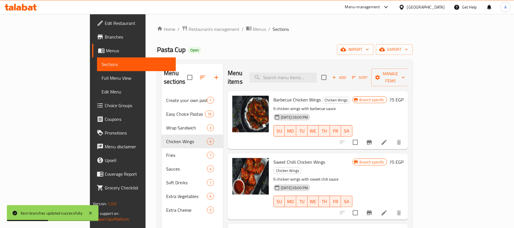
scroll to position [160, 0]
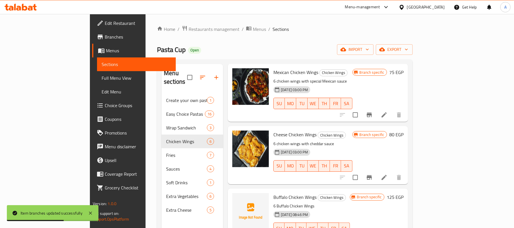
click at [352, 140] on p "6 chicken wings with cheddar sauce" at bounding box center [312, 143] width 79 height 7
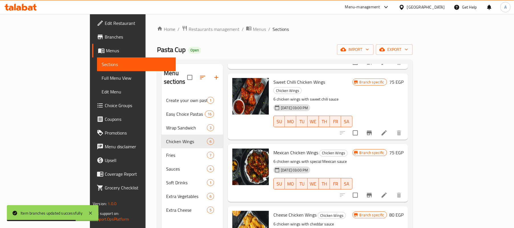
scroll to position [54, 0]
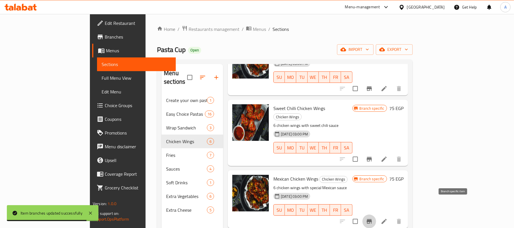
click at [372, 219] on icon "Branch-specific-item" at bounding box center [369, 221] width 5 height 5
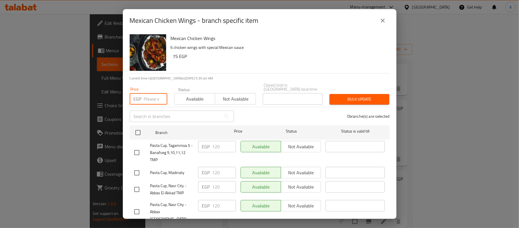
click at [149, 96] on input "number" at bounding box center [155, 98] width 23 height 11
click at [138, 133] on input "checkbox" at bounding box center [138, 132] width 12 height 12
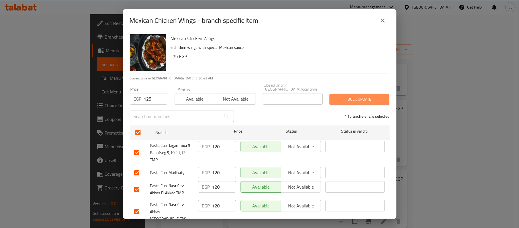
click at [340, 96] on span "Bulk update" at bounding box center [359, 99] width 51 height 7
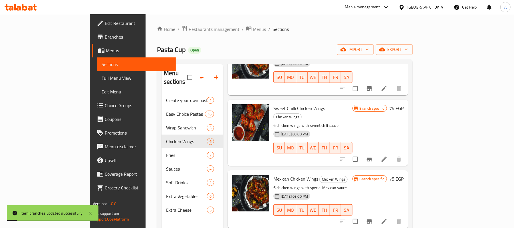
click at [349, 184] on p "6 chicken wings with special Mexican sauce" at bounding box center [312, 187] width 79 height 7
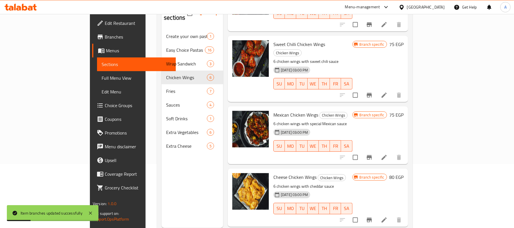
scroll to position [80, 0]
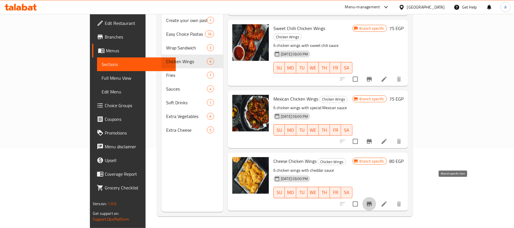
click at [372, 201] on icon "Branch-specific-item" at bounding box center [369, 203] width 5 height 5
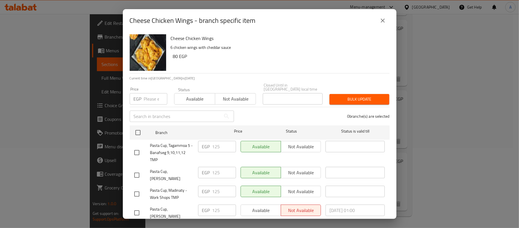
click at [149, 95] on input "number" at bounding box center [155, 98] width 23 height 11
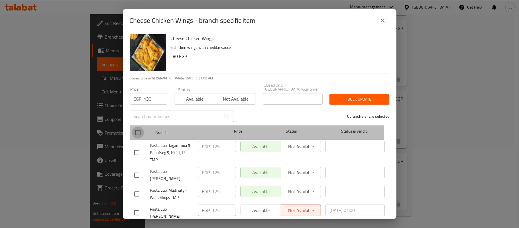
click at [139, 128] on input "checkbox" at bounding box center [138, 132] width 12 height 12
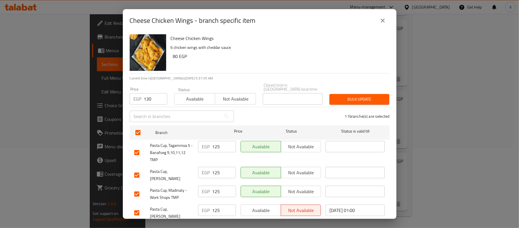
click at [342, 96] on span "Bulk update" at bounding box center [359, 99] width 51 height 7
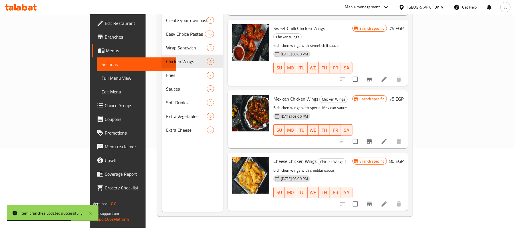
scroll to position [160, 0]
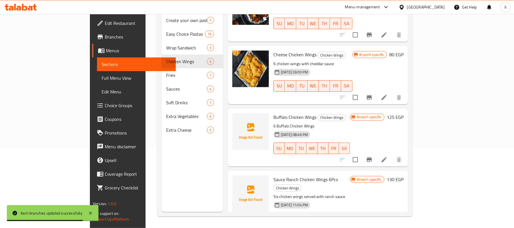
click at [303, 122] on p "6 Buffalo Chicken Wings" at bounding box center [311, 125] width 76 height 7
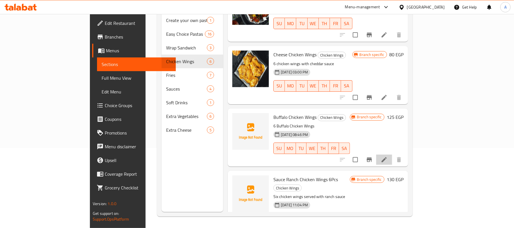
click at [392, 154] on li at bounding box center [384, 159] width 16 height 10
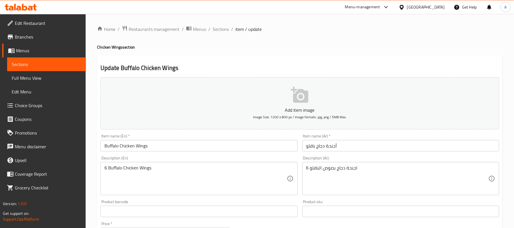
click at [45, 60] on link "Sections" at bounding box center [46, 64] width 79 height 14
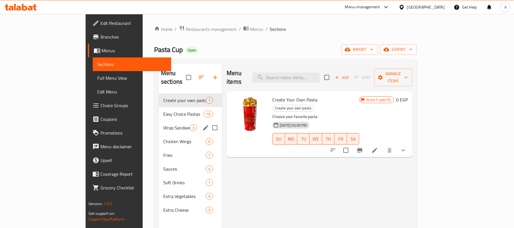
click at [163, 124] on span "Wrap Sandwich" at bounding box center [176, 127] width 27 height 7
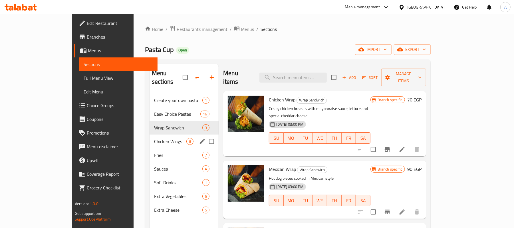
click at [154, 138] on span "Chicken Wings" at bounding box center [170, 141] width 32 height 7
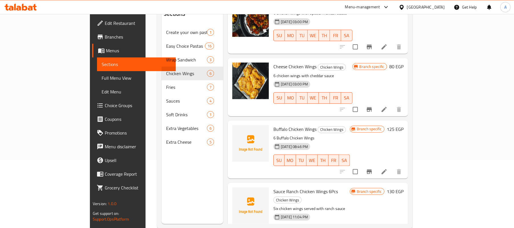
scroll to position [80, 0]
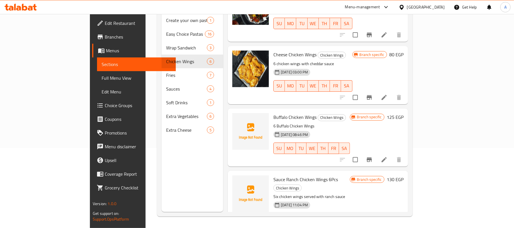
click at [350, 113] on h6 "Buffalo Chicken Wings Chicken Wings" at bounding box center [311, 117] width 76 height 8
click at [376, 153] on button "Branch-specific-item" at bounding box center [369, 160] width 14 height 14
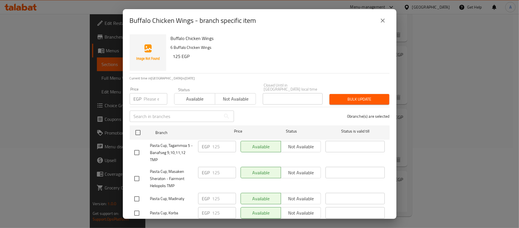
click at [149, 93] on input "number" at bounding box center [155, 98] width 23 height 11
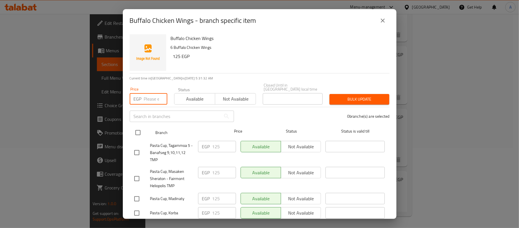
click at [133, 131] on input "checkbox" at bounding box center [138, 132] width 12 height 12
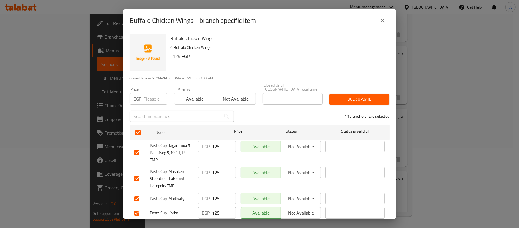
click at [339, 96] on span "Bulk update" at bounding box center [359, 99] width 51 height 7
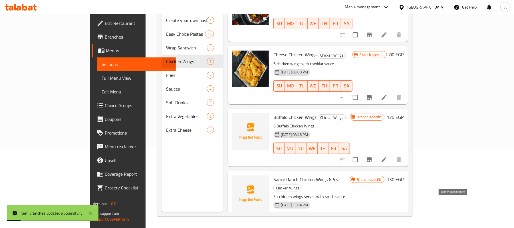
click at [372, 227] on icon "Branch-specific-item" at bounding box center [369, 230] width 5 height 5
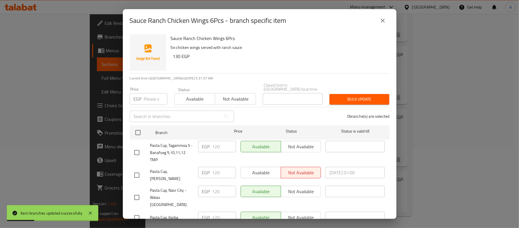
click at [147, 94] on input "number" at bounding box center [155, 98] width 23 height 11
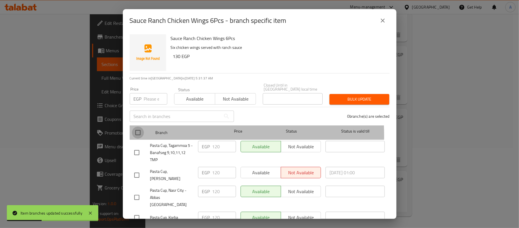
click at [134, 132] on input "checkbox" at bounding box center [138, 132] width 12 height 12
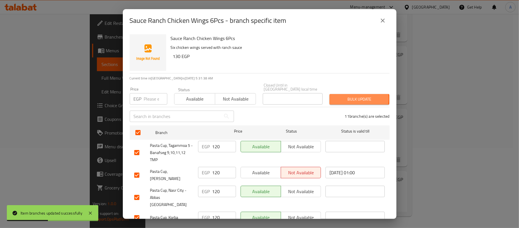
click at [343, 96] on span "Bulk update" at bounding box center [359, 99] width 51 height 7
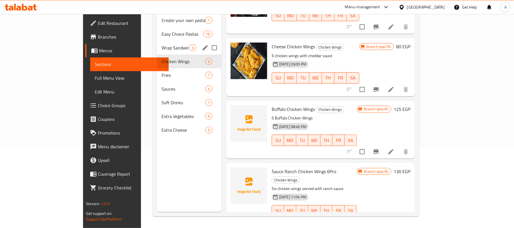
scroll to position [4, 0]
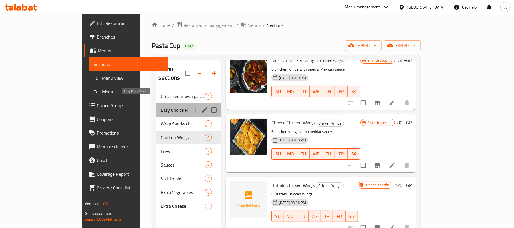
drag, startPoint x: 128, startPoint y: 102, endPoint x: 510, endPoint y: 85, distance: 382.6
click at [161, 106] on span "Easy Choice Pastas" at bounding box center [174, 109] width 26 height 7
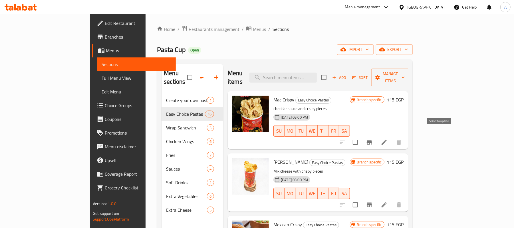
click at [373, 139] on icon "Branch-specific-item" at bounding box center [369, 142] width 7 height 7
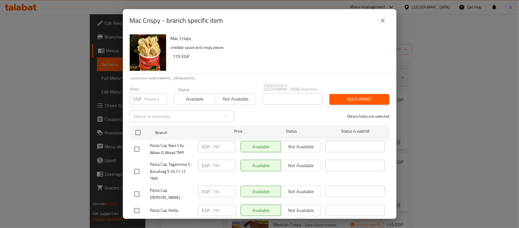
click at [150, 95] on input "number" at bounding box center [155, 98] width 23 height 11
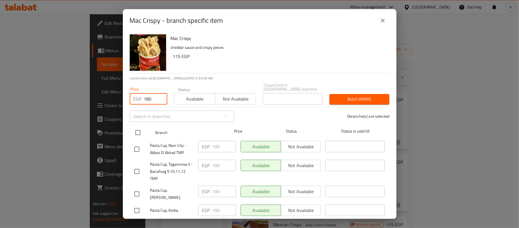
click at [136, 126] on input "checkbox" at bounding box center [138, 132] width 12 height 12
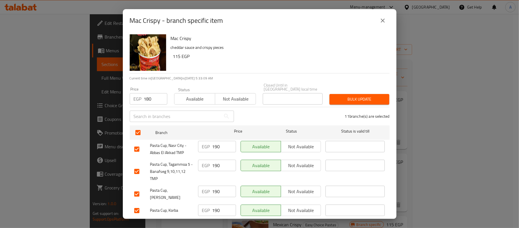
click at [357, 96] on span "Bulk update" at bounding box center [359, 99] width 51 height 7
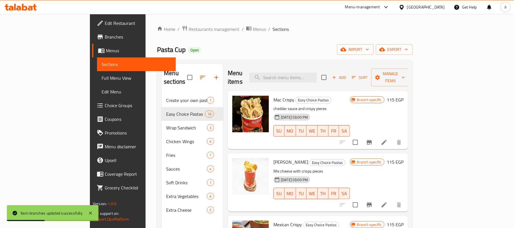
click at [336, 111] on div "30-08-2024 03:00 PM SU MO TU WE TH FR SA" at bounding box center [311, 126] width 81 height 31
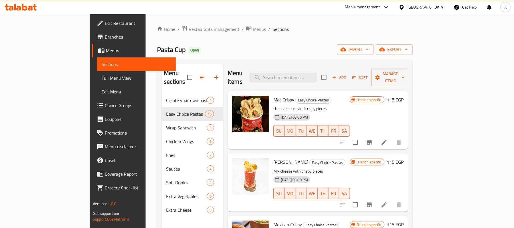
click at [372, 202] on icon "Branch-specific-item" at bounding box center [369, 204] width 5 height 5
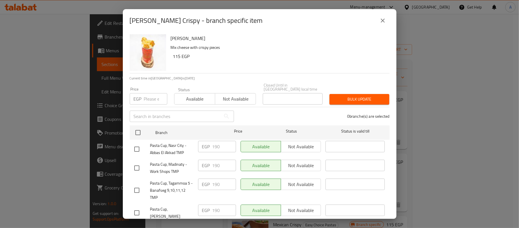
click at [151, 94] on input "number" at bounding box center [155, 98] width 23 height 11
click at [274, 114] on div "0 branche(s) are selected" at bounding box center [316, 116] width 156 height 21
click at [137, 130] on input "checkbox" at bounding box center [138, 132] width 12 height 12
click at [358, 96] on span "Bulk update" at bounding box center [359, 99] width 51 height 7
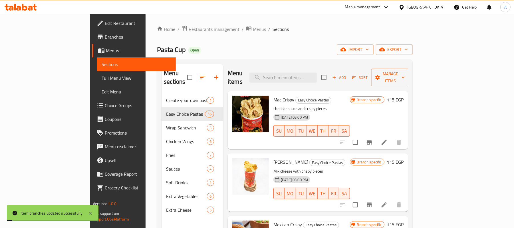
click at [352, 174] on div "30-08-2024 03:00 PM SU MO TU WE TH FR SA" at bounding box center [311, 189] width 81 height 31
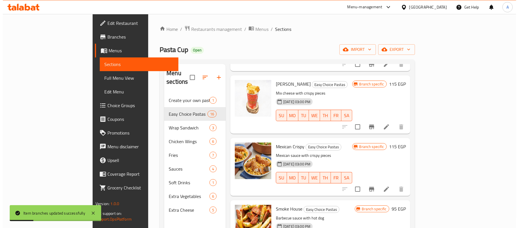
scroll to position [91, 0]
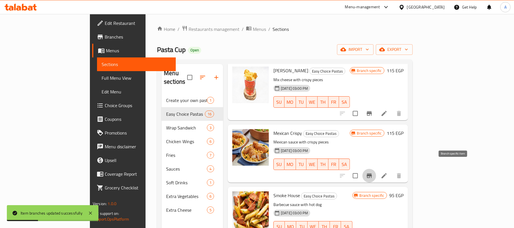
click at [373, 172] on icon "Branch-specific-item" at bounding box center [369, 175] width 7 height 7
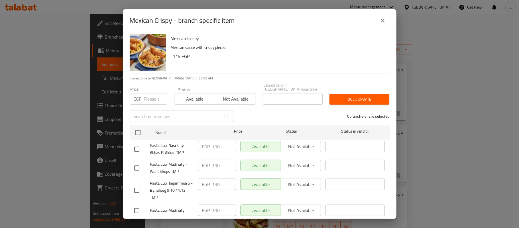
click at [155, 94] on input "number" at bounding box center [155, 98] width 23 height 11
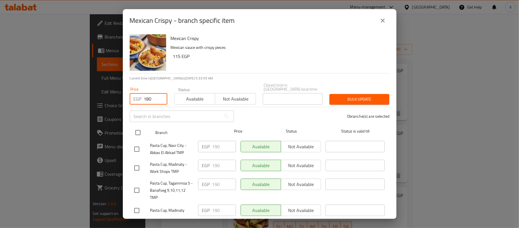
click at [137, 126] on input "checkbox" at bounding box center [138, 132] width 12 height 12
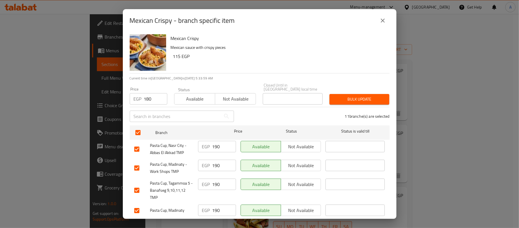
click at [263, 117] on div "11 branche(s) are selected" at bounding box center [316, 116] width 156 height 21
click at [340, 96] on span "Bulk update" at bounding box center [359, 99] width 51 height 7
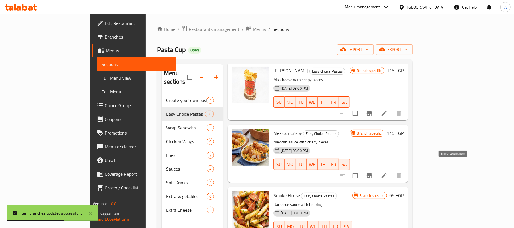
click at [376, 169] on button "Branch-specific-item" at bounding box center [369, 176] width 14 height 14
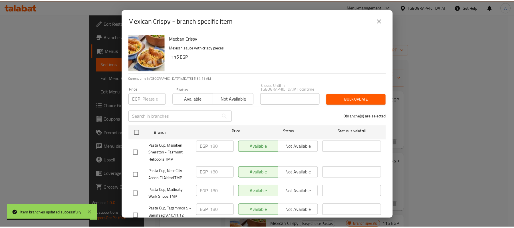
scroll to position [91, 0]
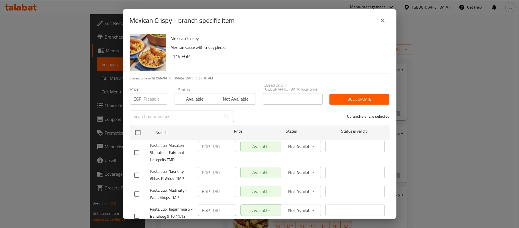
click at [382, 20] on icon "close" at bounding box center [383, 21] width 4 height 4
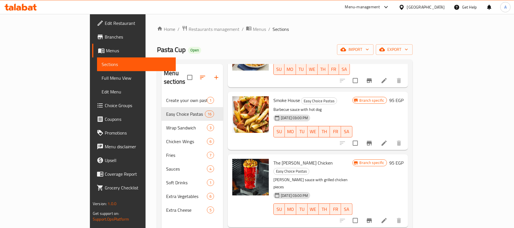
scroll to position [193, 0]
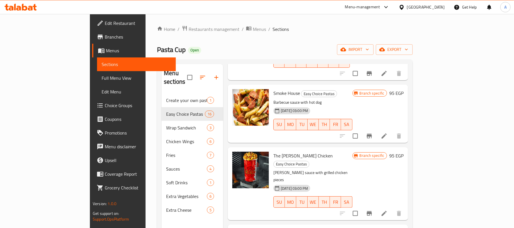
click at [373, 132] on icon "Branch-specific-item" at bounding box center [369, 135] width 7 height 7
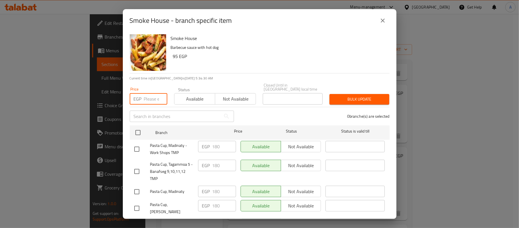
click at [150, 94] on input "number" at bounding box center [155, 98] width 23 height 11
type input "170"
click at [138, 129] on input "checkbox" at bounding box center [138, 132] width 12 height 12
checkbox input "true"
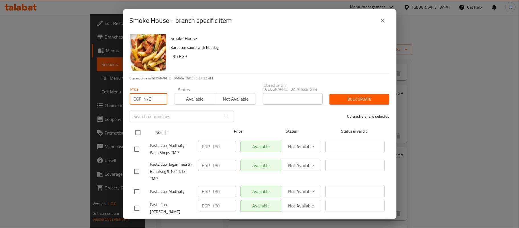
checkbox input "true"
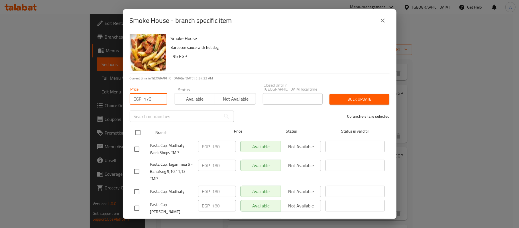
checkbox input "true"
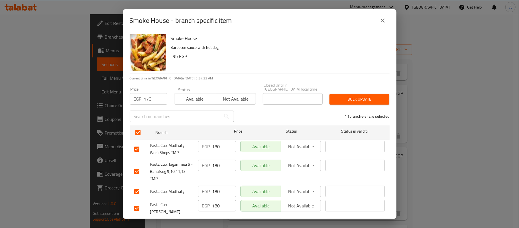
click at [339, 98] on span "Bulk update" at bounding box center [359, 99] width 51 height 7
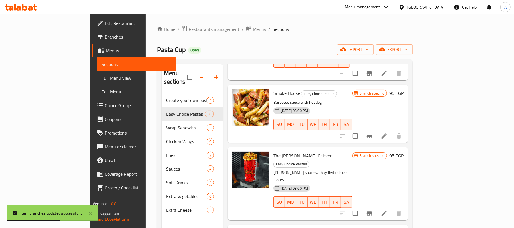
click at [355, 182] on div "30-08-2024 03:00 PM SU MO TU WE TH FR SA" at bounding box center [313, 197] width 84 height 31
click at [376, 206] on button "Branch-specific-item" at bounding box center [369, 213] width 14 height 14
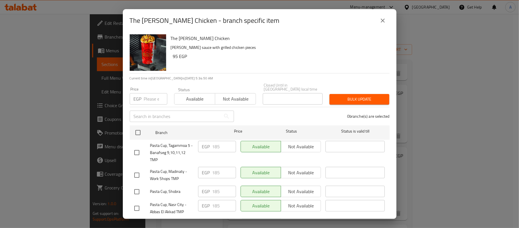
drag, startPoint x: 151, startPoint y: 92, endPoint x: 155, endPoint y: 95, distance: 4.9
click at [151, 93] on input "number" at bounding box center [155, 98] width 23 height 11
type input "165"
click at [248, 106] on div "0 branche(s) are selected" at bounding box center [316, 116] width 156 height 21
click at [137, 129] on input "checkbox" at bounding box center [138, 132] width 12 height 12
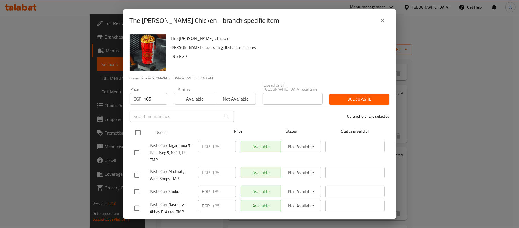
checkbox input "true"
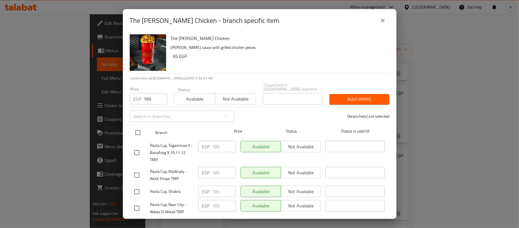
checkbox input "true"
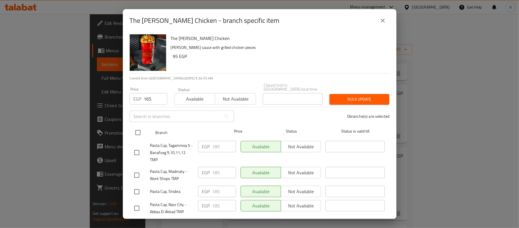
checkbox input "true"
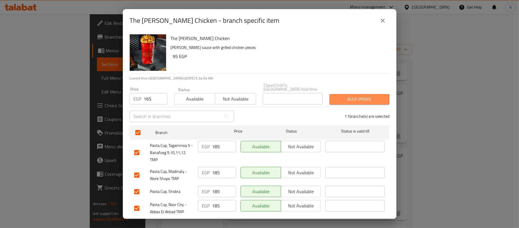
click at [347, 96] on span "Bulk update" at bounding box center [359, 99] width 51 height 7
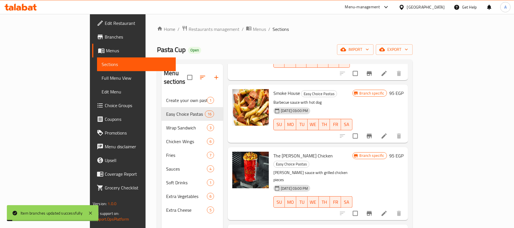
click at [355, 182] on div "30-08-2024 03:00 PM SU MO TU WE TH FR SA" at bounding box center [313, 197] width 84 height 31
click at [355, 189] on div "30-08-2024 03:00 PM SU MO TU WE TH FR SA" at bounding box center [313, 197] width 84 height 31
click at [352, 99] on p "Barbecue sauce with hot dog" at bounding box center [312, 102] width 79 height 7
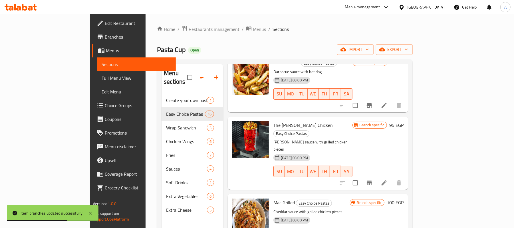
scroll to position [239, 0]
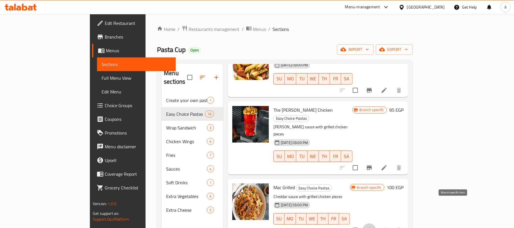
click at [372, 227] on icon "Branch-specific-item" at bounding box center [369, 230] width 5 height 5
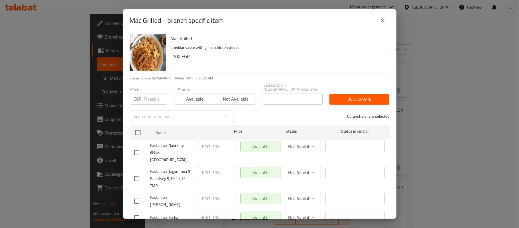
click at [152, 93] on input "number" at bounding box center [155, 98] width 23 height 11
type input "170"
click at [268, 108] on div "0 branche(s) are selected" at bounding box center [316, 116] width 156 height 21
click at [139, 127] on input "checkbox" at bounding box center [138, 132] width 12 height 12
checkbox input "true"
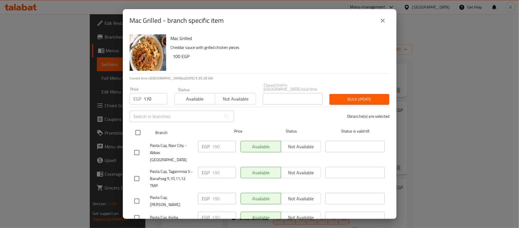
checkbox input "true"
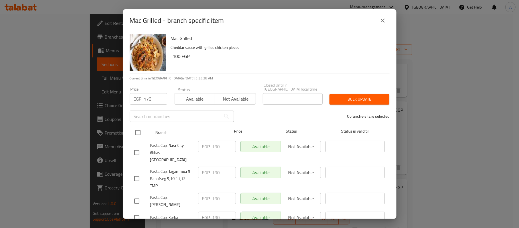
checkbox input "true"
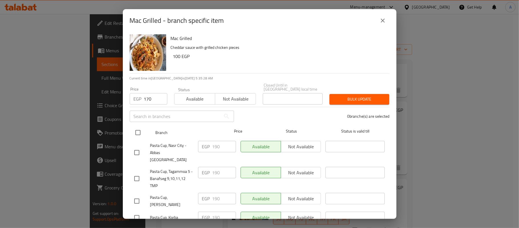
checkbox input "true"
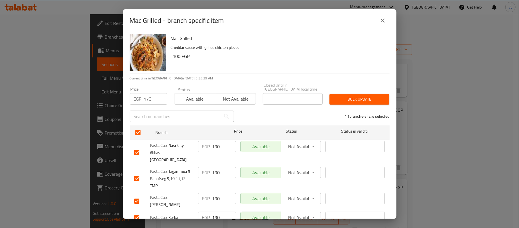
click at [347, 96] on span "Bulk update" at bounding box center [359, 99] width 51 height 7
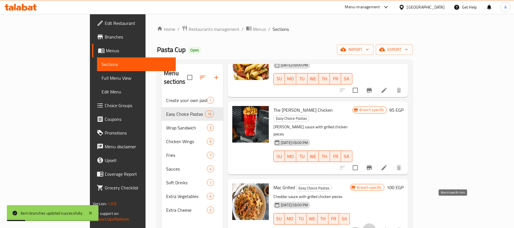
click at [372, 227] on icon "Branch-specific-item" at bounding box center [369, 230] width 5 height 5
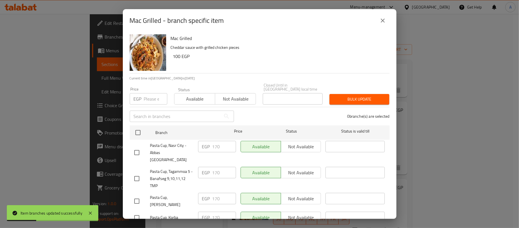
click at [380, 23] on icon "close" at bounding box center [383, 20] width 7 height 7
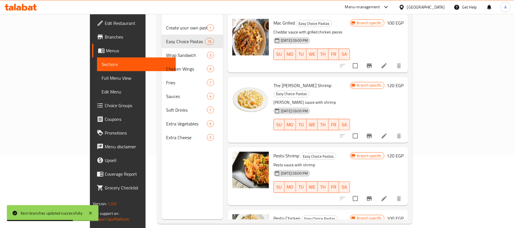
scroll to position [343, 0]
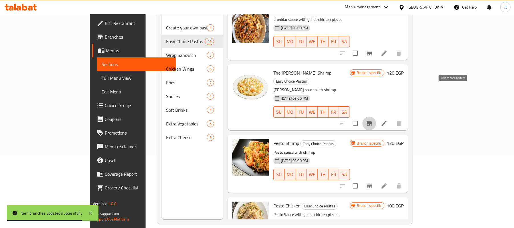
click at [372, 121] on icon "Branch-specific-item" at bounding box center [369, 123] width 5 height 5
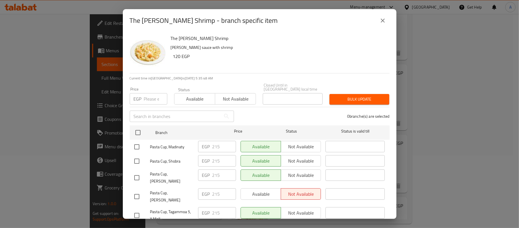
click at [153, 96] on input "number" at bounding box center [155, 98] width 23 height 11
type input "190"
click at [258, 109] on div "0 branche(s) are selected" at bounding box center [316, 116] width 156 height 21
click at [139, 127] on input "checkbox" at bounding box center [138, 132] width 12 height 12
checkbox input "true"
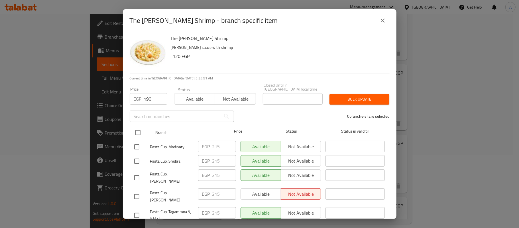
checkbox input "true"
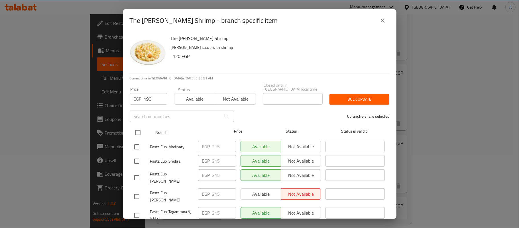
checkbox input "true"
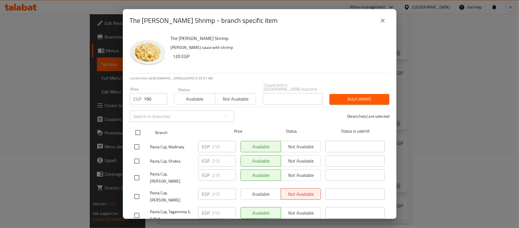
checkbox input "true"
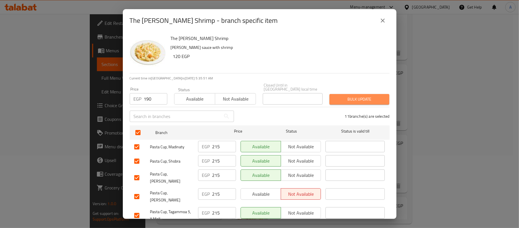
click at [366, 96] on span "Bulk update" at bounding box center [359, 99] width 51 height 7
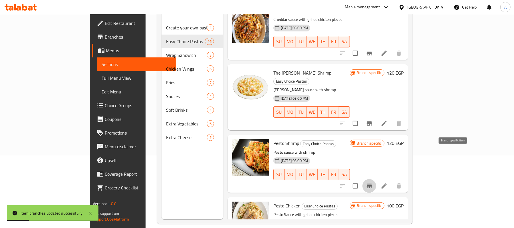
click at [372, 183] on icon "Branch-specific-item" at bounding box center [369, 185] width 5 height 5
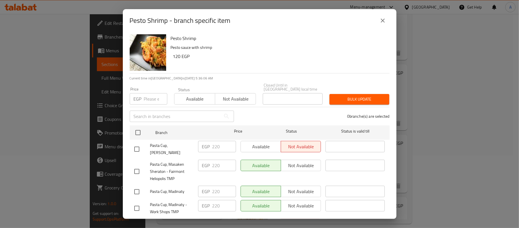
click at [149, 93] on input "number" at bounding box center [155, 98] width 23 height 11
type input "195"
click at [248, 106] on div "0 branche(s) are selected" at bounding box center [316, 116] width 156 height 21
click at [131, 130] on div "Branch Price Status Status is valid till" at bounding box center [260, 132] width 260 height 14
click at [137, 128] on input "checkbox" at bounding box center [138, 132] width 12 height 12
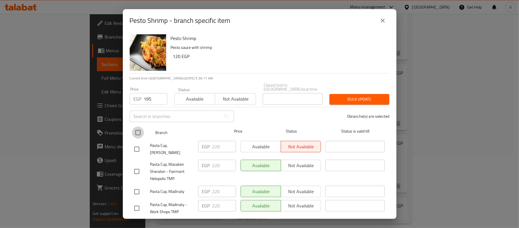
checkbox input "true"
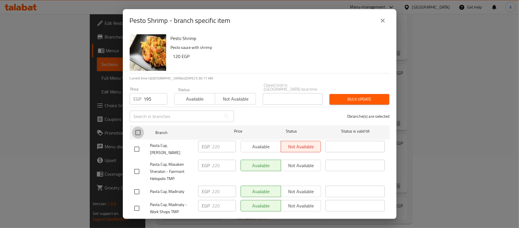
checkbox input "true"
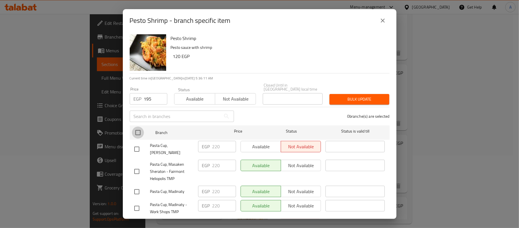
checkbox input "true"
click at [359, 100] on button "Bulk update" at bounding box center [360, 99] width 60 height 11
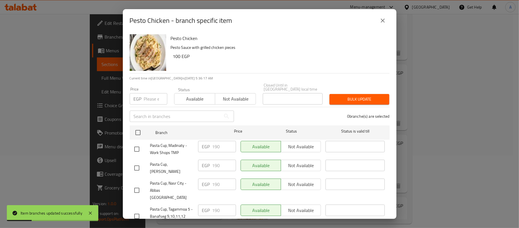
click at [151, 97] on input "number" at bounding box center [155, 98] width 23 height 11
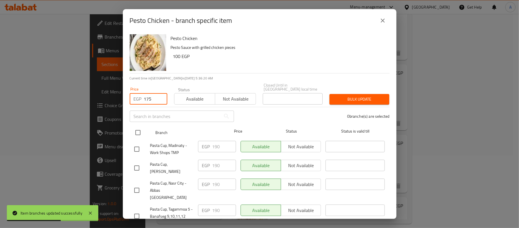
type input "175"
click at [139, 131] on input "checkbox" at bounding box center [138, 132] width 12 height 12
checkbox input "true"
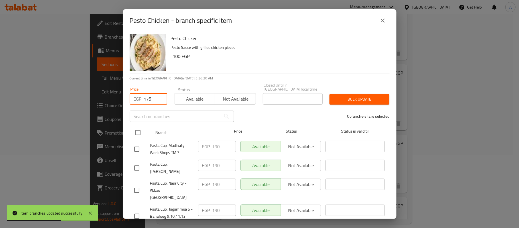
checkbox input "true"
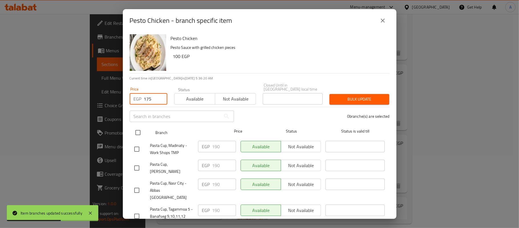
checkbox input "true"
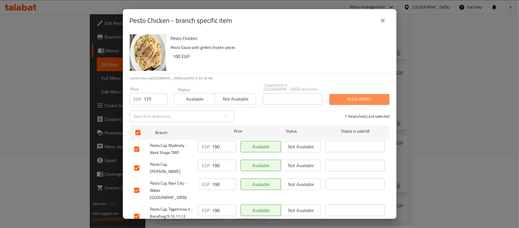
click at [342, 94] on button "Bulk update" at bounding box center [360, 99] width 60 height 11
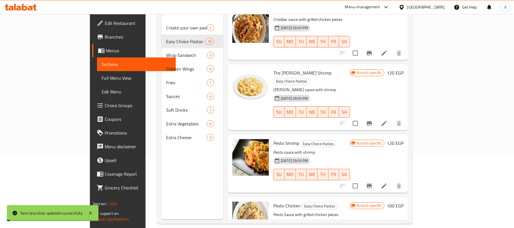
scroll to position [347, 0]
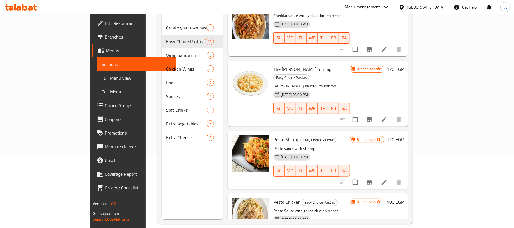
click at [353, 156] on div "Pesto Shrimp Easy Choice Pastas Pesto sauce with shrimp 30-08-2024 03:00 PM SU …" at bounding box center [318, 160] width 180 height 58
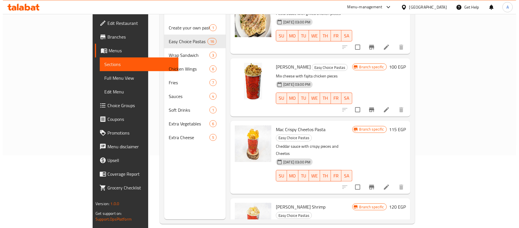
scroll to position [545, 0]
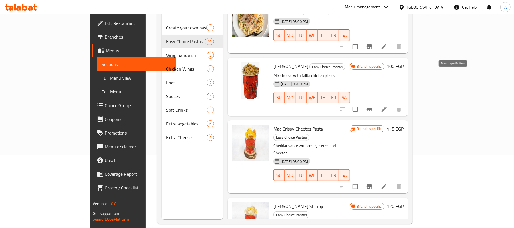
click at [372, 107] on icon "Branch-specific-item" at bounding box center [369, 109] width 5 height 5
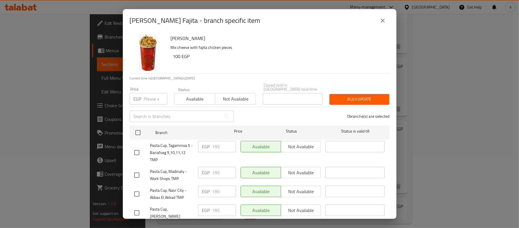
click at [152, 93] on input "number" at bounding box center [155, 98] width 23 height 11
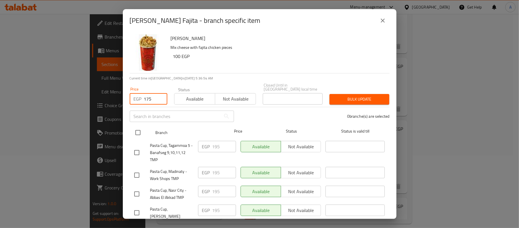
type input "175"
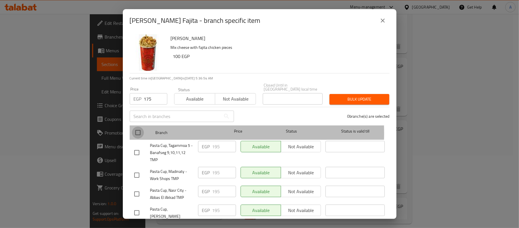
click at [135, 129] on input "checkbox" at bounding box center [138, 132] width 12 height 12
checkbox input "true"
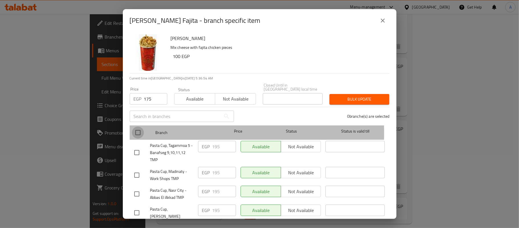
checkbox input "true"
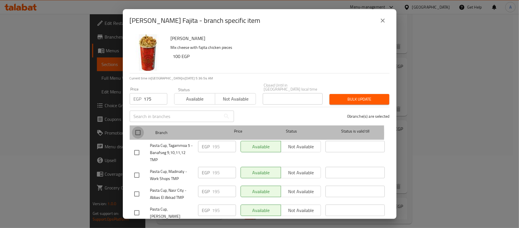
checkbox input "true"
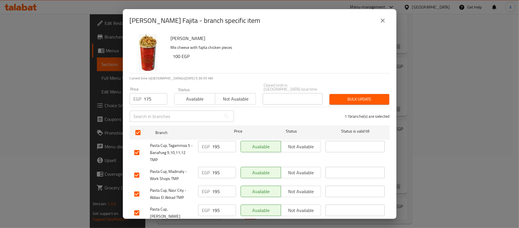
click at [284, 107] on div "11 branche(s) are selected" at bounding box center [316, 116] width 156 height 21
click at [341, 100] on button "Bulk update" at bounding box center [360, 99] width 60 height 11
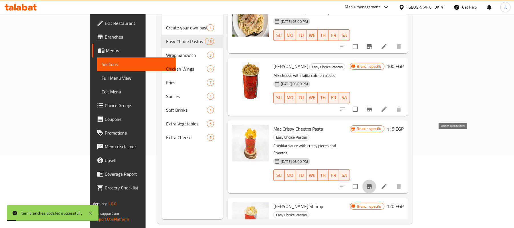
click at [372, 184] on icon "Branch-specific-item" at bounding box center [369, 186] width 5 height 5
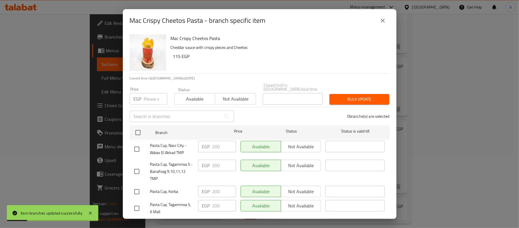
click at [380, 21] on icon "close" at bounding box center [383, 20] width 7 height 7
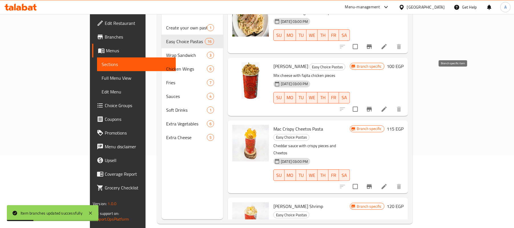
click at [406, 102] on div at bounding box center [370, 109] width 70 height 14
click at [372, 107] on icon "Branch-specific-item" at bounding box center [369, 109] width 5 height 5
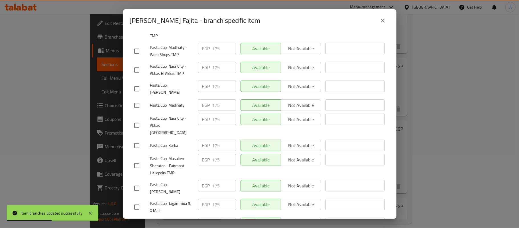
scroll to position [139, 0]
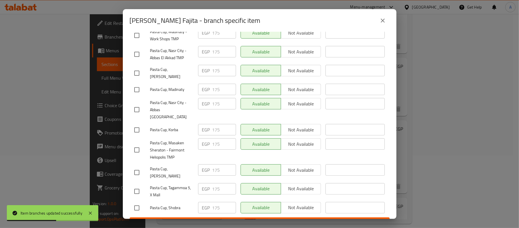
click at [386, 20] on icon "close" at bounding box center [383, 20] width 7 height 7
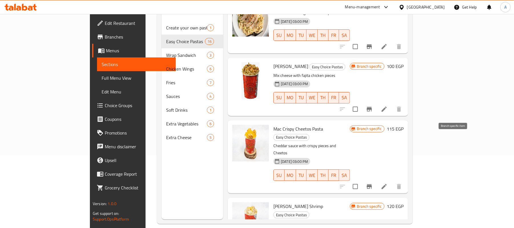
click at [372, 184] on icon "Branch-specific-item" at bounding box center [369, 186] width 5 height 5
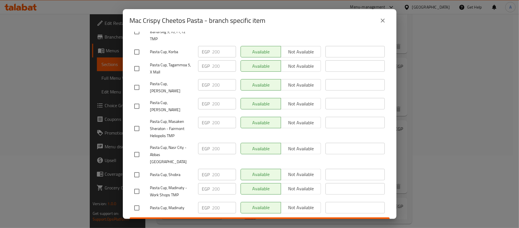
click at [383, 22] on icon "close" at bounding box center [383, 20] width 7 height 7
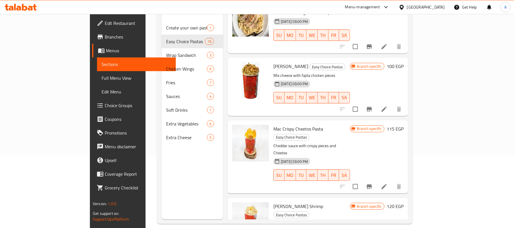
click at [350, 142] on p "Cheddar sauce with crispy pieces and Cheetos" at bounding box center [311, 149] width 76 height 14
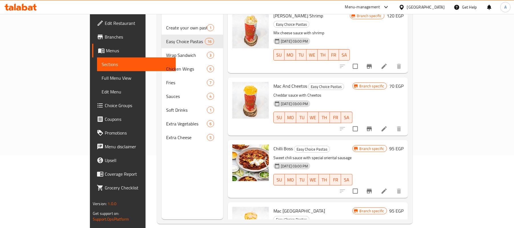
click at [355, 160] on div "30-08-2024 03:00 PM SU MO TU WE TH FR SA" at bounding box center [313, 175] width 84 height 31
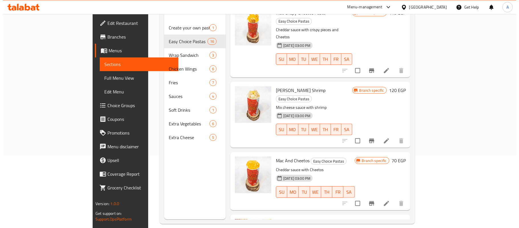
scroll to position [659, 0]
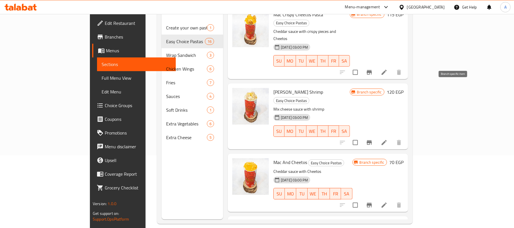
click at [372, 140] on icon "Branch-specific-item" at bounding box center [369, 142] width 5 height 5
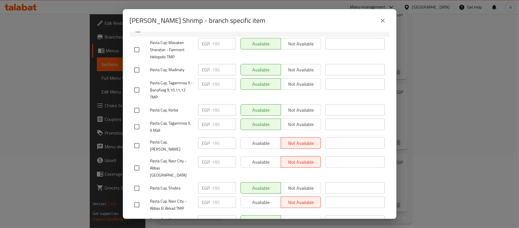
scroll to position [139, 0]
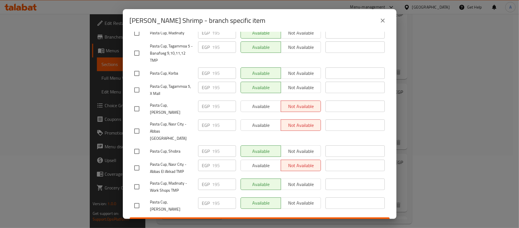
click at [382, 24] on button "close" at bounding box center [383, 21] width 14 height 14
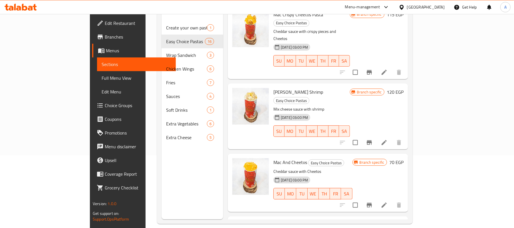
click at [372, 203] on icon "Branch-specific-item" at bounding box center [369, 205] width 5 height 5
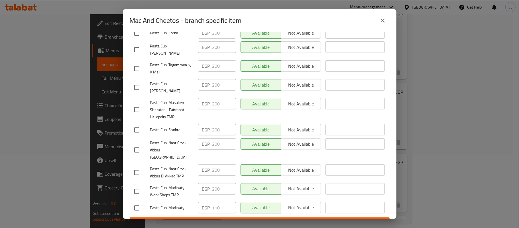
click at [385, 21] on icon "close" at bounding box center [383, 20] width 7 height 7
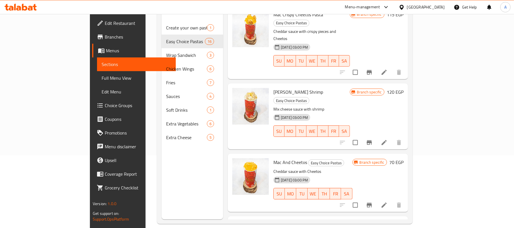
drag, startPoint x: 353, startPoint y: 182, endPoint x: 363, endPoint y: 188, distance: 11.9
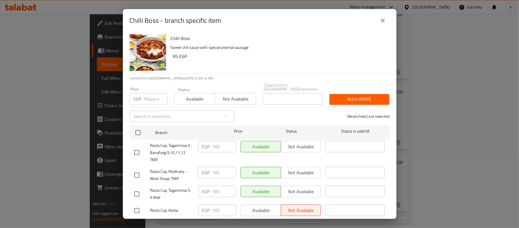
click at [143, 94] on div "EGP Price" at bounding box center [149, 98] width 38 height 11
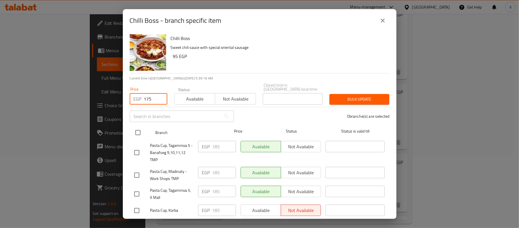
type input "175"
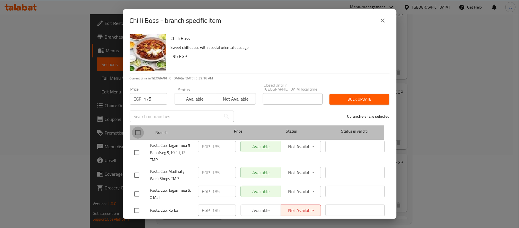
click at [137, 131] on input "checkbox" at bounding box center [138, 132] width 12 height 12
checkbox input "true"
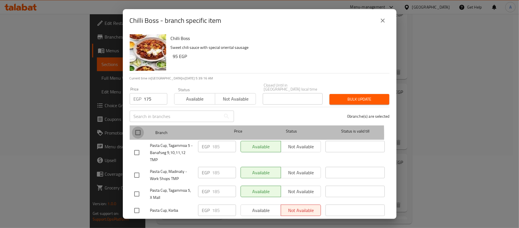
checkbox input "true"
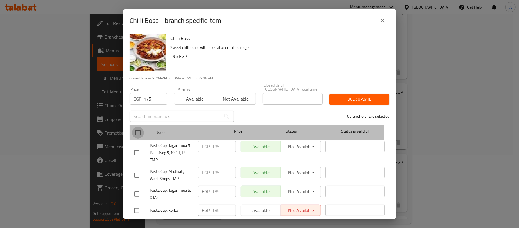
checkbox input "true"
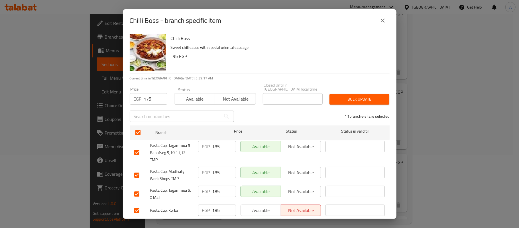
click at [363, 96] on span "Bulk update" at bounding box center [359, 99] width 51 height 7
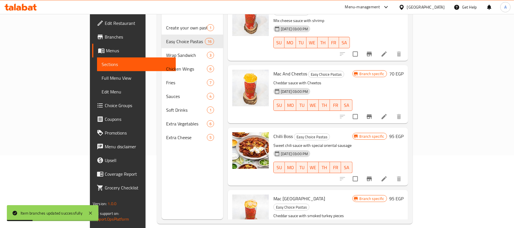
scroll to position [768, 0]
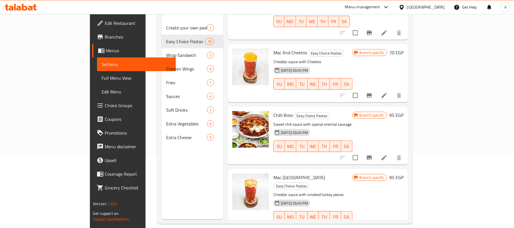
click at [372, 226] on icon "Branch-specific-item" at bounding box center [369, 228] width 5 height 5
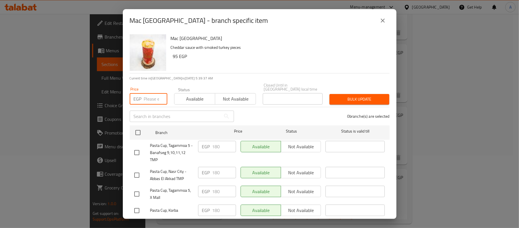
click at [147, 97] on input "number" at bounding box center [155, 98] width 23 height 11
type input "170"
click at [139, 127] on input "checkbox" at bounding box center [138, 132] width 12 height 12
checkbox input "true"
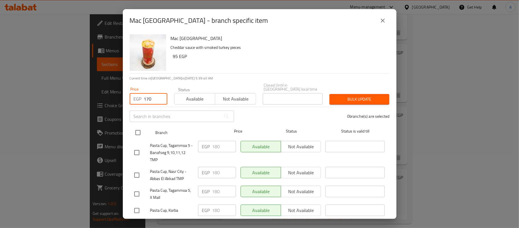
checkbox input "true"
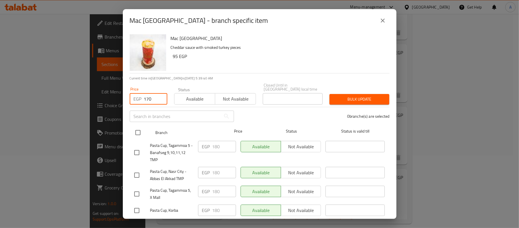
checkbox input "true"
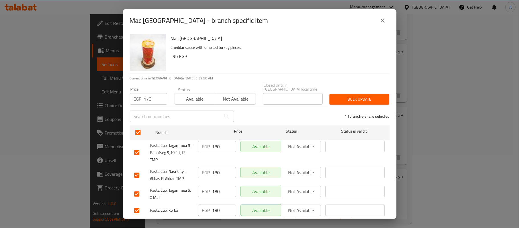
click at [337, 96] on span "Bulk update" at bounding box center [359, 99] width 51 height 7
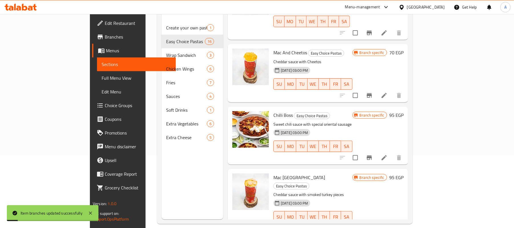
click at [355, 197] on div "30-08-2024 03:00 PM SU MO TU WE TH FR SA" at bounding box center [313, 212] width 84 height 31
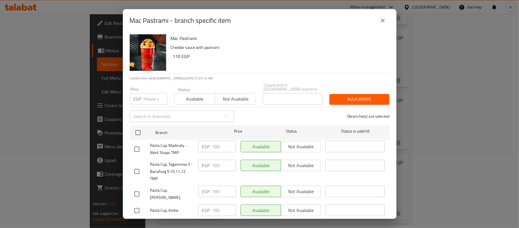
click at [380, 23] on icon "close" at bounding box center [383, 20] width 7 height 7
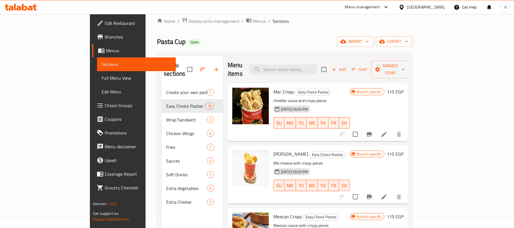
scroll to position [0, 0]
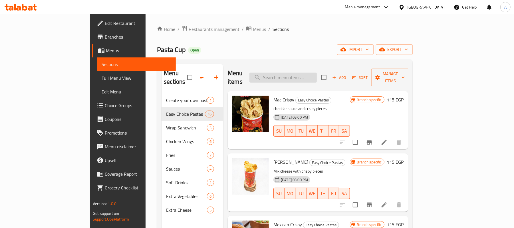
click at [317, 76] on input "search" at bounding box center [282, 77] width 67 height 10
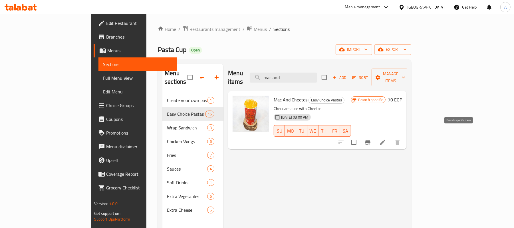
click at [370, 140] on icon "Branch-specific-item" at bounding box center [367, 142] width 5 height 5
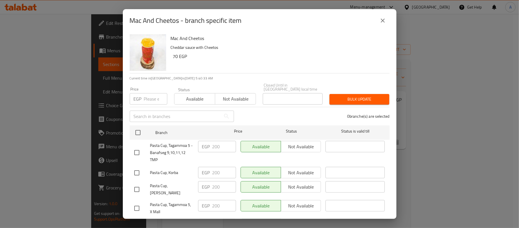
click at [383, 21] on icon "close" at bounding box center [383, 21] width 4 height 4
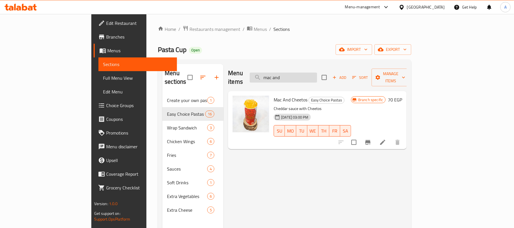
click at [317, 73] on input "mac and" at bounding box center [283, 77] width 67 height 10
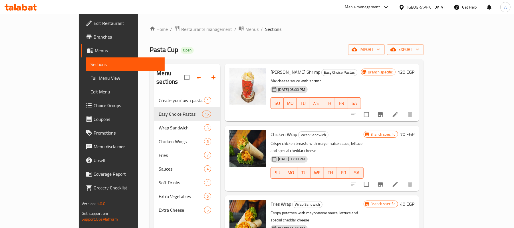
scroll to position [114, 0]
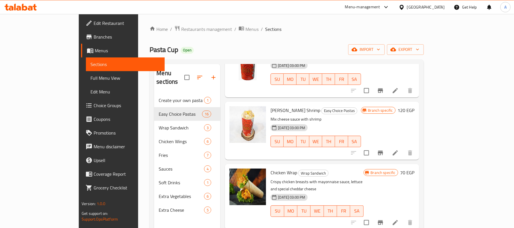
type input "chees"
click at [384, 149] on icon "Branch-specific-item" at bounding box center [380, 152] width 7 height 7
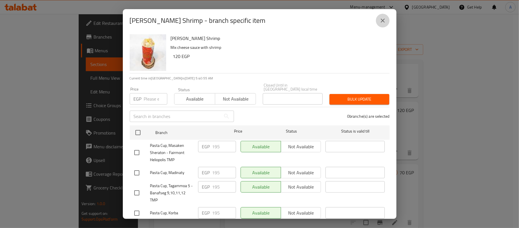
click at [381, 20] on icon "close" at bounding box center [383, 20] width 7 height 7
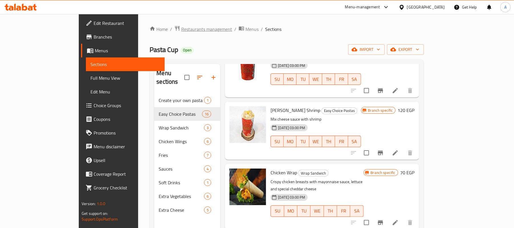
click at [181, 27] on span "Restaurants management" at bounding box center [206, 29] width 51 height 7
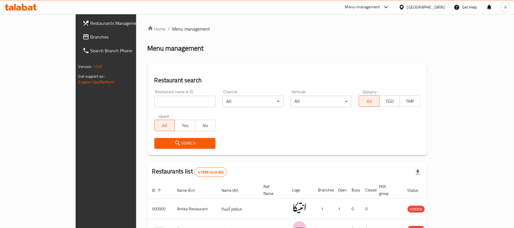
click at [90, 37] on span "Branches" at bounding box center [123, 36] width 66 height 7
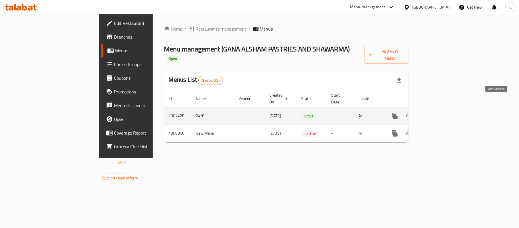
click at [440, 112] on icon "enhanced table" at bounding box center [436, 115] width 7 height 7
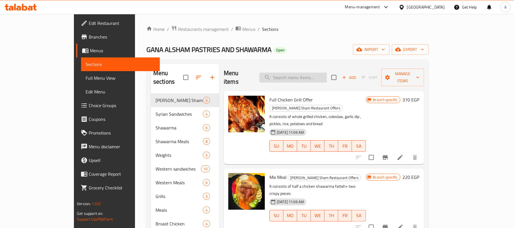
click at [315, 77] on input "search" at bounding box center [292, 77] width 67 height 10
paste input "Zinger Chicken Sandwich"
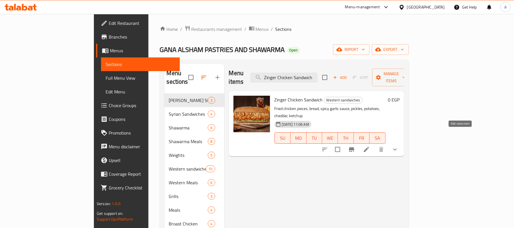
type input "Zinger Chicken Sandwich"
click at [369, 147] on icon at bounding box center [366, 149] width 5 height 5
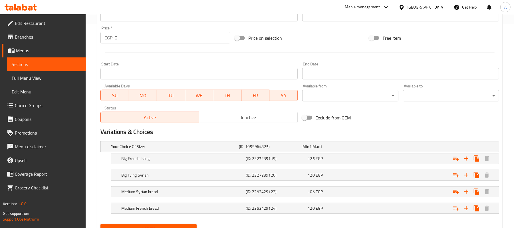
scroll to position [230, 0]
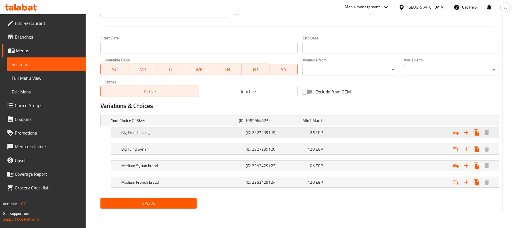
click at [144, 129] on h5 "Big French living" at bounding box center [182, 132] width 122 height 6
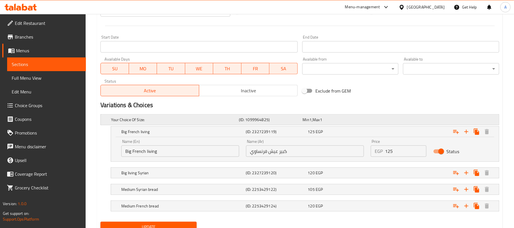
click at [146, 121] on h5 "Your Choice Of Size:" at bounding box center [174, 120] width 126 height 6
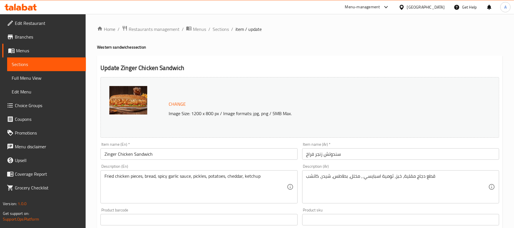
scroll to position [280, 0]
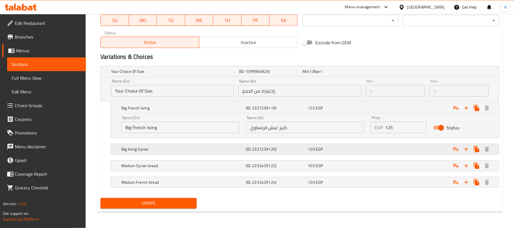
click at [147, 150] on h5 "Big living Syrian" at bounding box center [182, 149] width 122 height 6
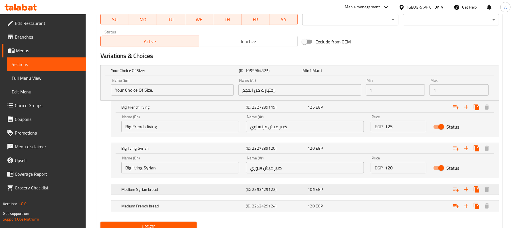
click at [162, 190] on h5 "Medium Syrian bread" at bounding box center [182, 189] width 122 height 6
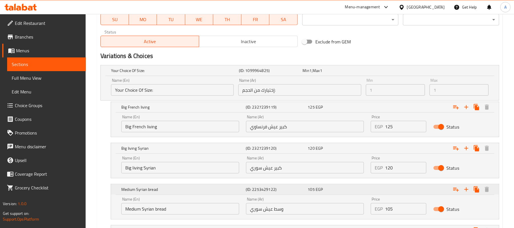
scroll to position [317, 0]
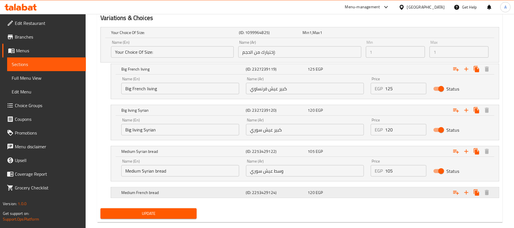
click at [163, 198] on div "Medium French bread (ID: 2253429124) 120 EGP" at bounding box center [306, 192] width 373 height 13
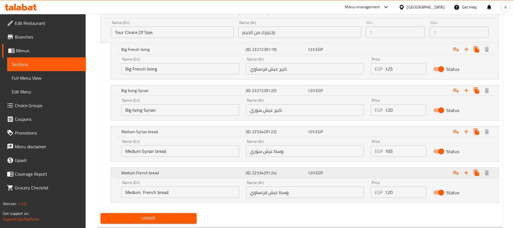
scroll to position [353, 0]
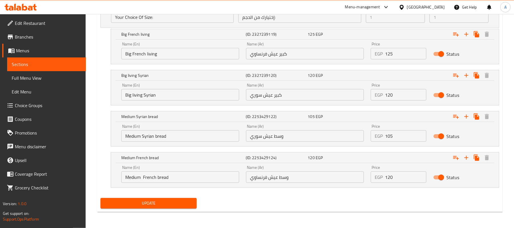
click at [243, 192] on nav at bounding box center [299, 191] width 398 height 5
click at [273, 204] on div "Update" at bounding box center [299, 202] width 403 height 15
click at [163, 179] on input "Medium French bread" at bounding box center [180, 176] width 118 height 11
click at [273, 178] on input "وسط عيش فرنساوي" at bounding box center [305, 176] width 118 height 11
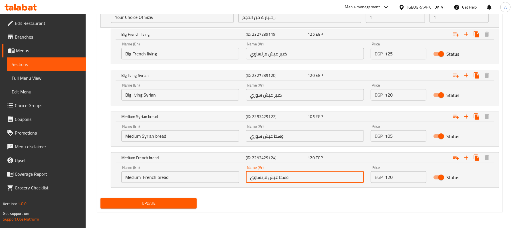
click at [273, 178] on input "وسط عيش فرنساوي" at bounding box center [305, 176] width 118 height 11
paste input "بز"
type input "وسط خبز فرنساوي"
click at [270, 137] on input "وسط عيش سوري" at bounding box center [305, 135] width 118 height 11
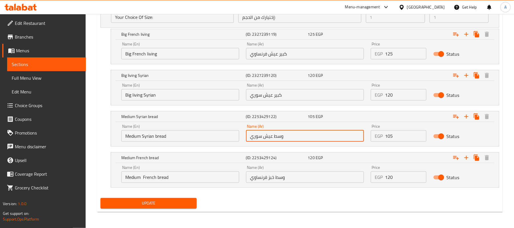
click at [270, 137] on input "وسط عيش سوري" at bounding box center [305, 135] width 118 height 11
paste input "بز"
type input "وسط خبز سوري"
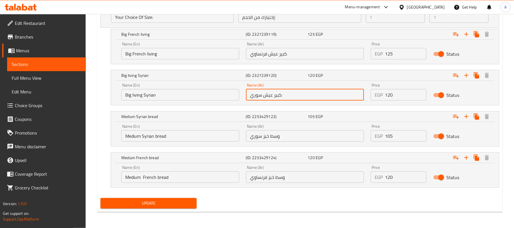
click at [270, 94] on input "كبير عيش سوري" at bounding box center [305, 94] width 118 height 11
paste input "بز"
type input "كبير خبز سوري"
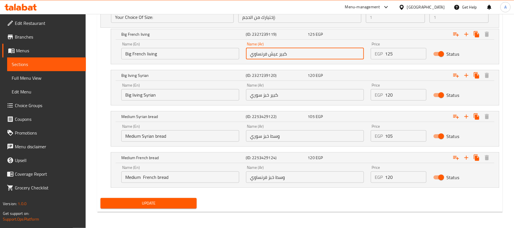
click at [273, 52] on input "كبير عيش فرنساوي" at bounding box center [305, 53] width 118 height 11
paste input "بز"
type input "كبير خبز فرنساوي"
click at [100, 91] on div "Your Choice Of Size: (ID: 1099964825) Min 1 , Max 1 Name (En) Your Choice Of Si…" at bounding box center [299, 92] width 403 height 205
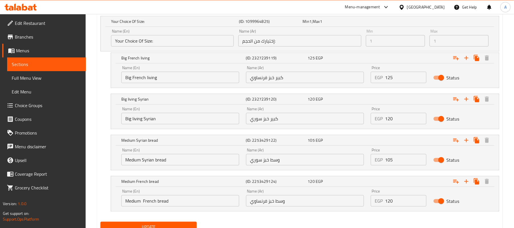
scroll to position [315, 0]
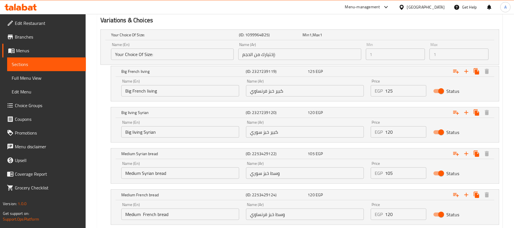
click at [152, 92] on input "Big French living" at bounding box center [180, 90] width 118 height 11
type input "Big French bread"
click at [140, 136] on input "Big living Syrian" at bounding box center [180, 131] width 118 height 11
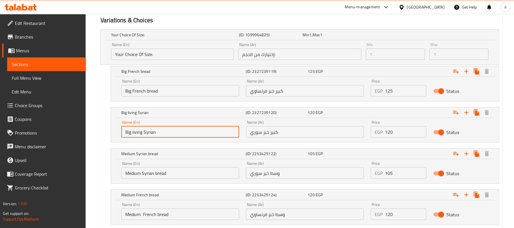
click at [140, 136] on input "Big living Syrian" at bounding box center [180, 131] width 118 height 11
type input "Big bread Syrian"
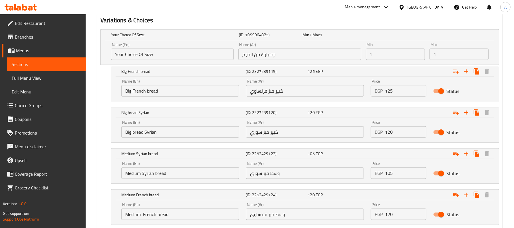
click at [102, 166] on div "Medium Syrian bread (ID: 2253429122) 105 EGP Name (En) Medium Syrian bread Name…" at bounding box center [299, 165] width 398 height 35
click at [101, 166] on div "Medium Syrian bread (ID: 2253429122) 105 EGP Name (En) Medium Syrian bread Name…" at bounding box center [299, 165] width 398 height 35
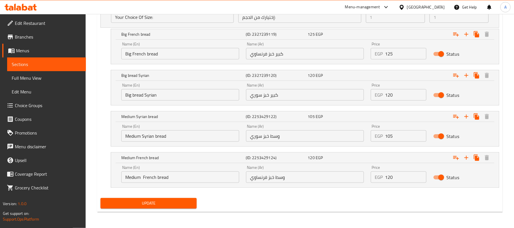
click at [151, 205] on span "Update" at bounding box center [148, 202] width 87 height 7
click at [21, 39] on span "Branches" at bounding box center [48, 36] width 66 height 7
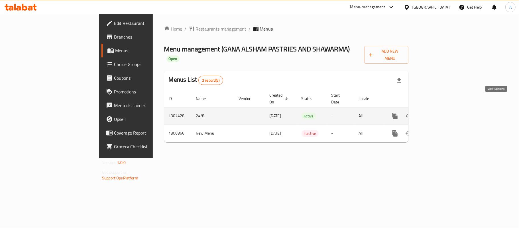
click at [439, 113] on icon "enhanced table" at bounding box center [436, 115] width 5 height 5
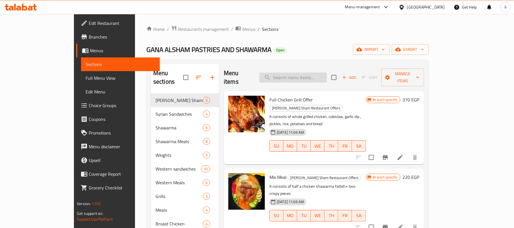
click at [324, 72] on input "search" at bounding box center [292, 77] width 67 height 10
paste input "Crispy Chicken Sandwich"
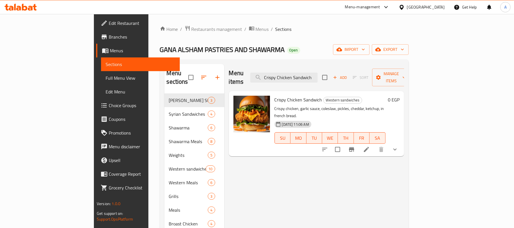
type input "Crispy Chicken Sandwich"
click at [370, 146] on icon at bounding box center [366, 149] width 7 height 7
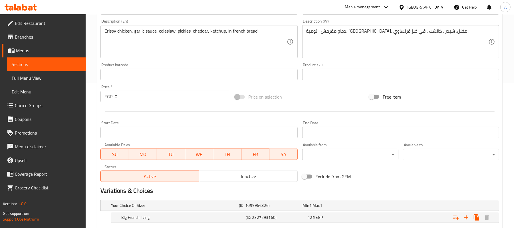
scroll to position [230, 0]
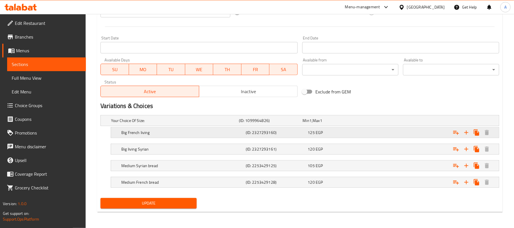
click at [141, 134] on h5 "Big French living" at bounding box center [182, 132] width 122 height 6
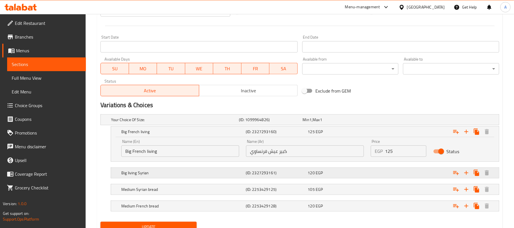
click at [149, 175] on h5 "Big living Syrian" at bounding box center [182, 173] width 122 height 6
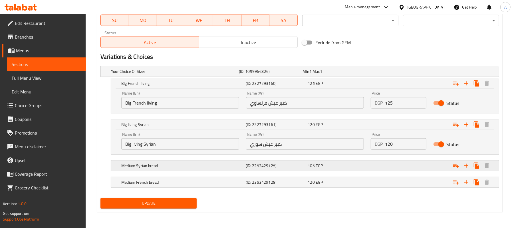
scroll to position [280, 0]
click at [156, 167] on h5 "Medium Syrian bread" at bounding box center [182, 166] width 122 height 6
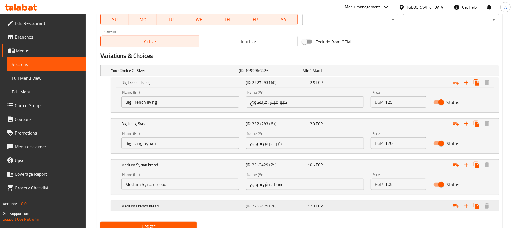
click at [166, 211] on div "Medium French bread (ID: 2253429128) 120 EGP" at bounding box center [306, 205] width 373 height 13
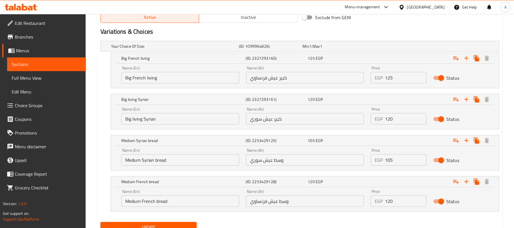
scroll to position [329, 0]
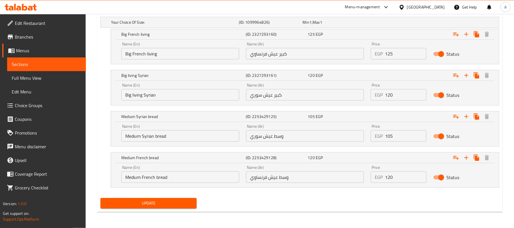
click at [272, 177] on input "وسط عيش فرنساوي" at bounding box center [305, 176] width 118 height 11
paste input "بز"
type input "وسط خبز فرنساوي"
click at [269, 135] on input "وسط عيش سوري" at bounding box center [305, 135] width 118 height 11
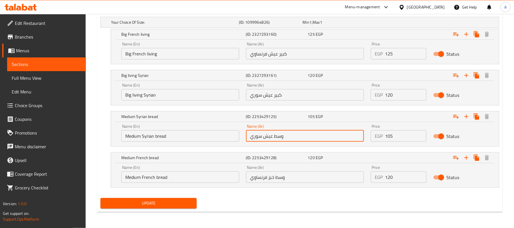
click at [269, 135] on input "وسط عيش سوري" at bounding box center [305, 135] width 118 height 11
paste input "بز"
type input "وسط خبز سوري"
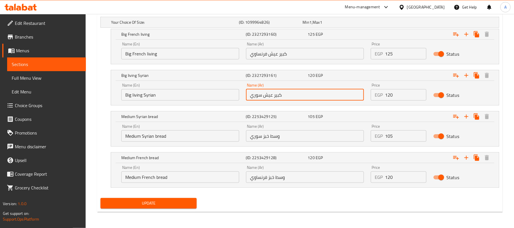
click at [270, 95] on input "كبير عيش سوري" at bounding box center [305, 94] width 118 height 11
paste input "بز"
type input "كبير خبز سوري"
click at [272, 54] on input "كبير عيش فرنساوي" at bounding box center [305, 53] width 118 height 11
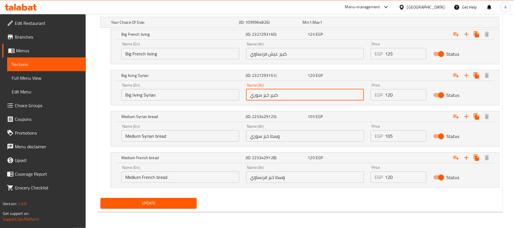
click at [272, 54] on input "كبير عيش فرنساوي" at bounding box center [305, 53] width 118 height 11
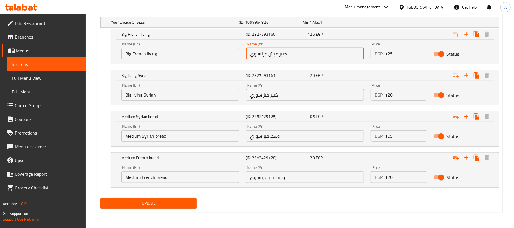
paste input "بز"
type input "كبير خبز فرنساوي"
click at [162, 137] on input "Medium Syrian bread" at bounding box center [180, 135] width 118 height 11
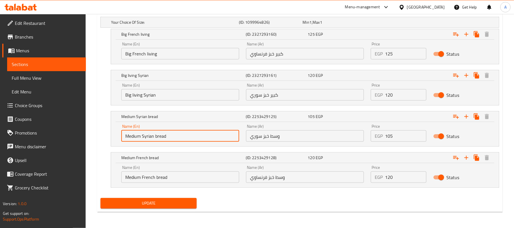
click at [162, 137] on input "Medium Syrian bread" at bounding box center [180, 135] width 118 height 11
click at [151, 97] on input "Big living Syrian" at bounding box center [180, 94] width 118 height 11
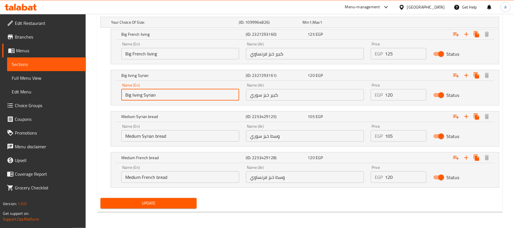
click at [138, 95] on input "Big living Syrian" at bounding box center [180, 94] width 118 height 11
paste input "bread"
type input "Big bread Syrian"
click at [153, 51] on input "Big French living" at bounding box center [180, 53] width 118 height 11
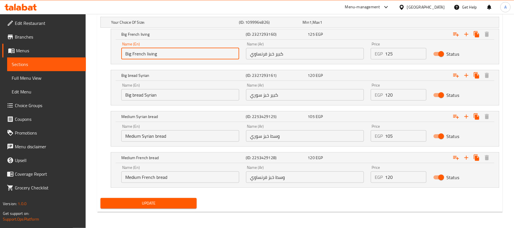
click at [153, 51] on input "Big French living" at bounding box center [180, 53] width 118 height 11
paste input "bread"
type input "Big French bread"
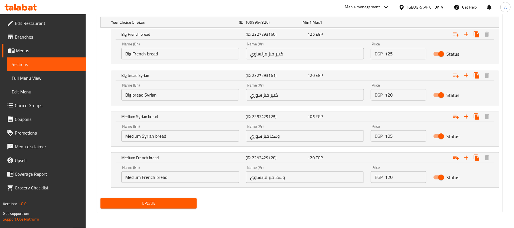
click at [160, 65] on nav at bounding box center [299, 67] width 398 height 5
click at [171, 203] on span "Update" at bounding box center [148, 202] width 87 height 7
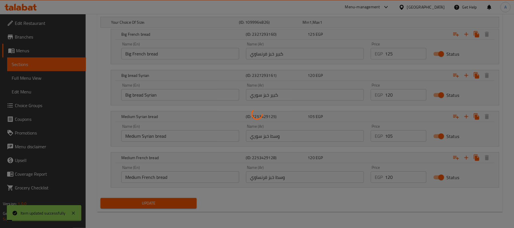
click at [171, 203] on div at bounding box center [257, 114] width 514 height 228
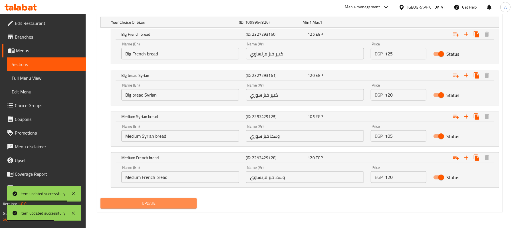
click at [163, 201] on span "Update" at bounding box center [148, 202] width 87 height 7
click at [163, 201] on div at bounding box center [257, 114] width 514 height 228
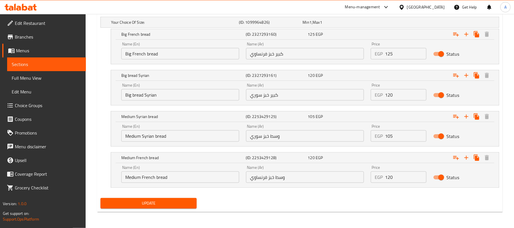
click at [389, 6] on icon at bounding box center [385, 7] width 7 height 7
